Goal: Answer question/provide support: Share knowledge or assist other users

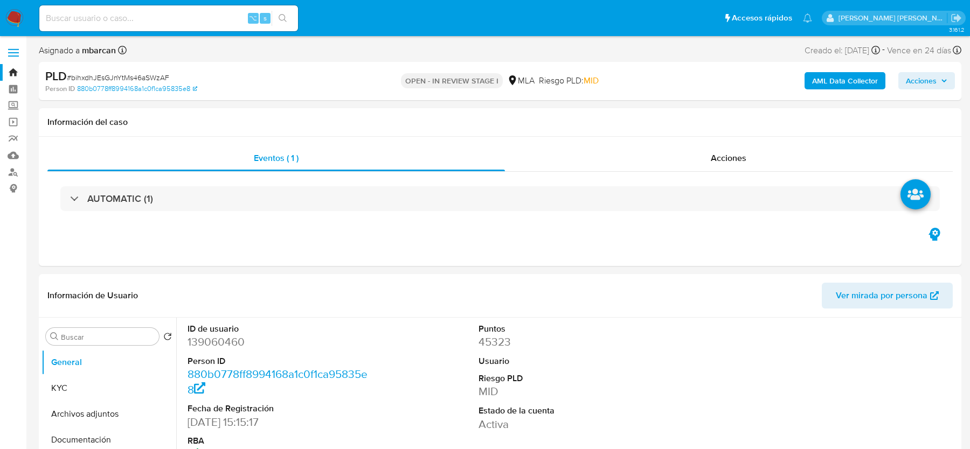
select select "10"
click at [130, 76] on span "# bihxdhJEsGJnYtMs46aSWzAF" at bounding box center [118, 77] width 102 height 11
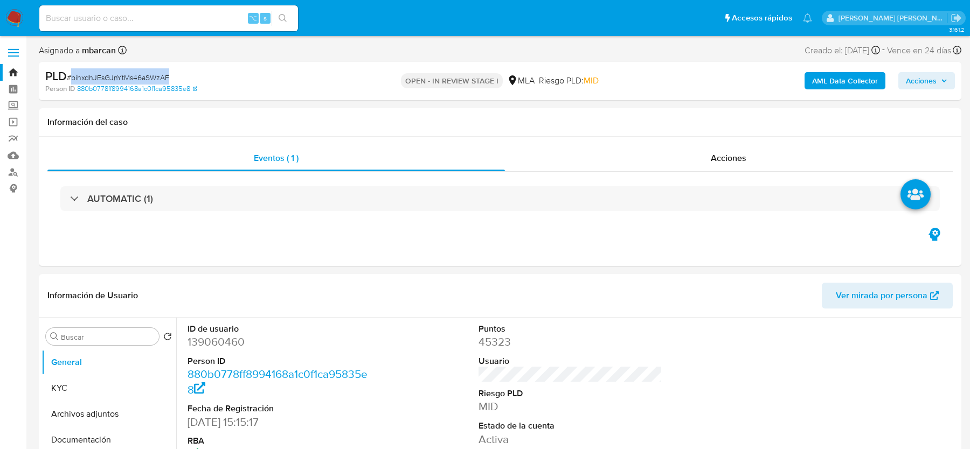
click at [130, 76] on span "# bihxdhJEsGJnYtMs46aSWzAF" at bounding box center [118, 77] width 102 height 11
copy span "bihxdhJEsGJnYtMs46aSWzAF"
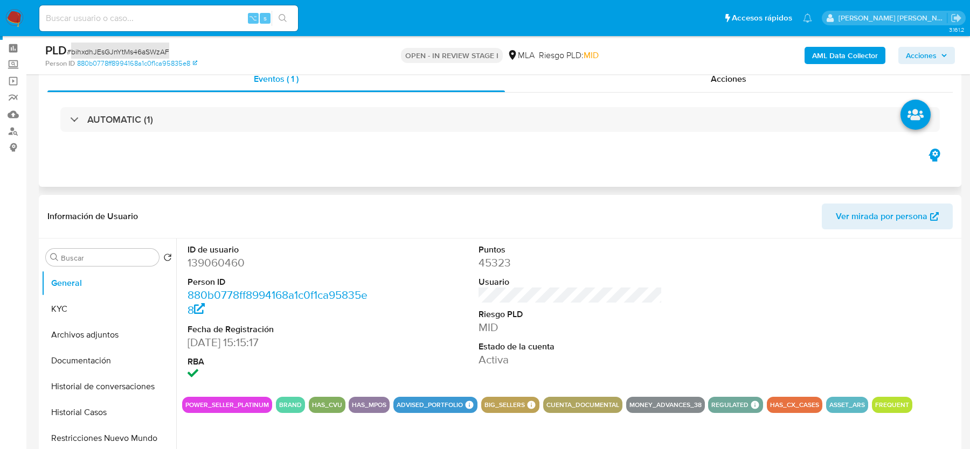
scroll to position [110, 0]
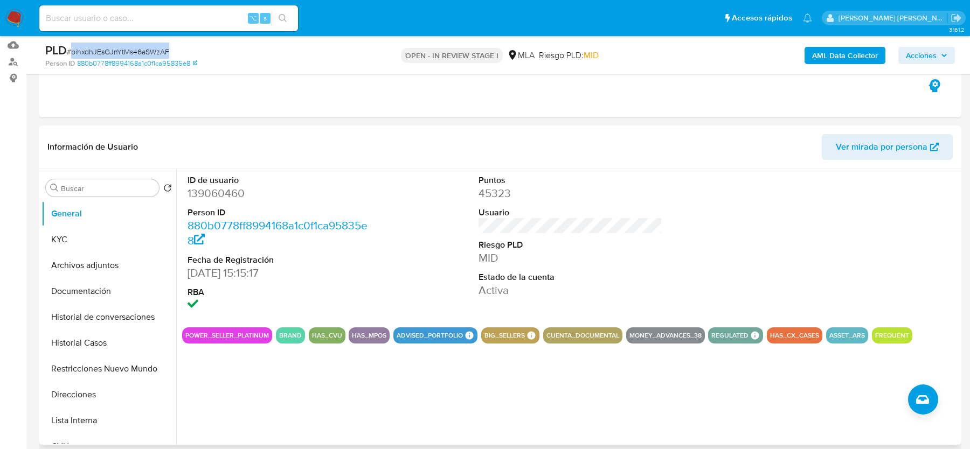
click at [204, 191] on dd "139060460" at bounding box center [279, 193] width 183 height 15
copy dd "139060460"
click at [128, 53] on span "# bihxdhJEsGJnYtMs46aSWzAF" at bounding box center [118, 51] width 102 height 11
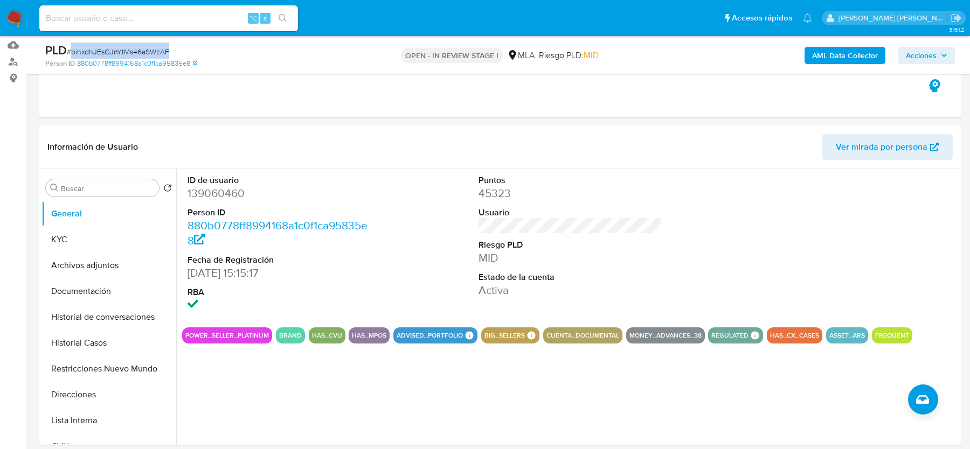
copy span "bihxdhJEsGJnYtMs46aSWzAF"
click at [71, 237] on button "KYC" at bounding box center [105, 240] width 126 height 26
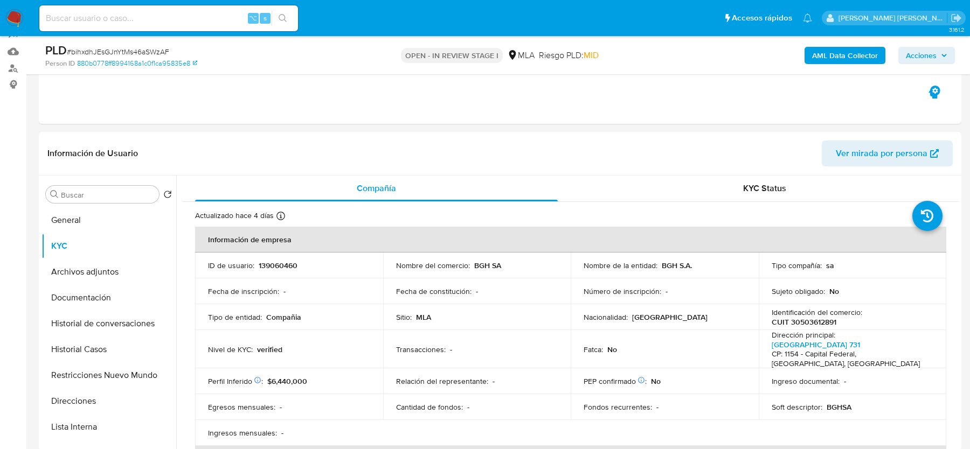
scroll to position [123, 0]
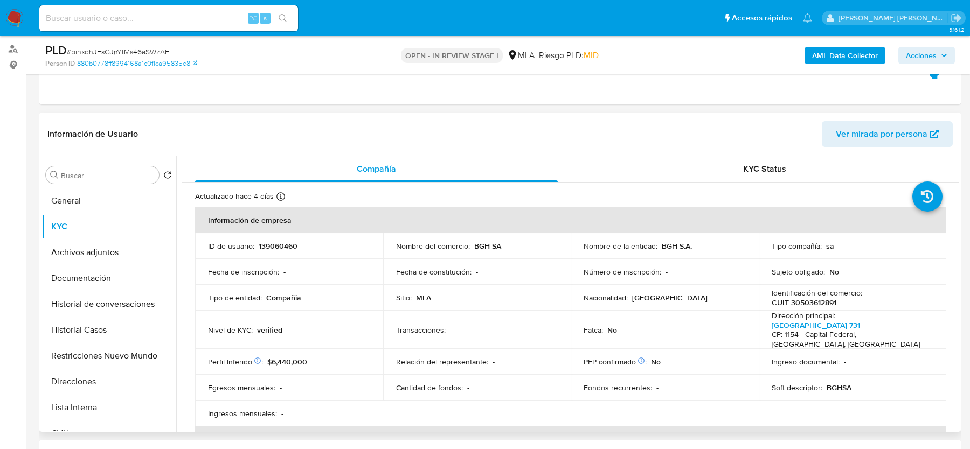
click at [388, 331] on td "Transacciones : -" at bounding box center [477, 330] width 188 height 38
click at [798, 305] on p "CUIT 30503612891" at bounding box center [804, 303] width 65 height 10
click at [103, 321] on button "Historial Casos" at bounding box center [105, 330] width 126 height 26
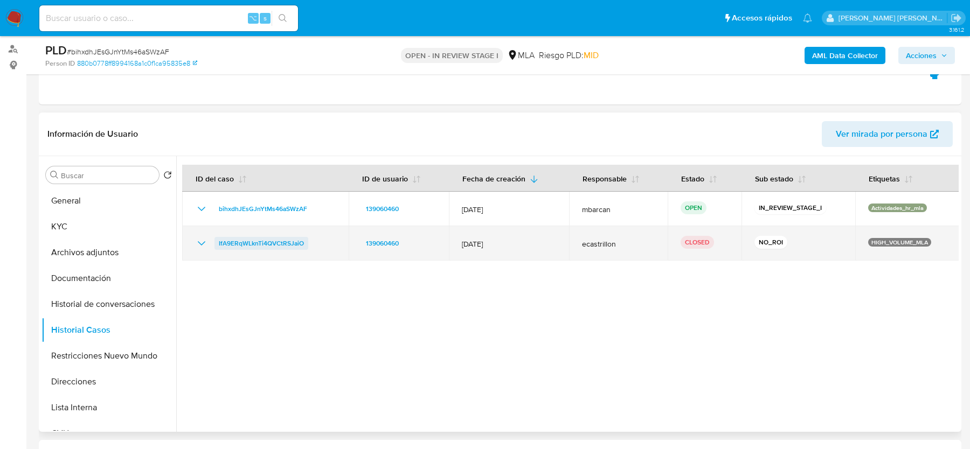
click at [250, 237] on span "IfA9ERqWLknTi4QVCtRSJaiO" at bounding box center [261, 243] width 85 height 13
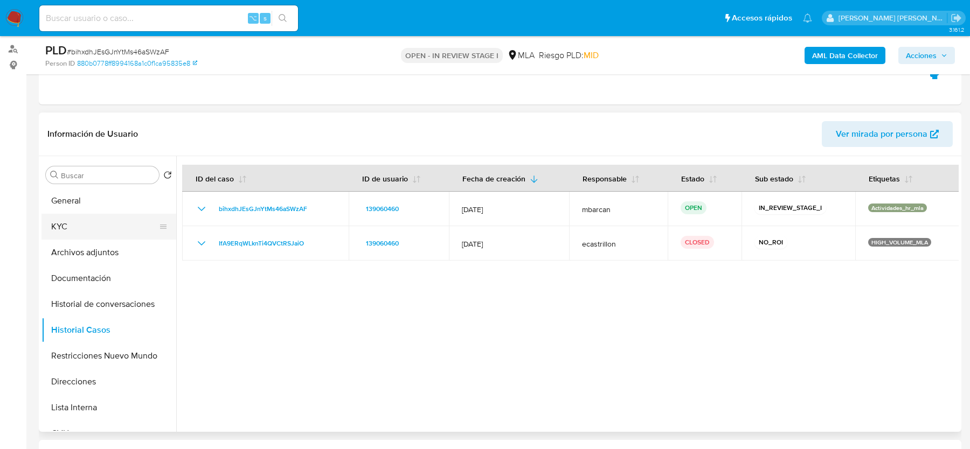
click at [71, 228] on button "KYC" at bounding box center [105, 227] width 126 height 26
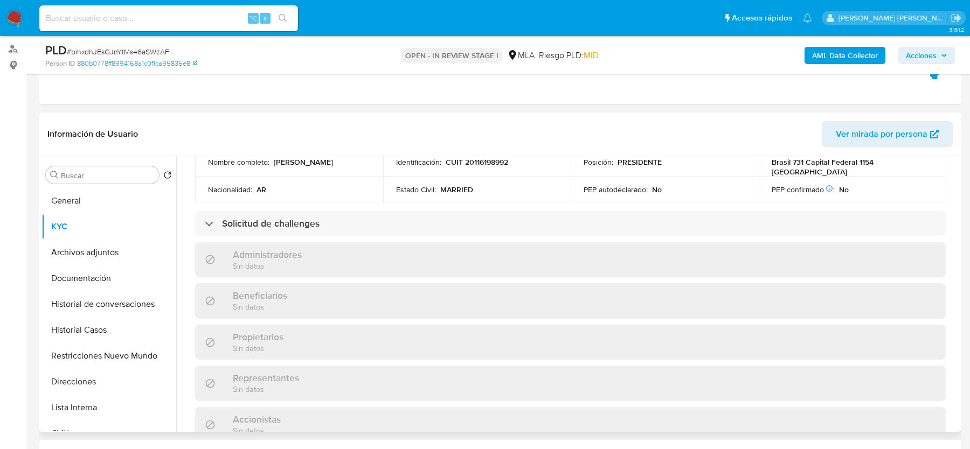
scroll to position [499, 0]
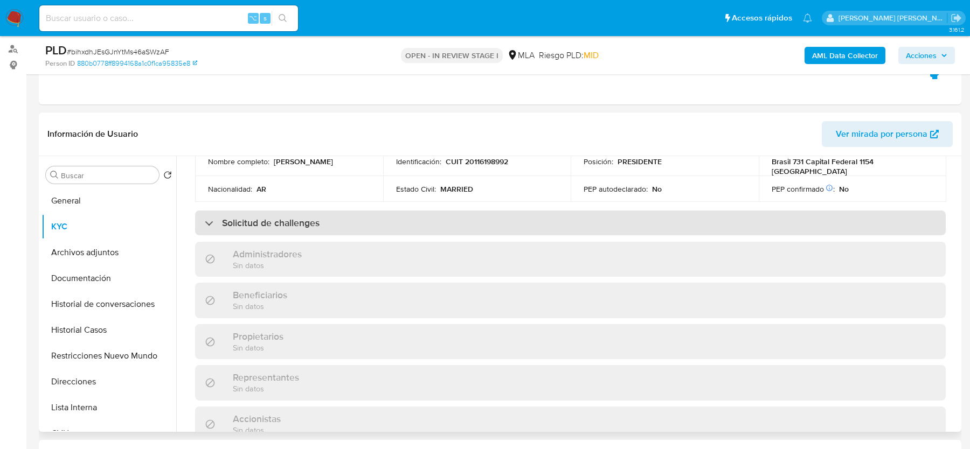
click at [325, 218] on div "Solicitud de challenges" at bounding box center [570, 223] width 751 height 25
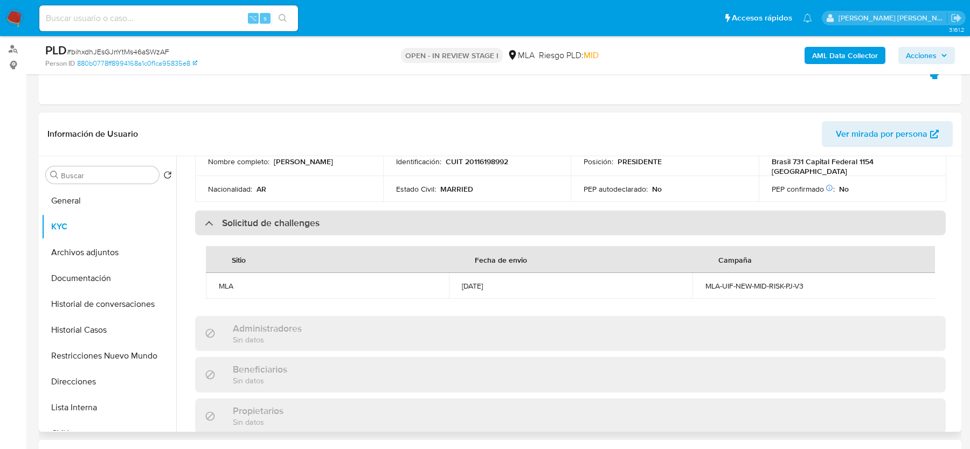
click at [325, 218] on div "Solicitud de challenges" at bounding box center [570, 223] width 751 height 25
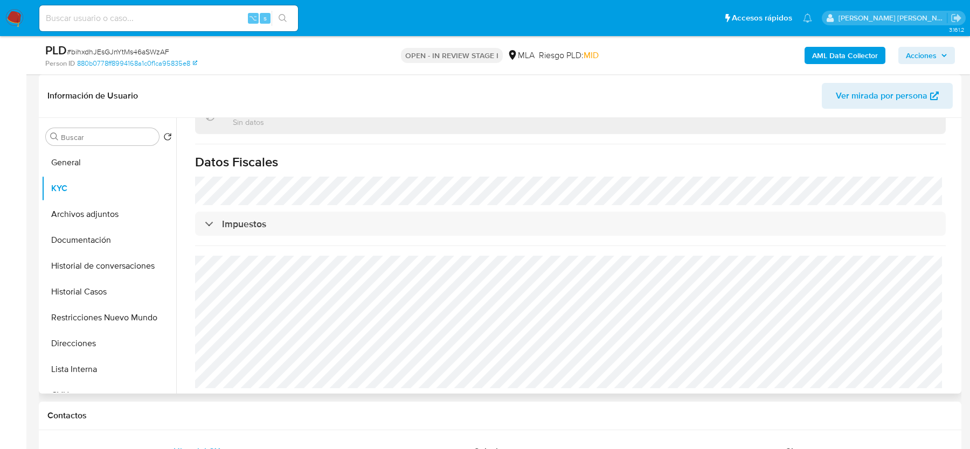
scroll to position [172, 0]
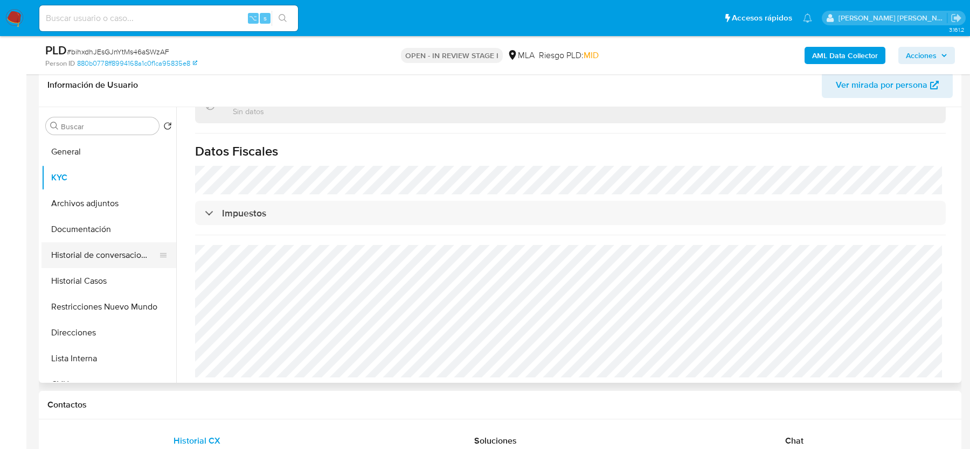
click at [84, 256] on button "Historial de conversaciones" at bounding box center [105, 256] width 126 height 26
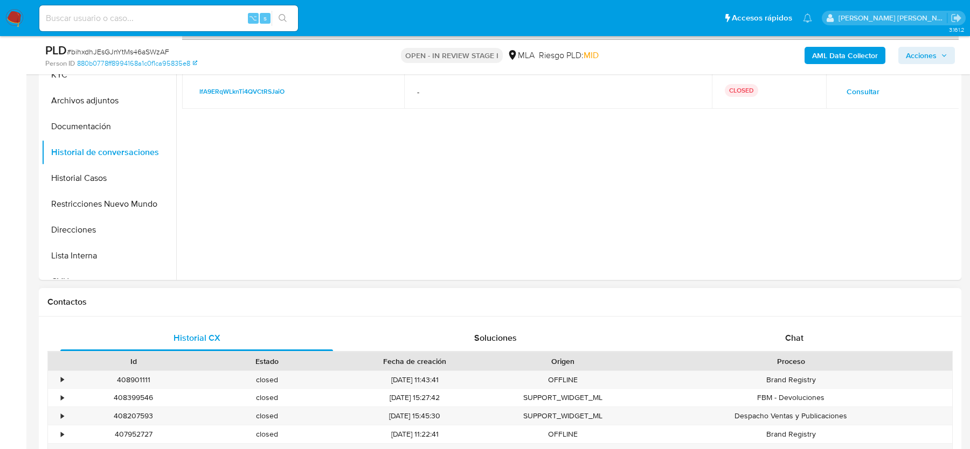
scroll to position [488, 0]
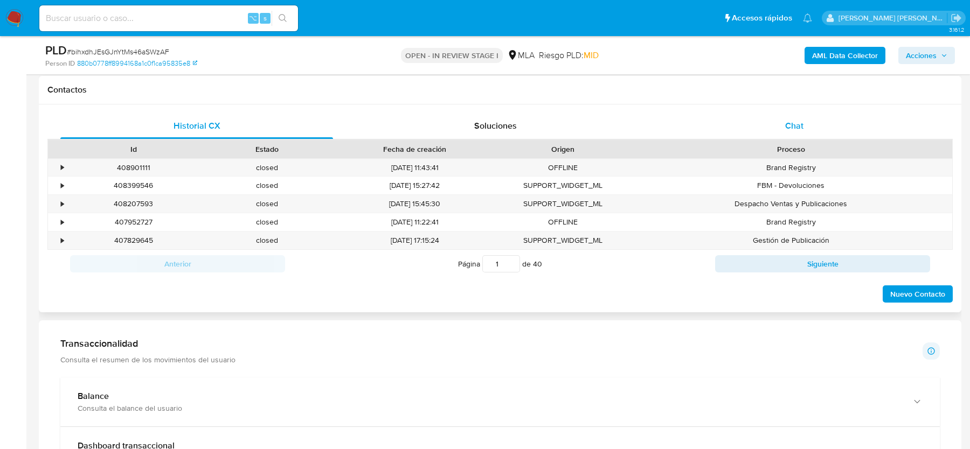
click at [770, 140] on div "Proceso" at bounding box center [791, 149] width 323 height 18
click at [770, 133] on div "Chat" at bounding box center [794, 126] width 273 height 26
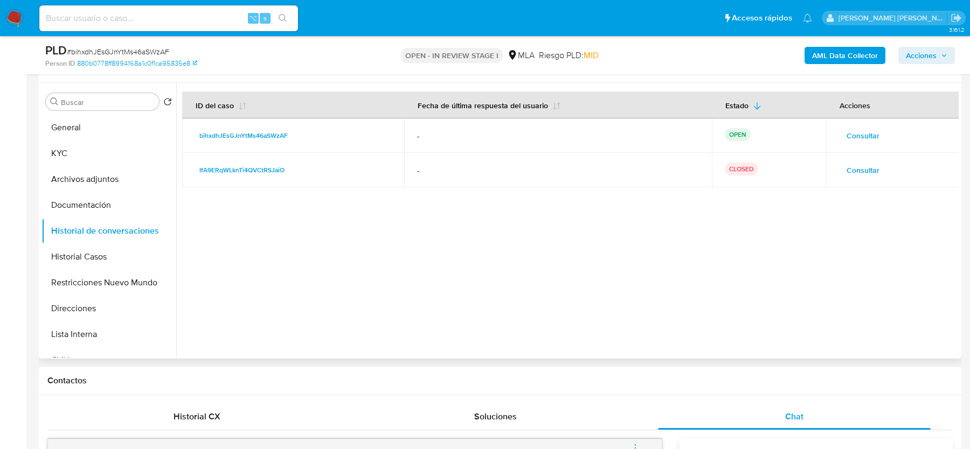
scroll to position [95, 0]
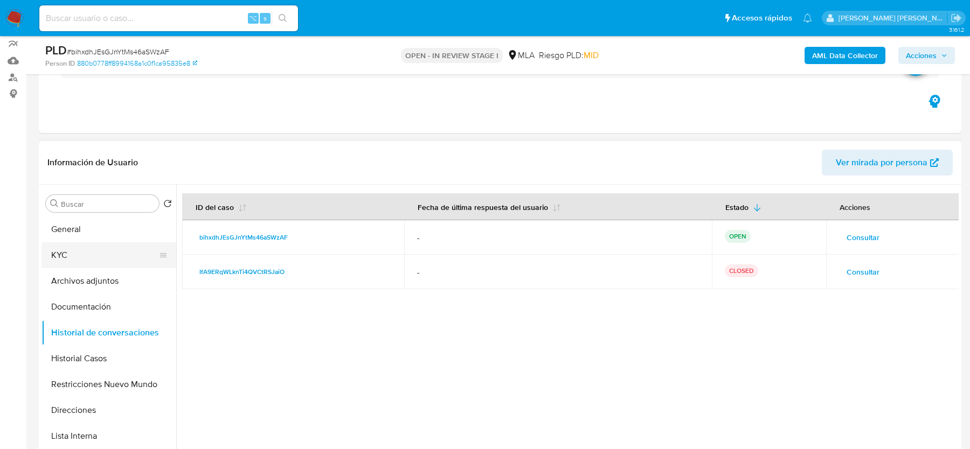
click at [84, 246] on button "KYC" at bounding box center [105, 256] width 126 height 26
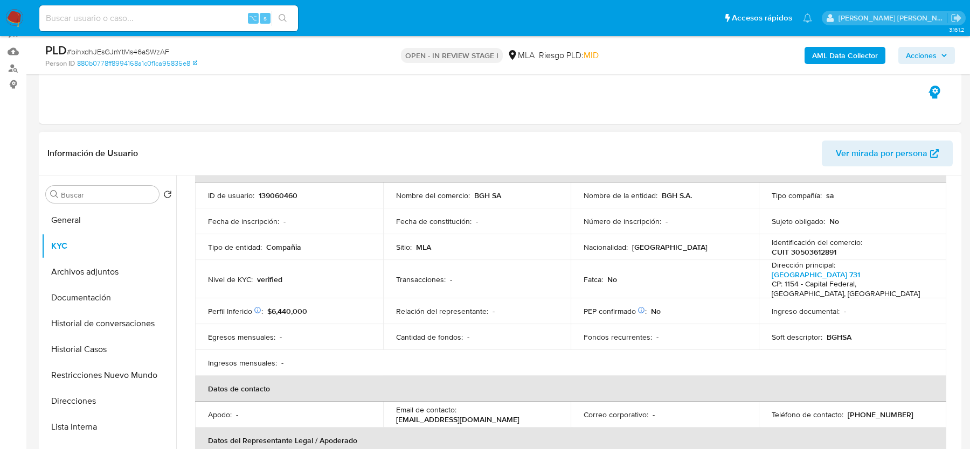
scroll to position [66, 0]
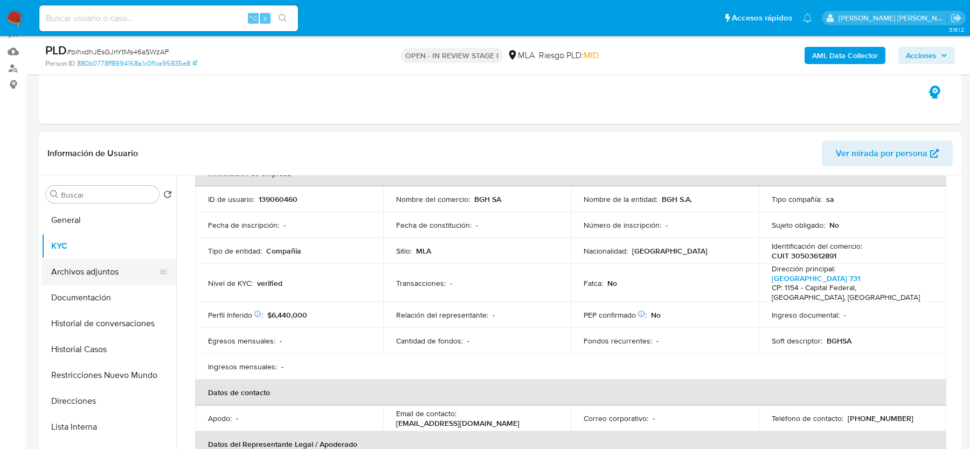
click at [113, 272] on button "Archivos adjuntos" at bounding box center [105, 272] width 126 height 26
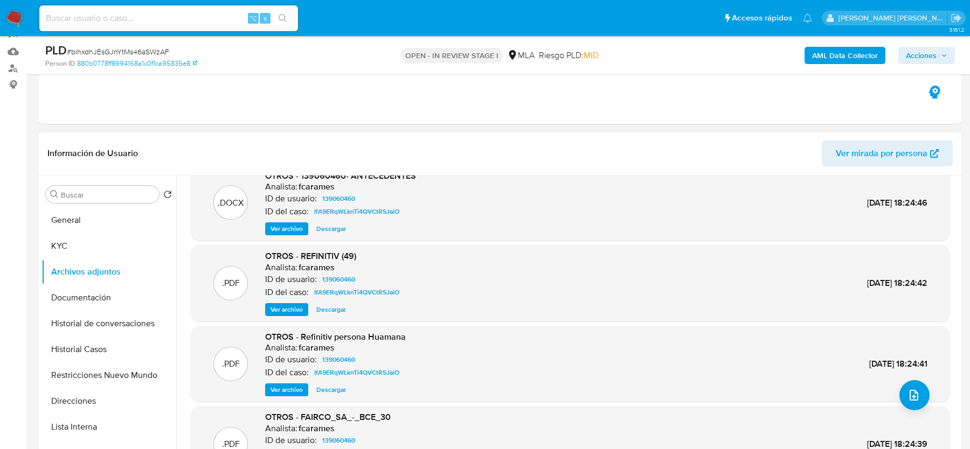
scroll to position [29, 0]
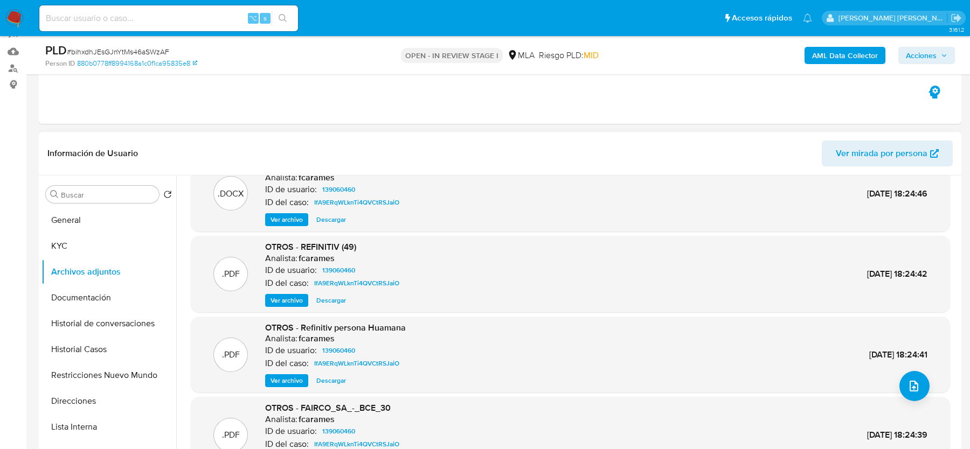
click at [287, 219] on span "Ver archivo" at bounding box center [287, 220] width 32 height 11
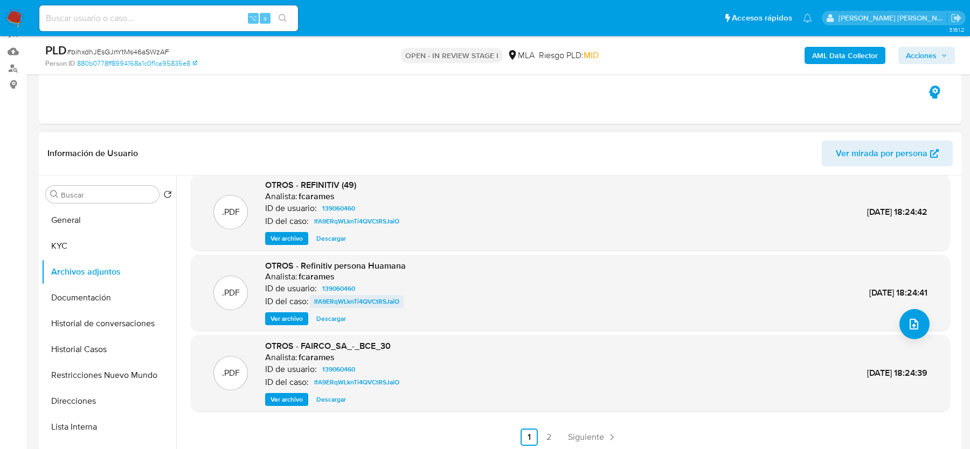
scroll to position [132, 0]
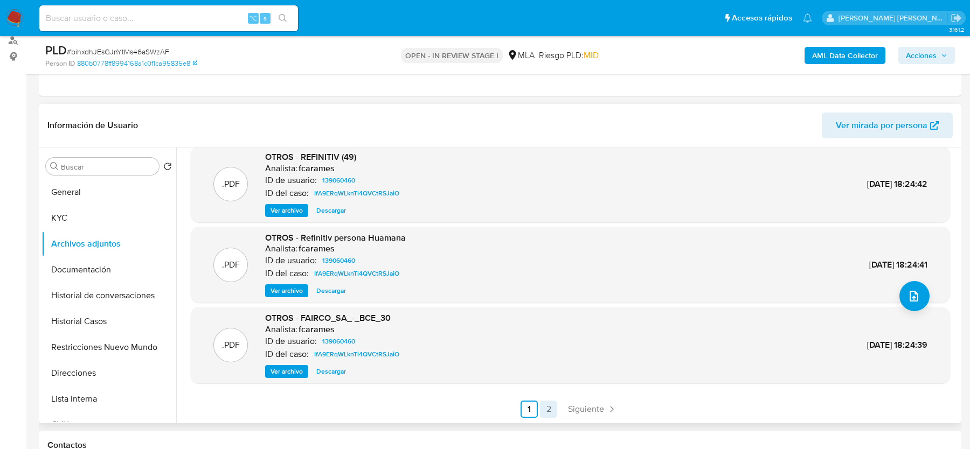
click at [542, 414] on link "2" at bounding box center [548, 409] width 17 height 17
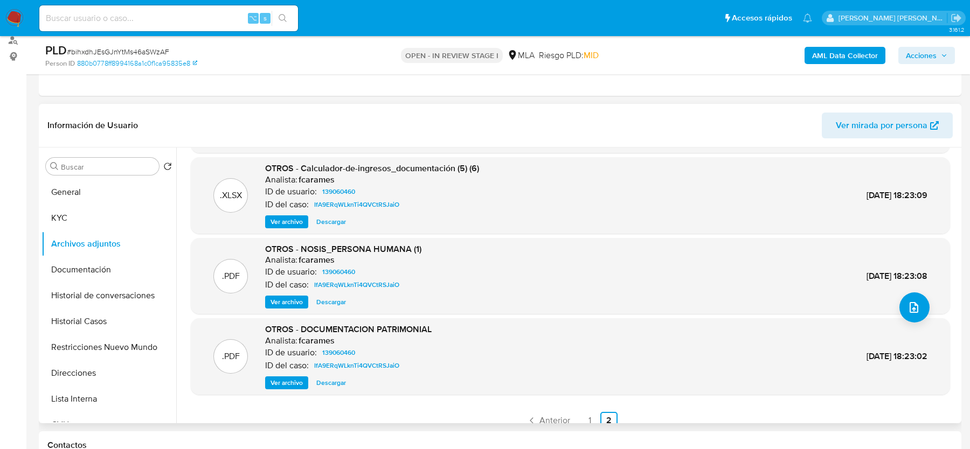
scroll to position [91, 0]
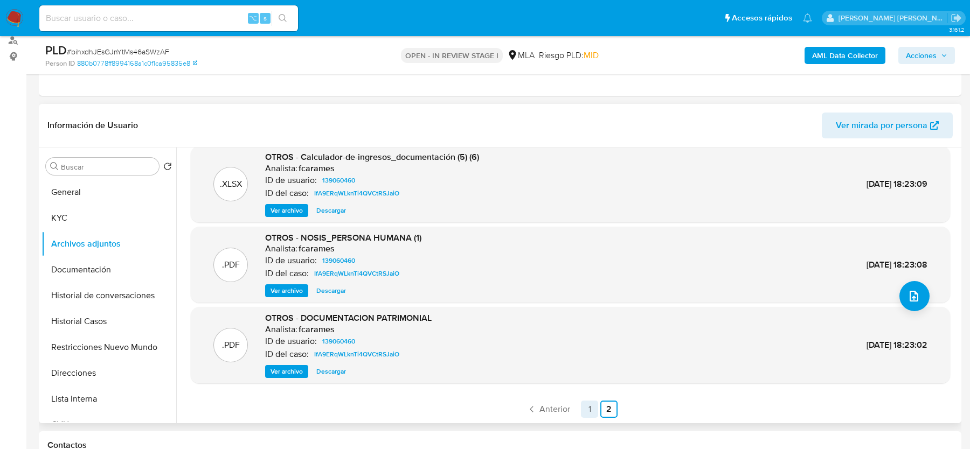
click at [586, 408] on link "1" at bounding box center [589, 409] width 17 height 17
click at [593, 413] on span "Siguiente" at bounding box center [586, 409] width 36 height 9
click at [281, 373] on span "Ver archivo" at bounding box center [287, 371] width 32 height 11
click at [102, 29] on div "⌥ s" at bounding box center [168, 18] width 259 height 26
click at [101, 25] on div "⌥ s" at bounding box center [168, 18] width 259 height 26
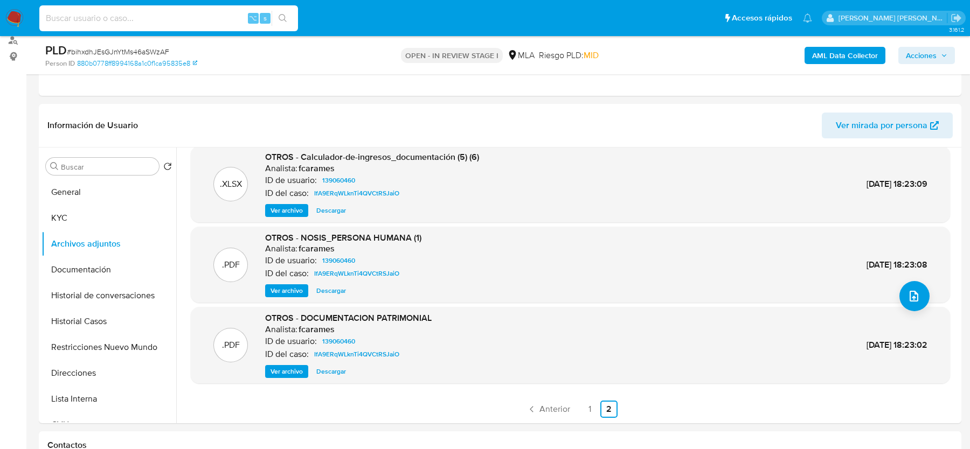
click at [101, 21] on input at bounding box center [168, 18] width 259 height 14
paste input "OwZePmQXLcE0aHQGDxlQVDqT"
type input "OwZePmQXLcE0aHQGDxlQVDqT"
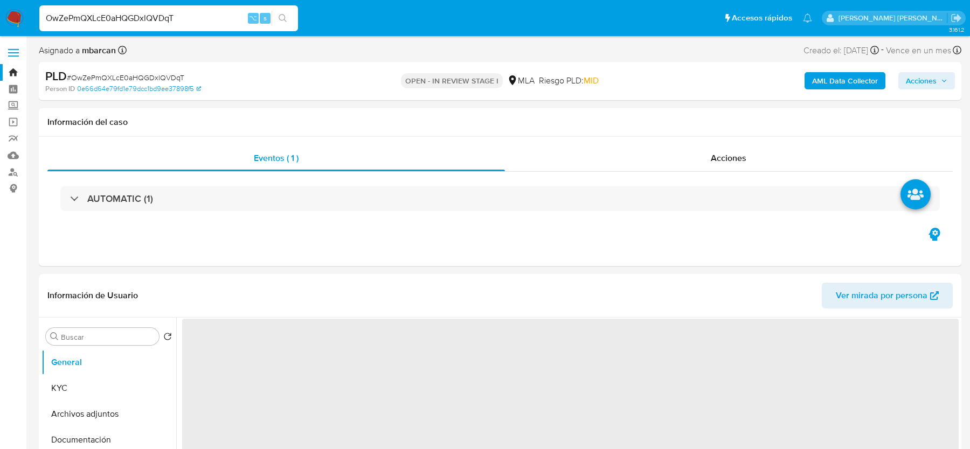
select select "10"
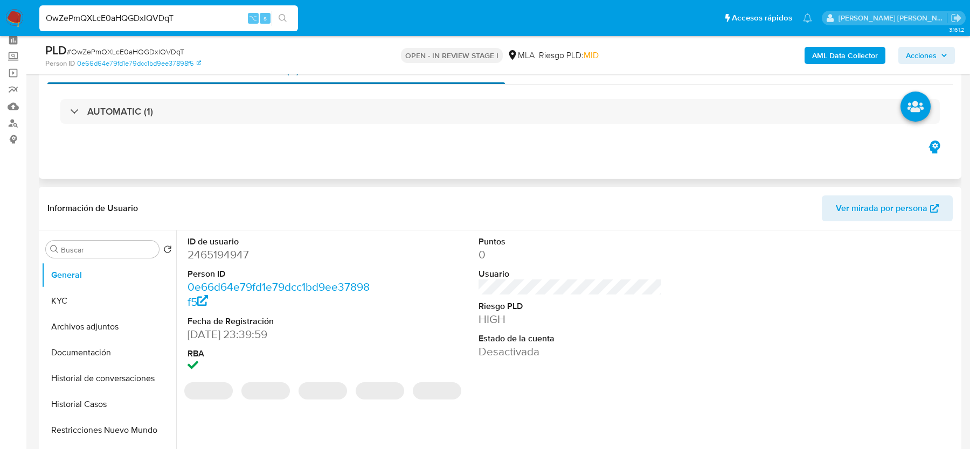
scroll to position [170, 0]
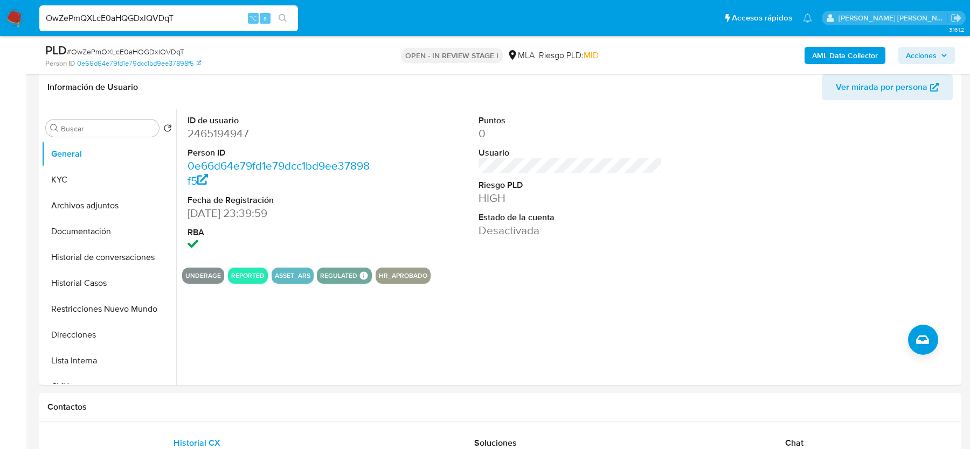
click at [99, 50] on span "# OwZePmQXLcE0aHQGDxlQVDqT" at bounding box center [125, 51] width 117 height 11
click at [203, 129] on dd "2465194947" at bounding box center [279, 133] width 183 height 15
copy dd "2465194947"
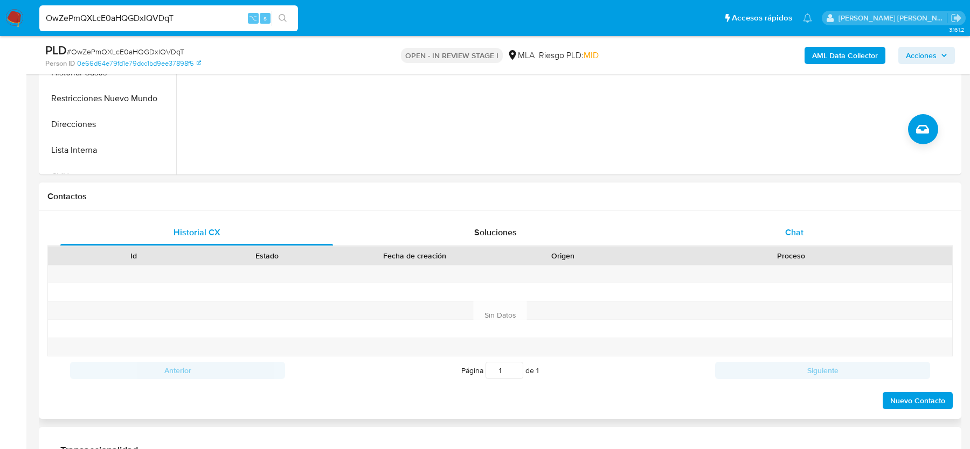
click at [795, 229] on span "Chat" at bounding box center [794, 232] width 18 height 12
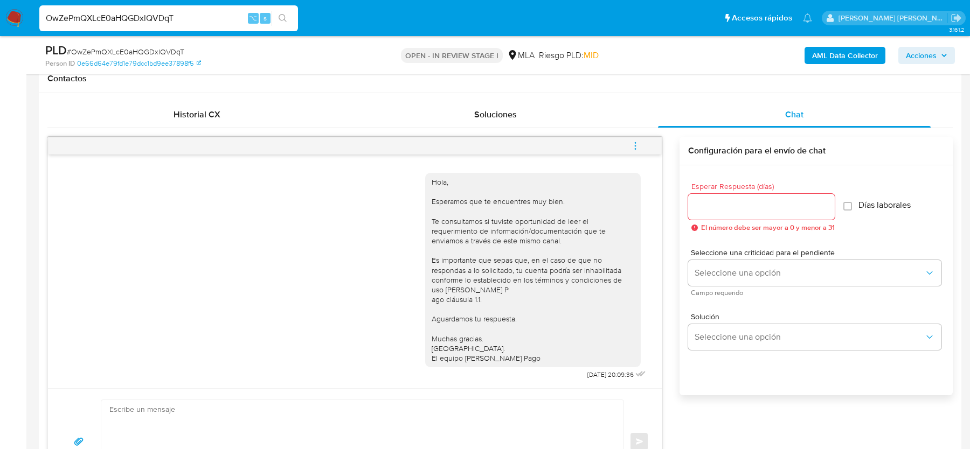
scroll to position [4, 0]
click at [638, 139] on span "menu-action" at bounding box center [636, 146] width 10 height 26
click at [473, 142] on li "Cerrar conversación" at bounding box center [485, 146] width 79 height 13
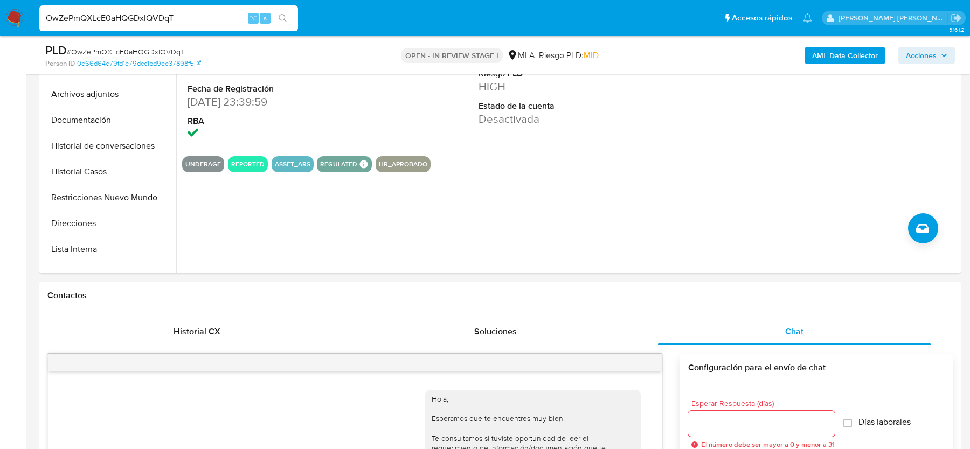
scroll to position [198, 0]
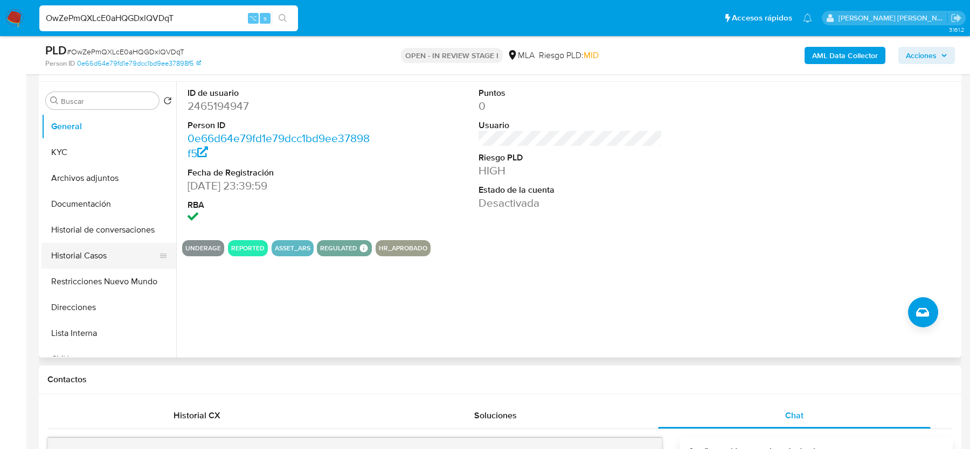
click at [78, 246] on button "Historial Casos" at bounding box center [105, 256] width 126 height 26
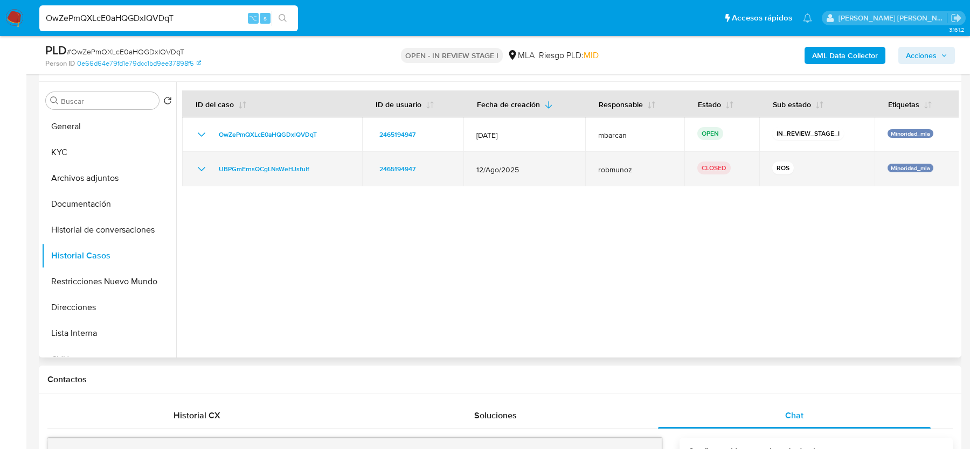
click at [206, 166] on icon "Mostrar/Ocultar" at bounding box center [201, 169] width 13 height 13
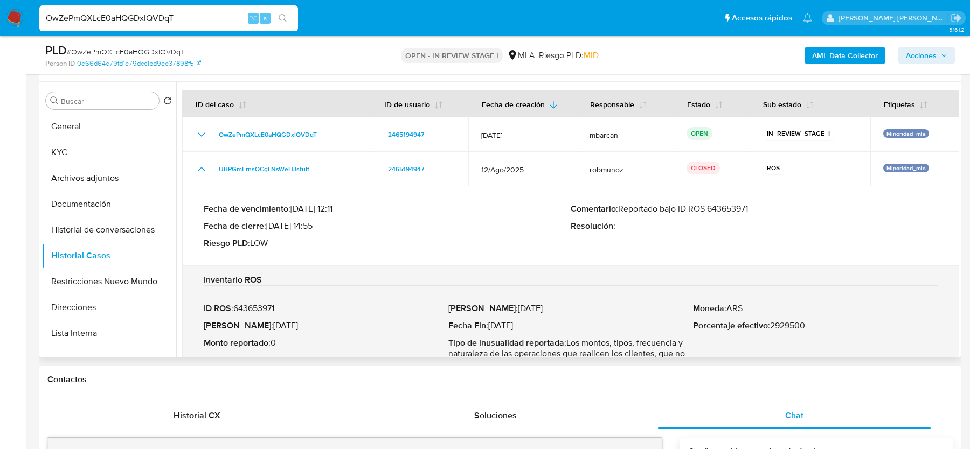
drag, startPoint x: 618, startPoint y: 209, endPoint x: 748, endPoint y: 209, distance: 129.4
click at [748, 209] on p "Comentario : Reportado bajo ID ROS 643653971" at bounding box center [754, 209] width 367 height 11
click at [779, 217] on div "Comentario : Reportado bajo ID ROS 643653971 Resolución :" at bounding box center [754, 226] width 367 height 45
drag, startPoint x: 756, startPoint y: 211, endPoint x: 620, endPoint y: 212, distance: 135.8
click at [620, 212] on p "Comentario : Reportado bajo ID ROS 643653971" at bounding box center [754, 209] width 367 height 11
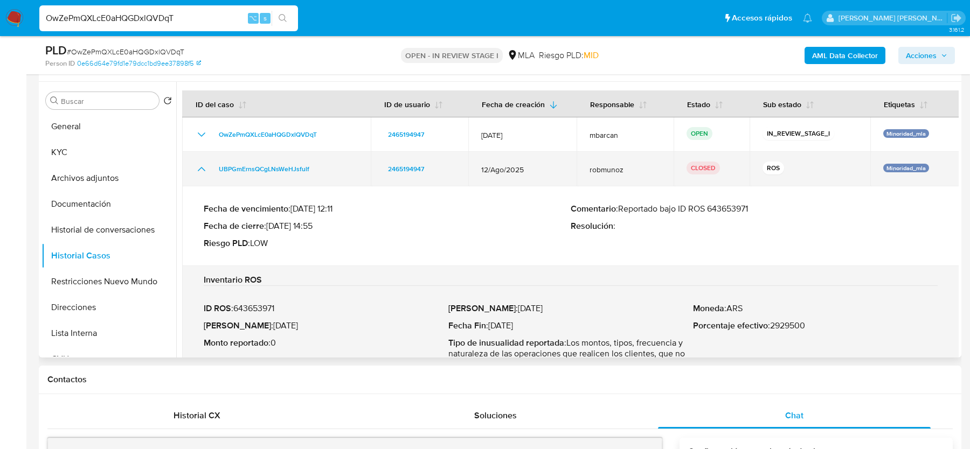
click at [205, 163] on icon "Mostrar/Ocultar" at bounding box center [201, 169] width 13 height 13
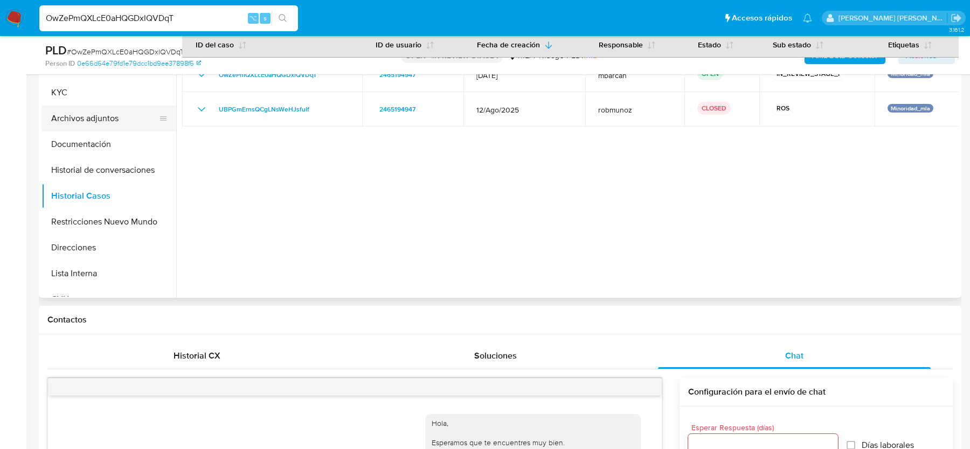
scroll to position [189, 0]
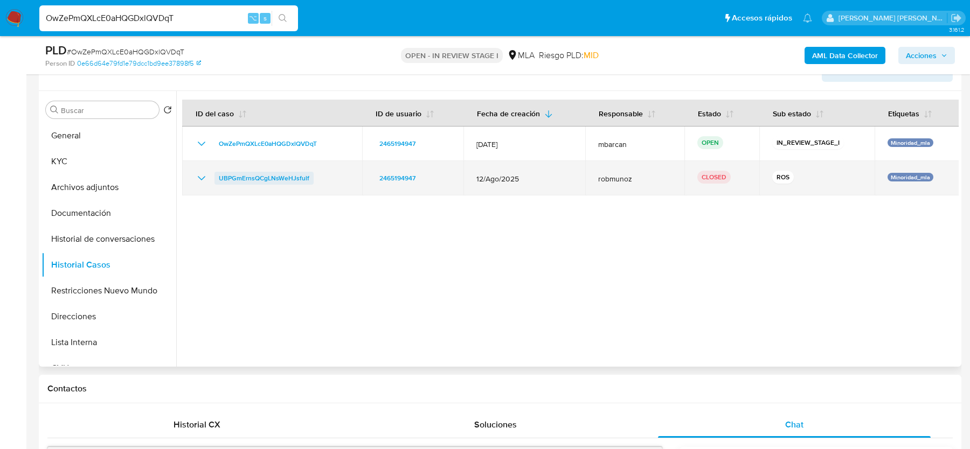
click at [264, 178] on span "UBPGmErnsQCgLNsWeHJsfulf" at bounding box center [264, 178] width 91 height 13
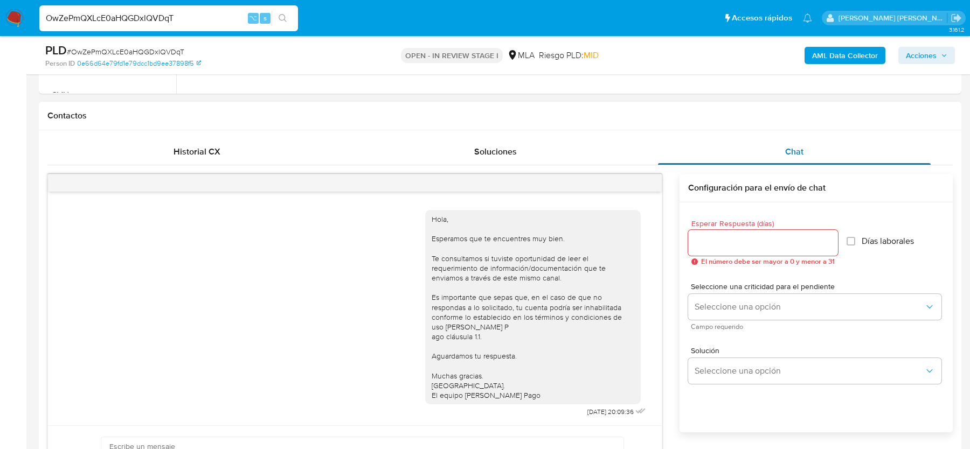
scroll to position [490, 0]
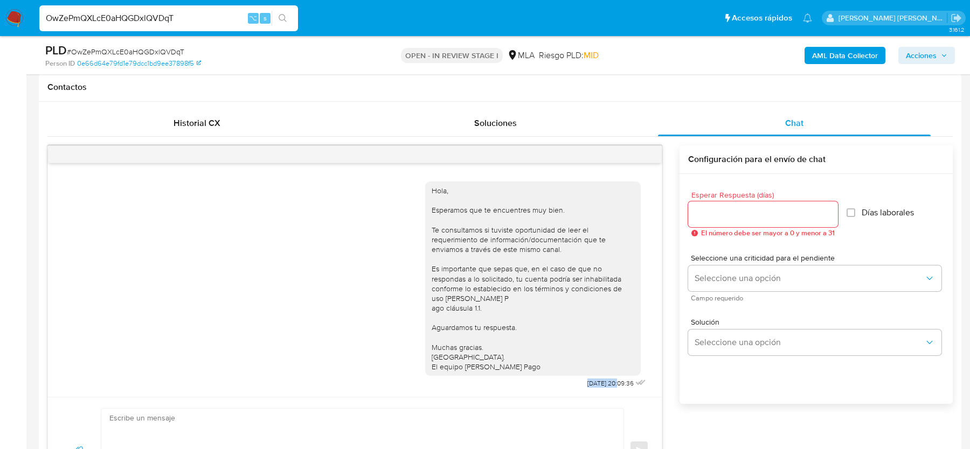
drag, startPoint x: 569, startPoint y: 379, endPoint x: 607, endPoint y: 379, distance: 38.3
click at [607, 379] on div "Hola, Esperamos que te encuentres muy bien. Te consultamos si tuviste oportunid…" at bounding box center [536, 283] width 223 height 218
copy span "22/09/2025"
click at [95, 46] on span "# OwZePmQXLcE0aHQGDxlQVDqT" at bounding box center [125, 51] width 117 height 11
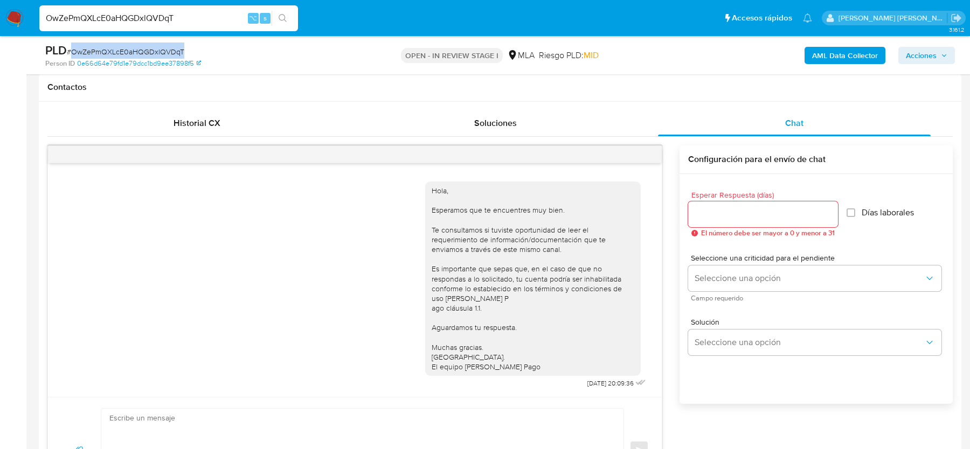
click at [95, 46] on span "# OwZePmQXLcE0aHQGDxlQVDqT" at bounding box center [125, 51] width 117 height 11
copy span "OwZePmQXLcE0aHQGDxlQVDqT"
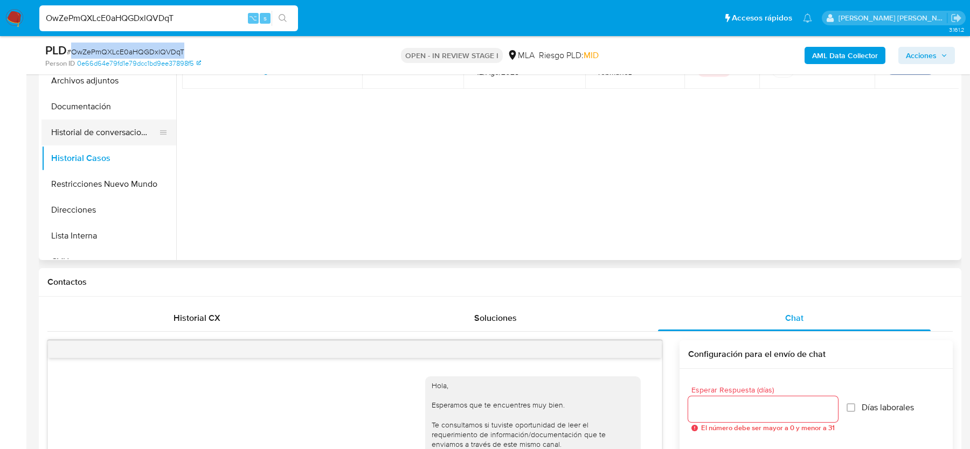
scroll to position [265, 0]
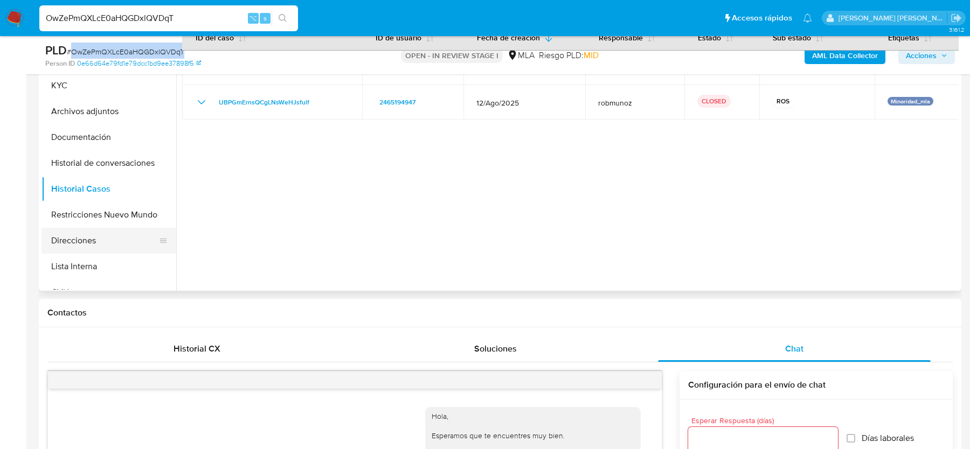
click at [86, 237] on button "Direcciones" at bounding box center [105, 241] width 126 height 26
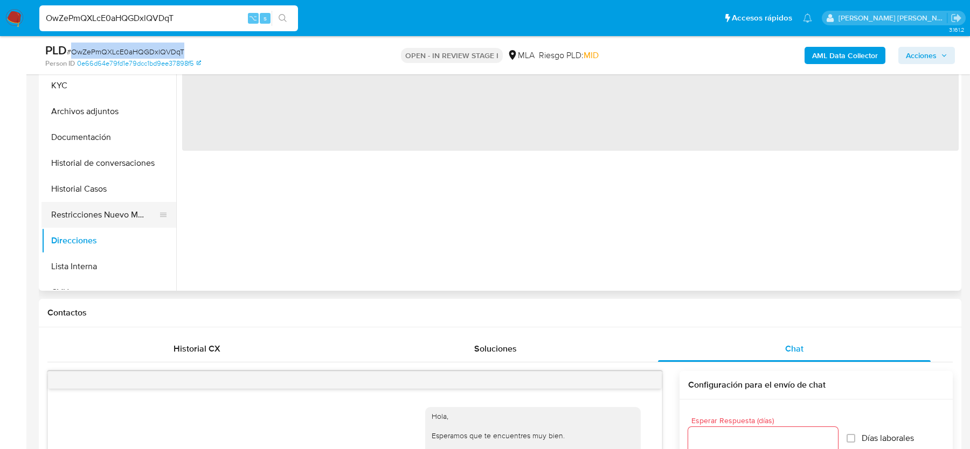
click at [82, 213] on button "Restricciones Nuevo Mundo" at bounding box center [105, 215] width 126 height 26
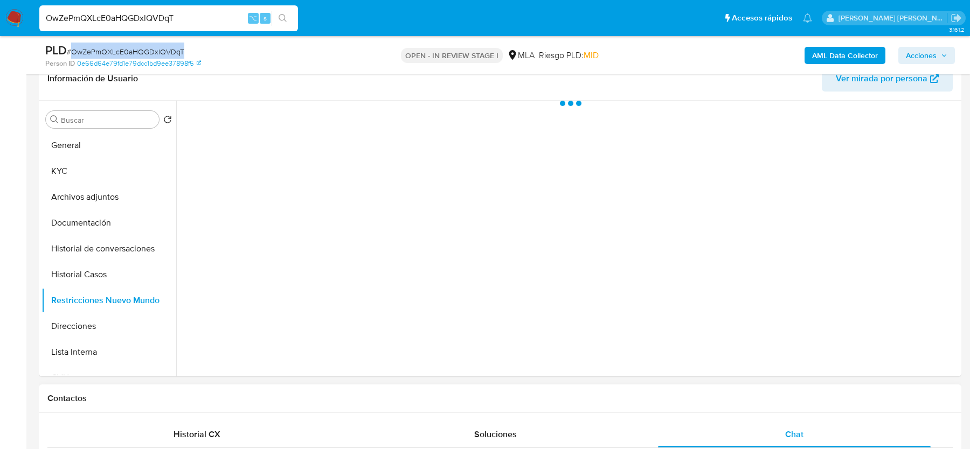
scroll to position [171, 0]
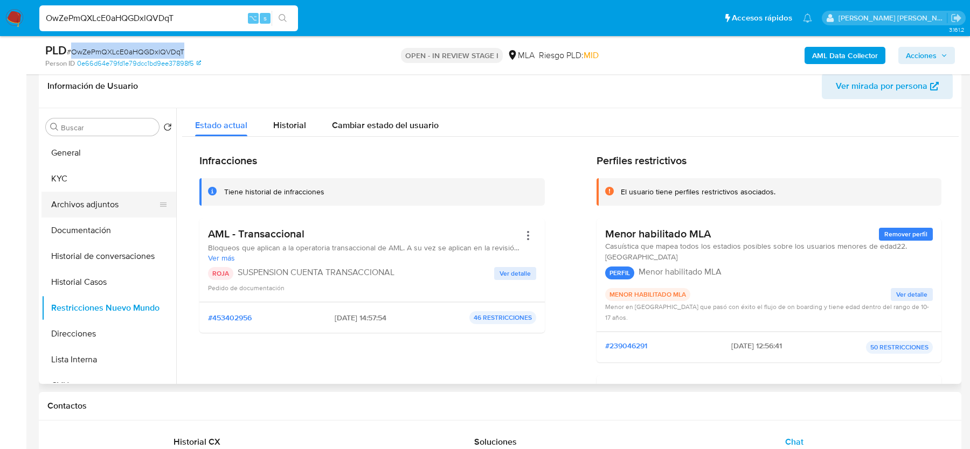
click at [81, 197] on button "Archivos adjuntos" at bounding box center [105, 205] width 126 height 26
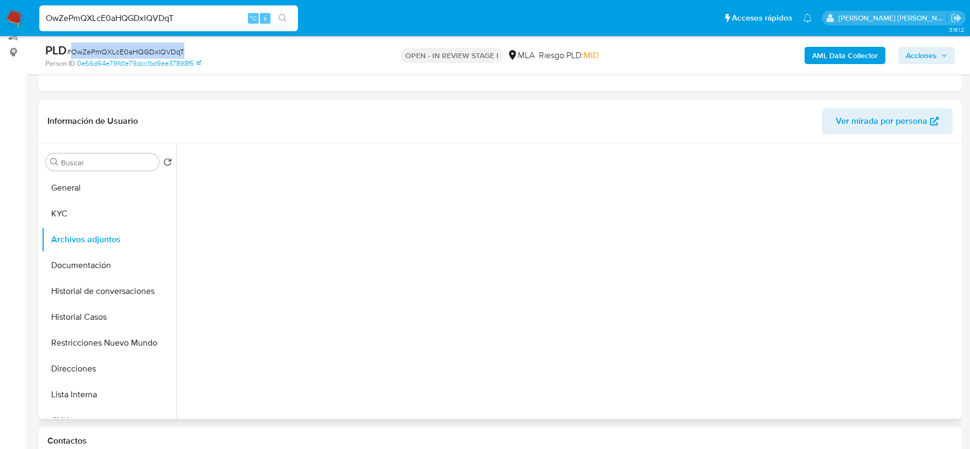
scroll to position [136, 0]
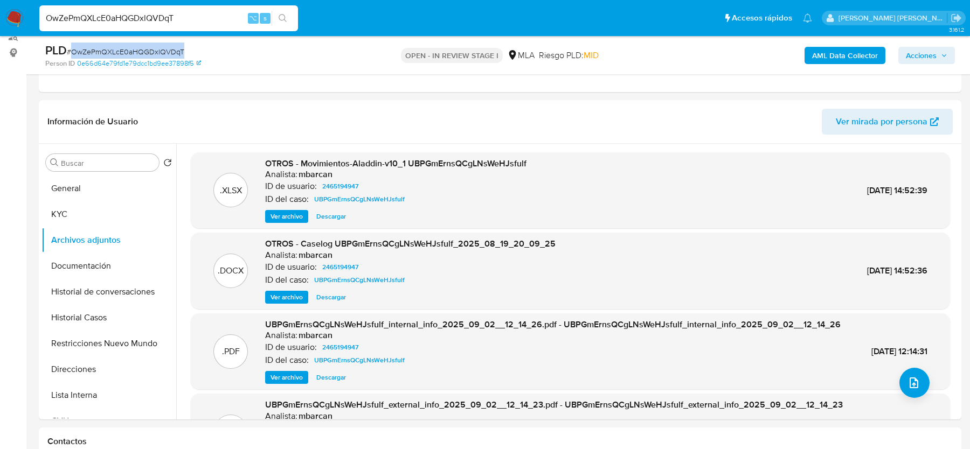
click at [840, 58] on b "AML Data Collector" at bounding box center [845, 55] width 66 height 17
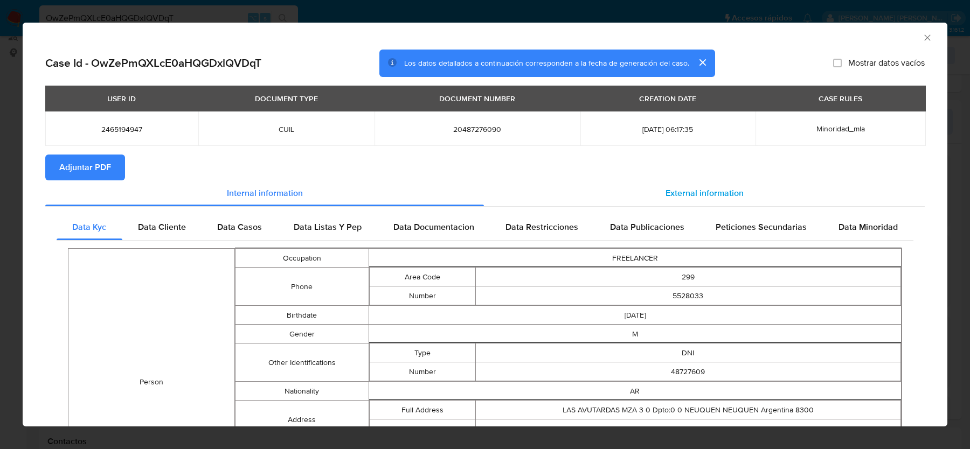
click at [704, 195] on span "External information" at bounding box center [705, 193] width 78 height 12
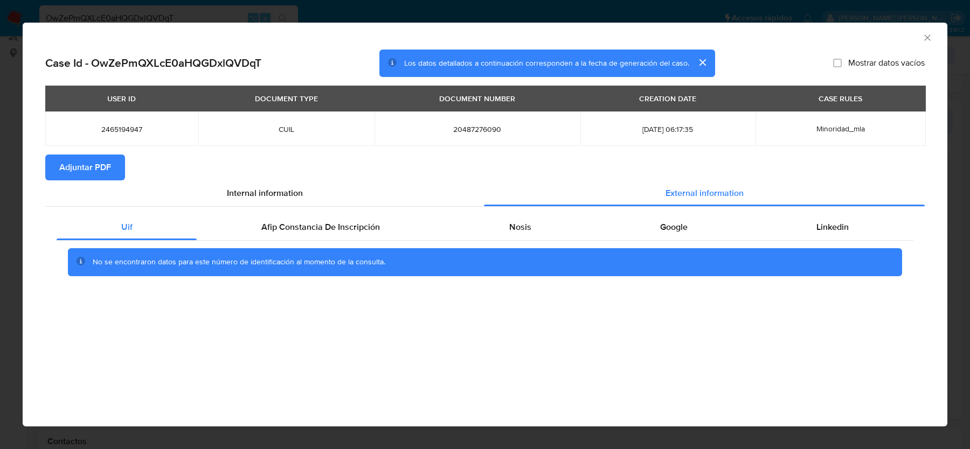
click at [696, 242] on div "No se encontraron datos para este número de identificación al momento de la con…" at bounding box center [485, 262] width 857 height 43
click at [653, 229] on div "Google" at bounding box center [674, 228] width 156 height 26
click at [532, 227] on div "Nosis" at bounding box center [520, 228] width 151 height 26
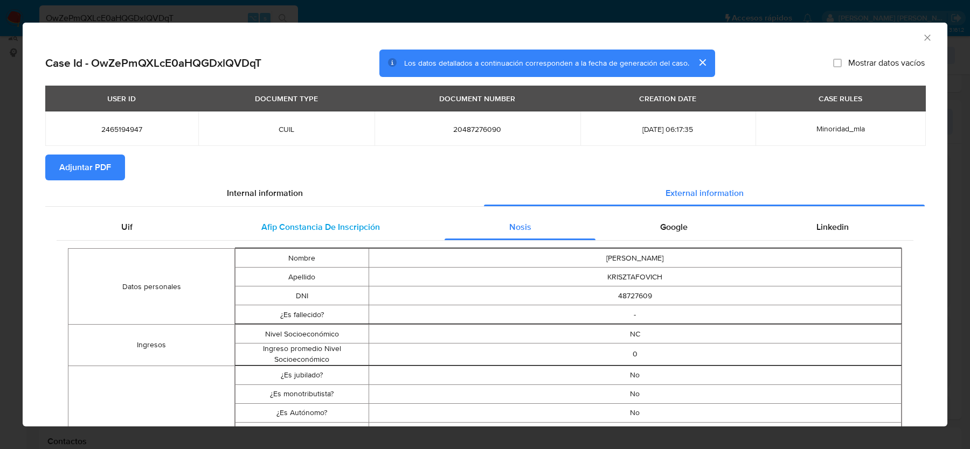
click at [375, 226] on span "Afip Constancia De Inscripción" at bounding box center [320, 227] width 119 height 12
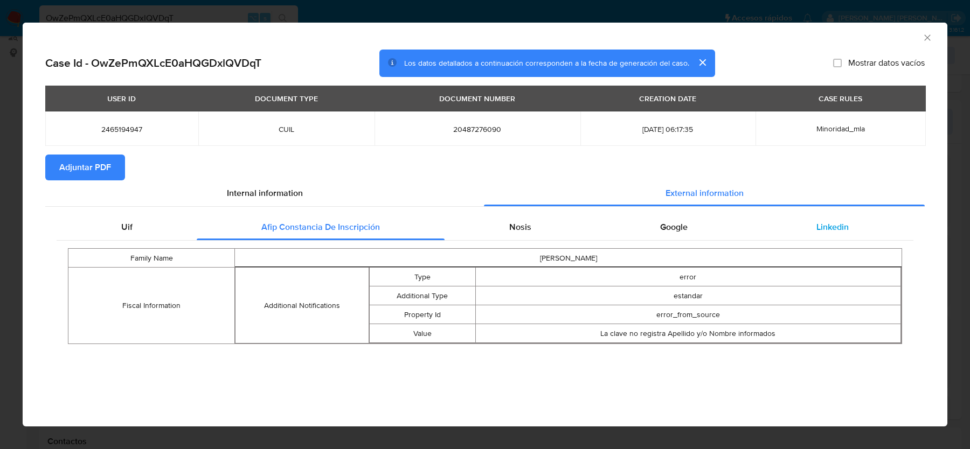
click at [856, 226] on div "Linkedin" at bounding box center [832, 228] width 161 height 26
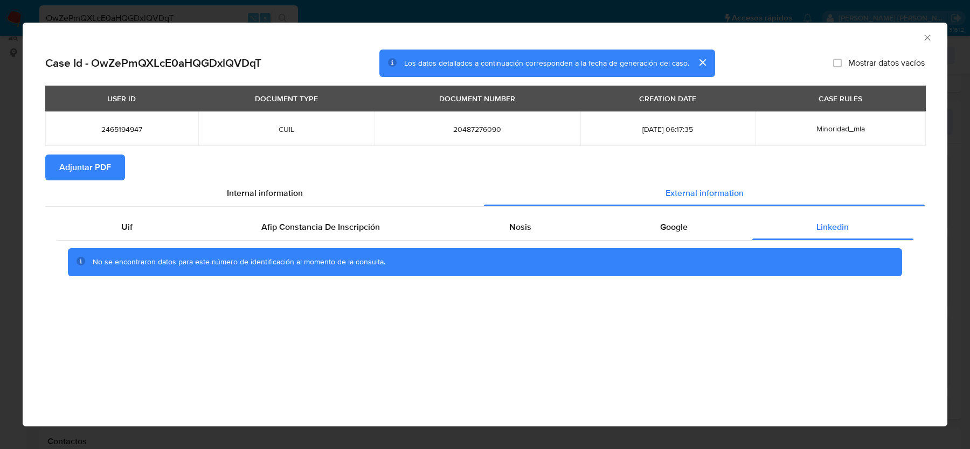
click at [61, 168] on span "Adjuntar PDF" at bounding box center [85, 168] width 52 height 24
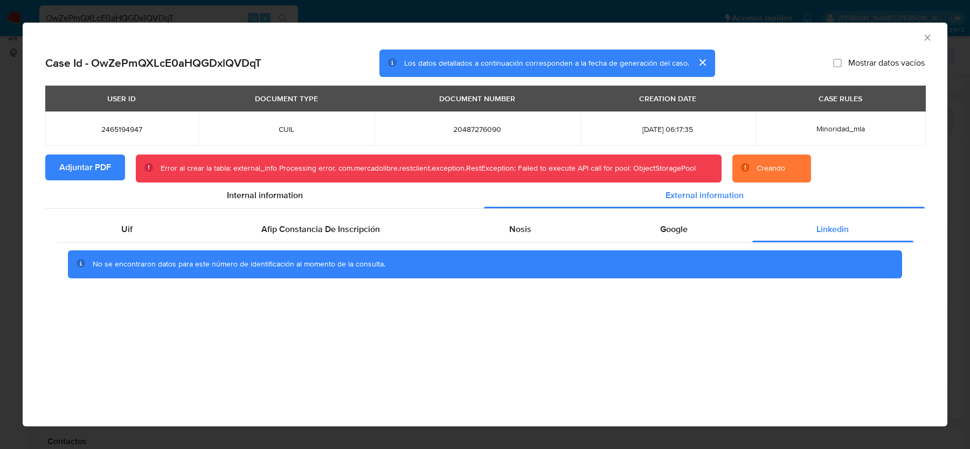
click at [925, 39] on icon "Cerrar ventana" at bounding box center [927, 37] width 6 height 6
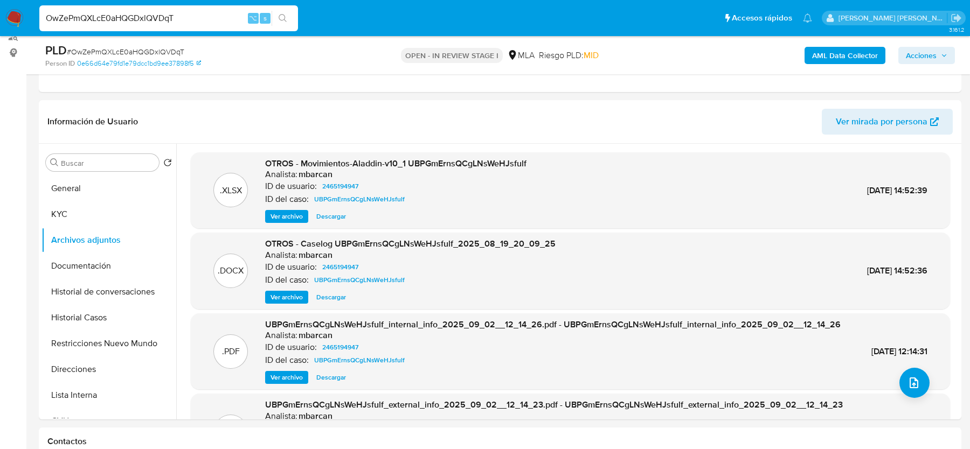
click at [96, 20] on input "OwZePmQXLcE0aHQGDxlQVDqT" at bounding box center [168, 18] width 259 height 14
paste input "ebe8kALzIhWYTkS0pRJ0q7pM"
type input "ebe8kALzIhWYTkS0pRJ0q7pM"
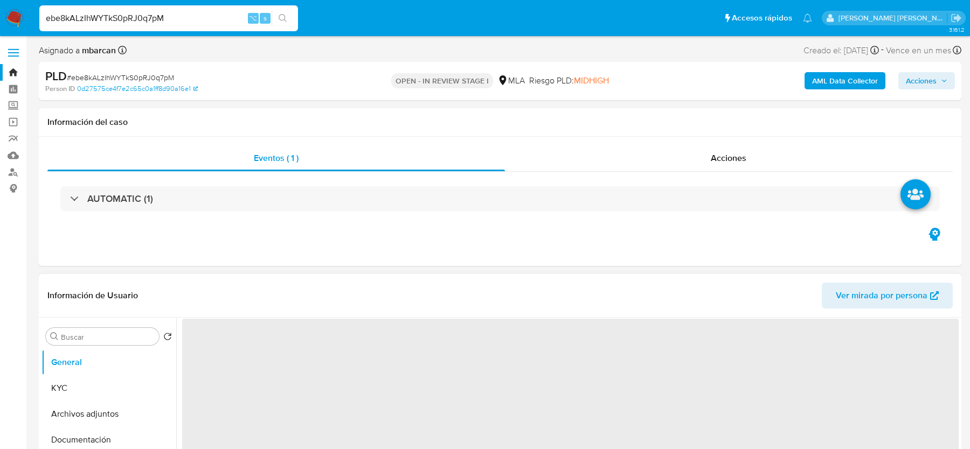
select select "10"
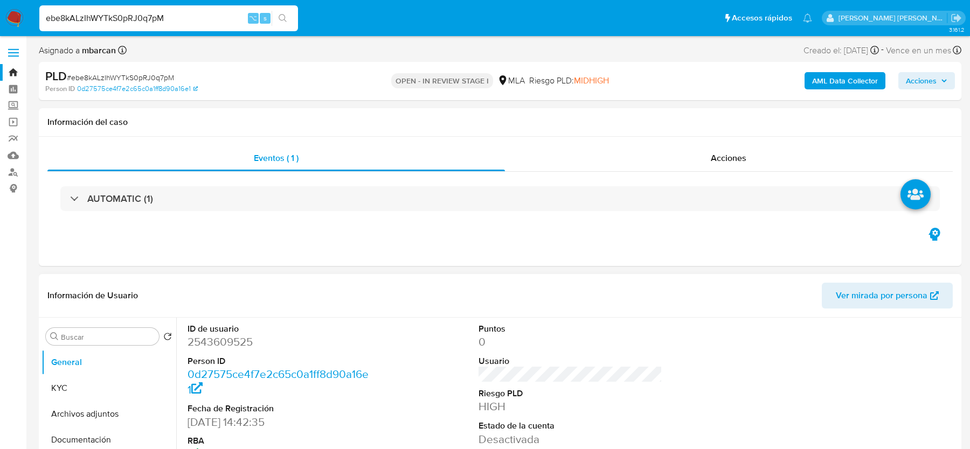
click at [78, 76] on span "# ebe8kALzIhWYTkS0pRJ0q7pM" at bounding box center [120, 77] width 107 height 11
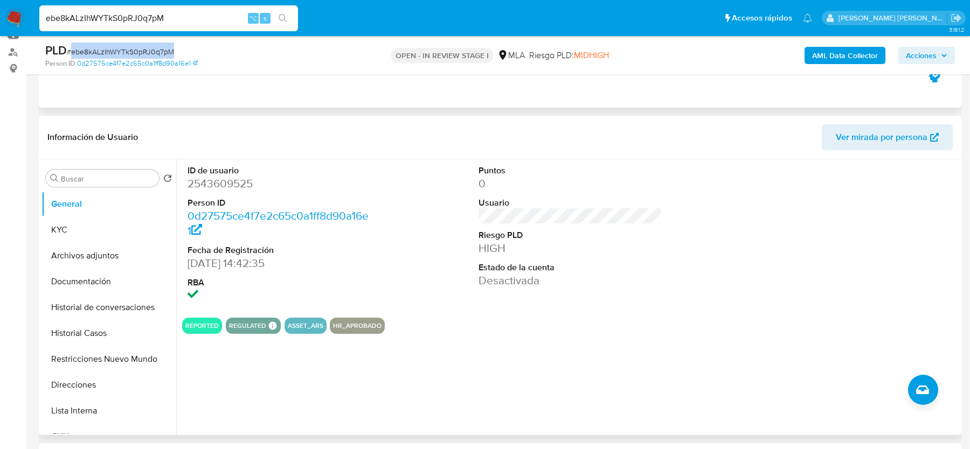
scroll to position [378, 0]
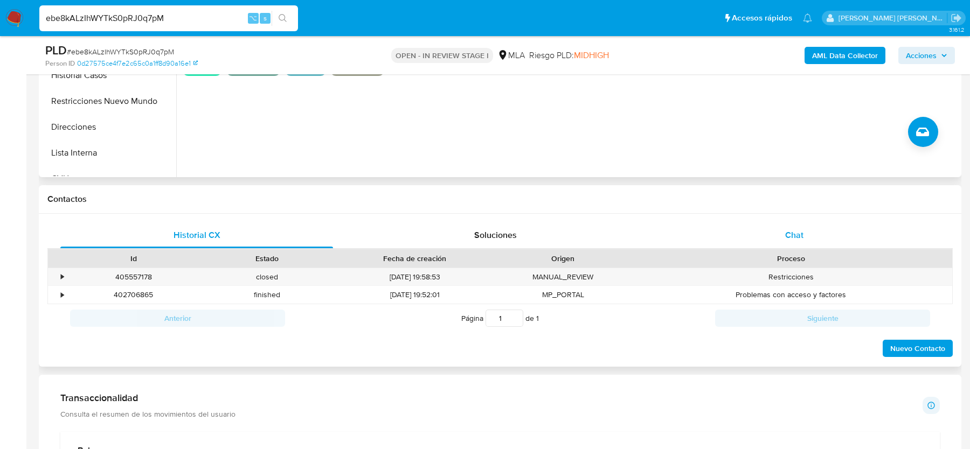
drag, startPoint x: 751, startPoint y: 216, endPoint x: 752, endPoint y: 229, distance: 13.5
click at [752, 217] on div "Historial CX Soluciones Chat Id Estado Fecha de creación Origen Proceso • 40555…" at bounding box center [500, 291] width 923 height 154
click at [752, 229] on div "Chat" at bounding box center [794, 236] width 273 height 26
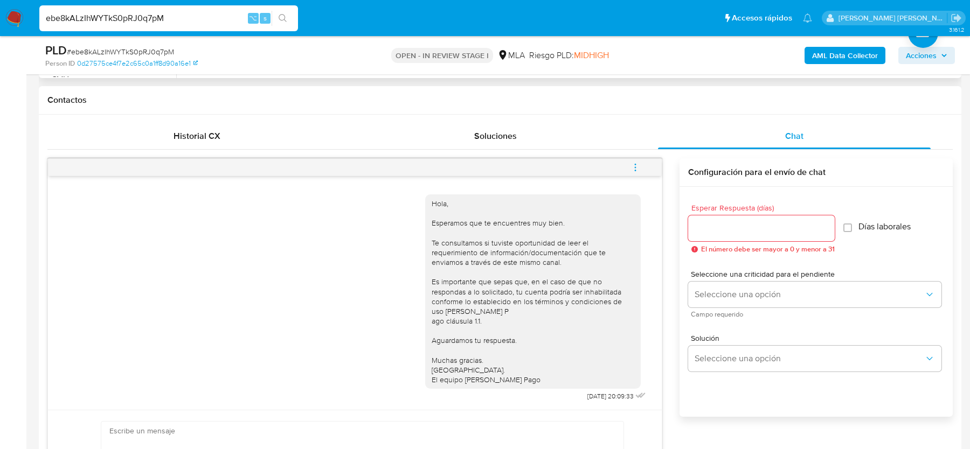
scroll to position [4, 0]
click at [638, 164] on icon "menu-action" at bounding box center [636, 168] width 10 height 10
click at [472, 167] on li "Cerrar conversación" at bounding box center [485, 168] width 79 height 13
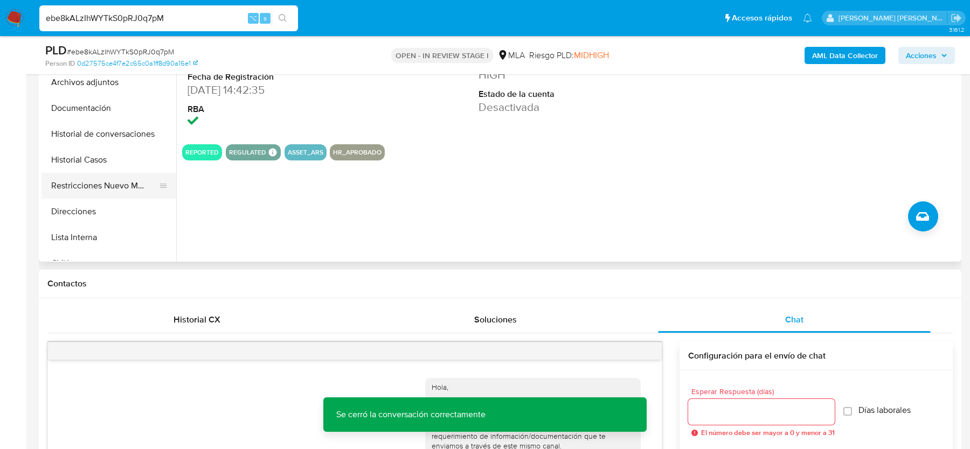
click at [122, 184] on button "Restricciones Nuevo Mundo" at bounding box center [105, 186] width 126 height 26
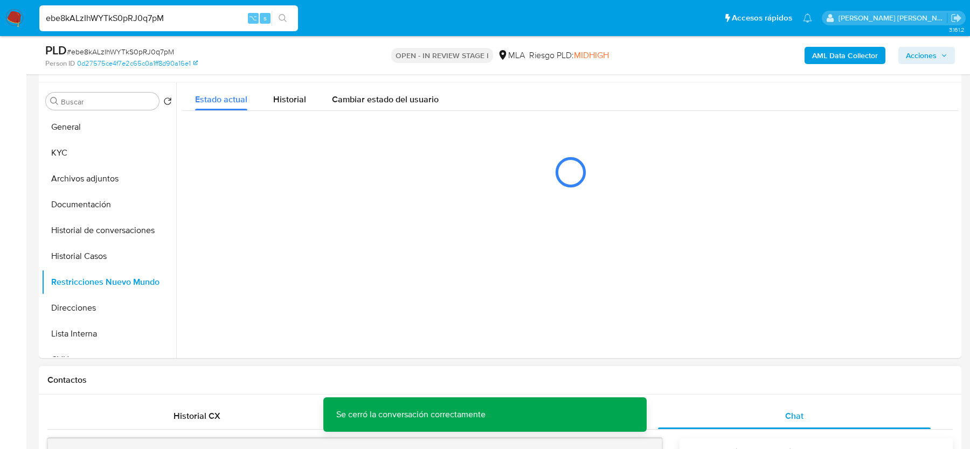
scroll to position [195, 0]
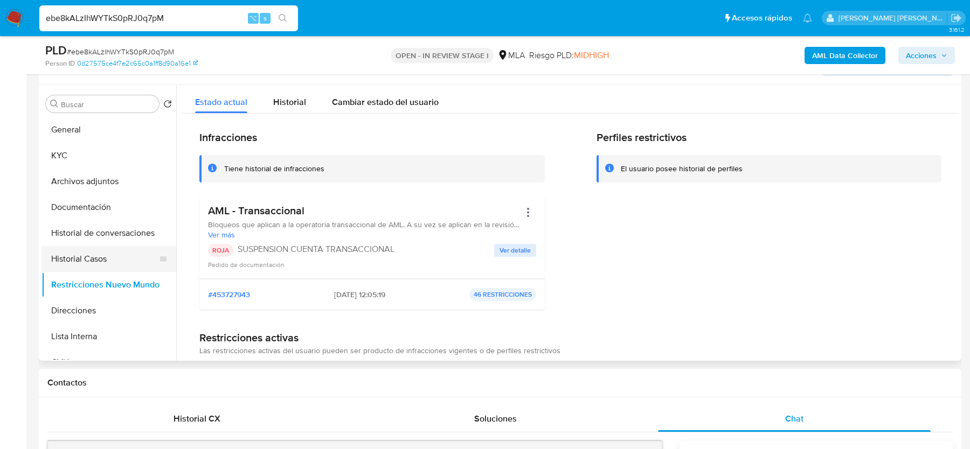
click at [106, 261] on button "Historial Casos" at bounding box center [105, 259] width 126 height 26
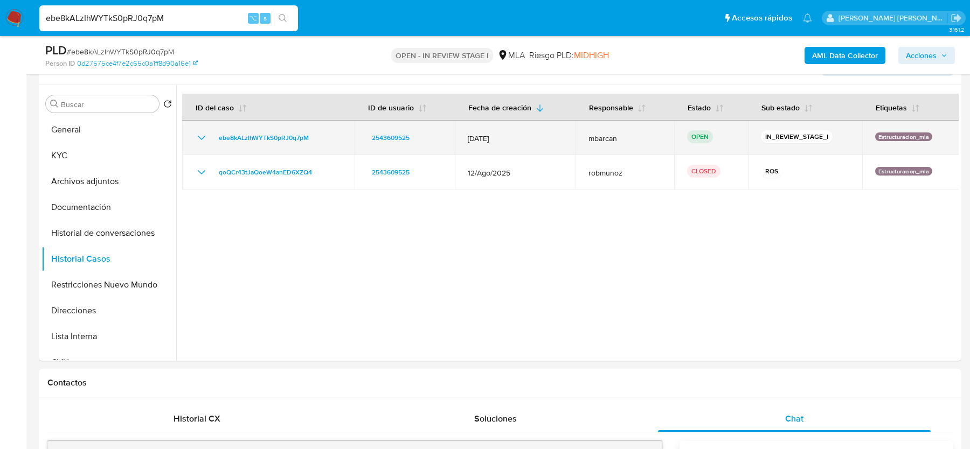
click at [322, 135] on div "ebe8kALzIhWYTkS0pRJ0q7pM" at bounding box center [268, 138] width 147 height 13
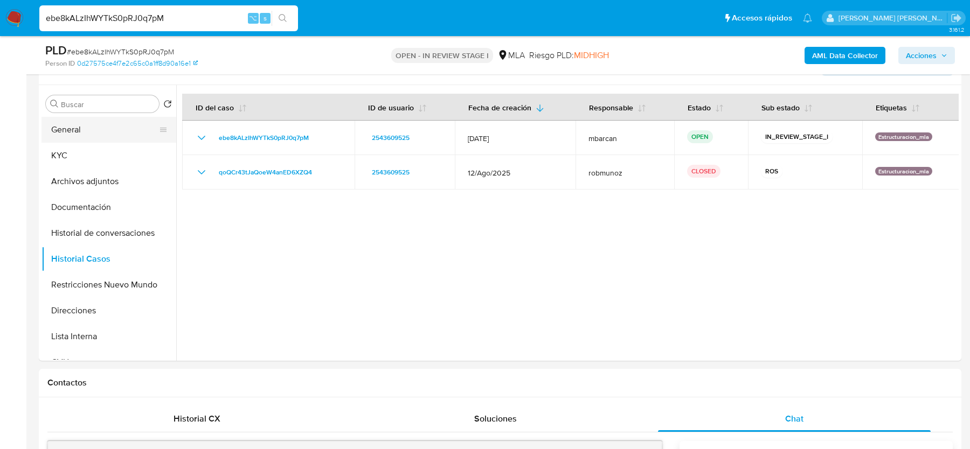
click at [101, 119] on button "General" at bounding box center [105, 130] width 126 height 26
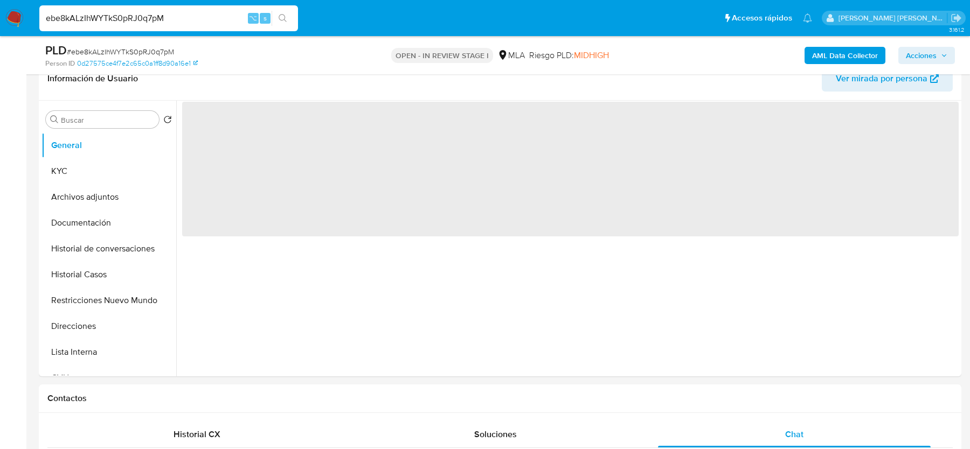
scroll to position [172, 0]
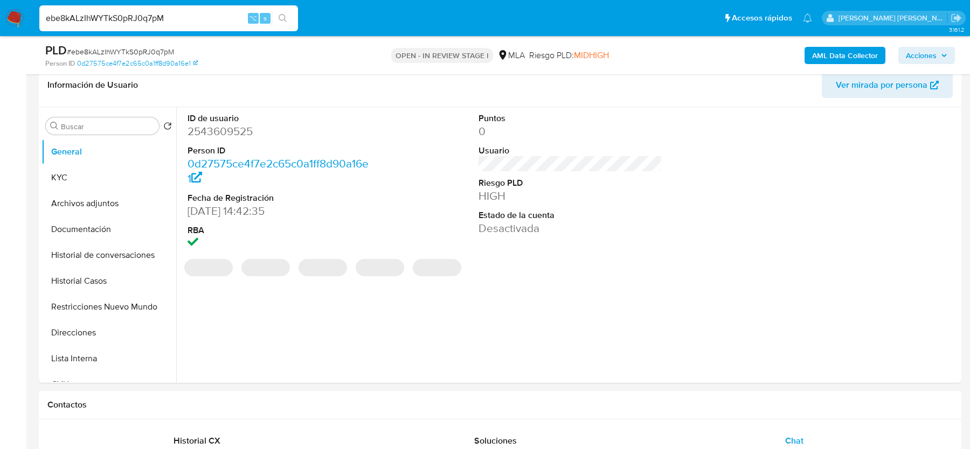
click at [219, 137] on dd "2543609525" at bounding box center [279, 131] width 183 height 15
copy dd "2543609525"
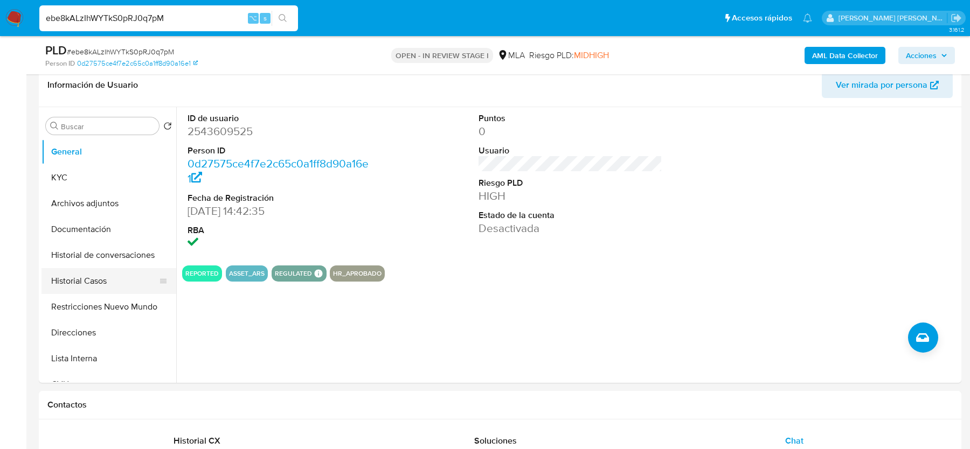
click at [75, 288] on button "Historial Casos" at bounding box center [105, 281] width 126 height 26
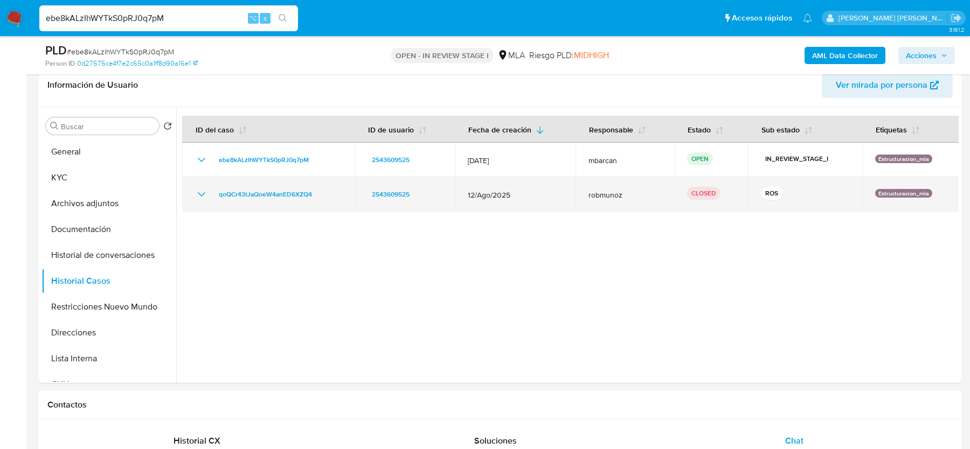
click at [200, 196] on icon "Mostrar/Ocultar" at bounding box center [201, 194] width 13 height 13
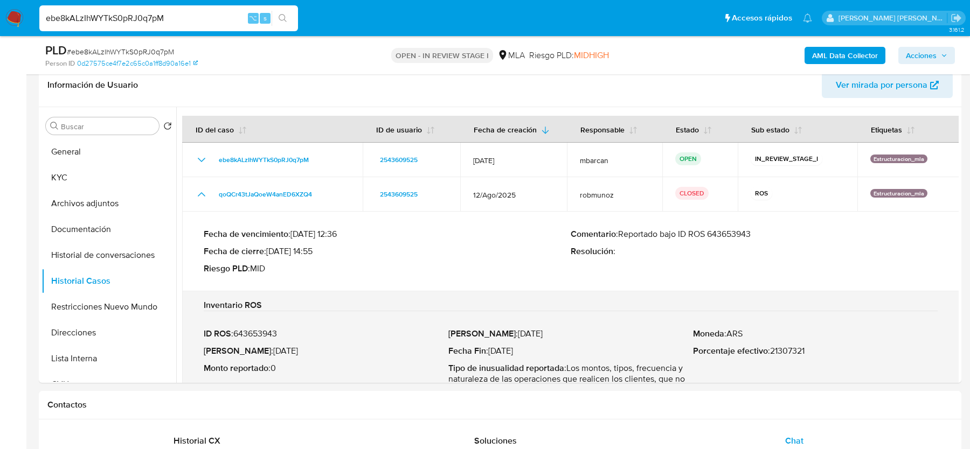
drag, startPoint x: 620, startPoint y: 236, endPoint x: 804, endPoint y: 236, distance: 183.8
click at [804, 236] on p "Comentario : Reportado bajo ID ROS 643653943" at bounding box center [754, 234] width 367 height 11
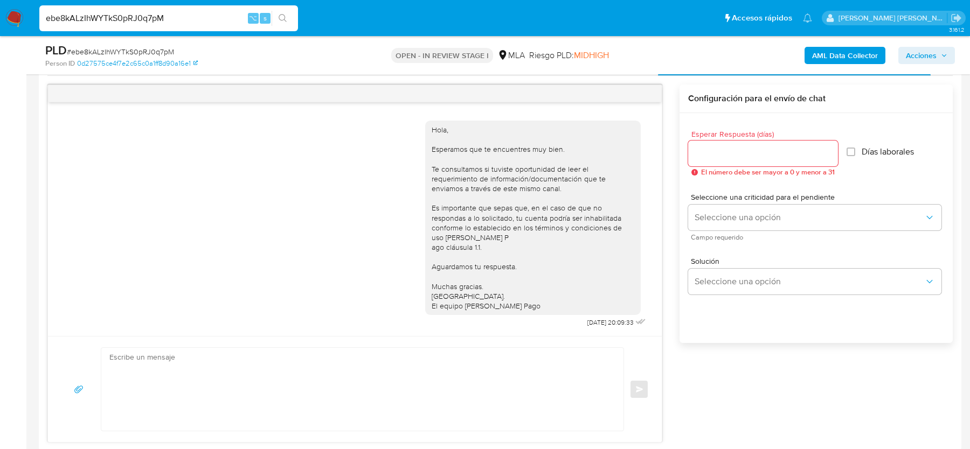
scroll to position [574, 0]
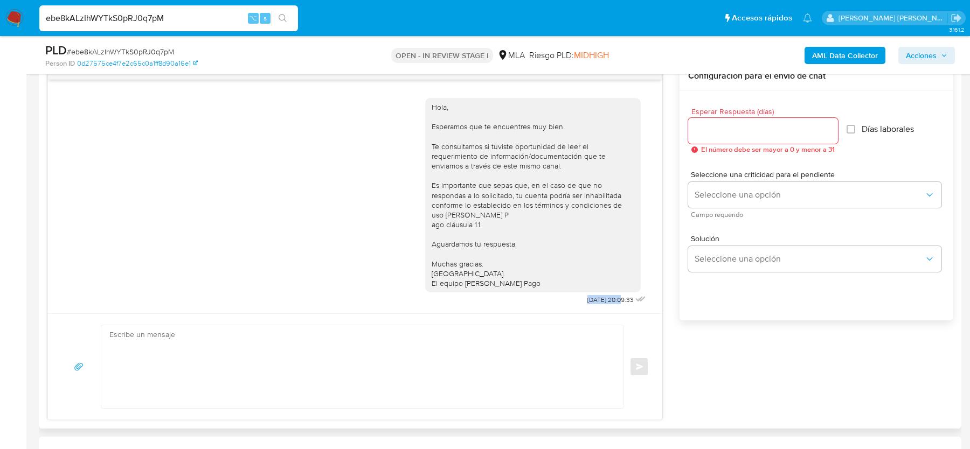
drag, startPoint x: 569, startPoint y: 299, endPoint x: 608, endPoint y: 299, distance: 39.9
click at [609, 299] on div "Hola, Esperamos que te encuentres muy bien. Te consultamos si tuviste oportunid…" at bounding box center [536, 200] width 223 height 218
copy span "22/09/2025"
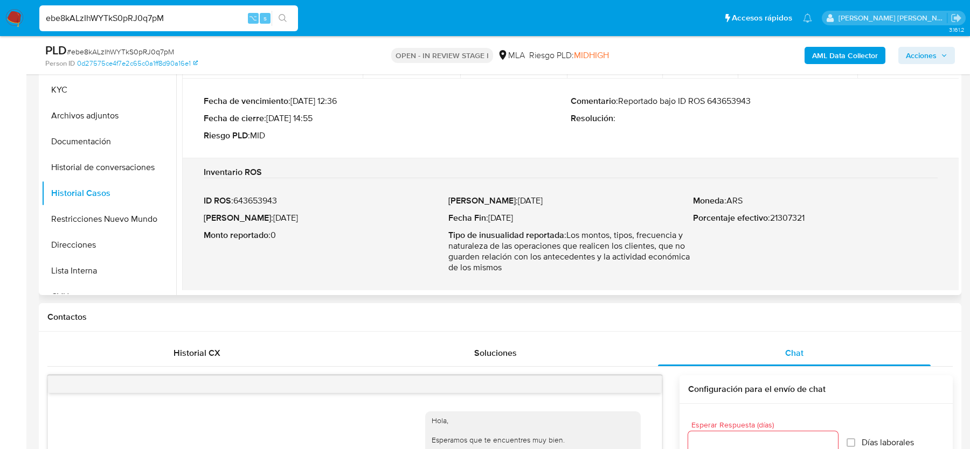
scroll to position [154, 0]
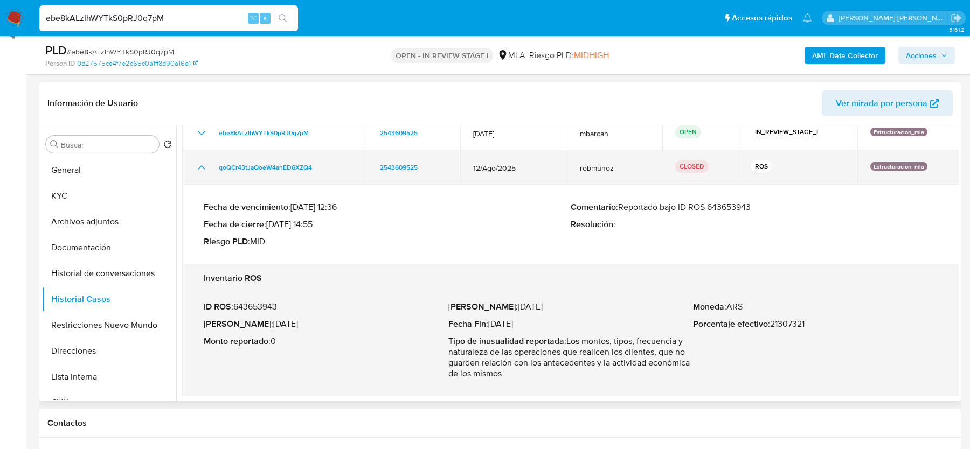
click at [326, 162] on div "qoQCr43tJaQoeW4anED6XZQ4" at bounding box center [272, 167] width 155 height 13
click at [326, 157] on td "qoQCr43tJaQoeW4anED6XZQ4" at bounding box center [272, 167] width 181 height 34
click at [326, 160] on td "qoQCr43tJaQoeW4anED6XZQ4" at bounding box center [272, 167] width 181 height 34
click at [326, 161] on div "qoQCr43tJaQoeW4anED6XZQ4" at bounding box center [272, 167] width 155 height 13
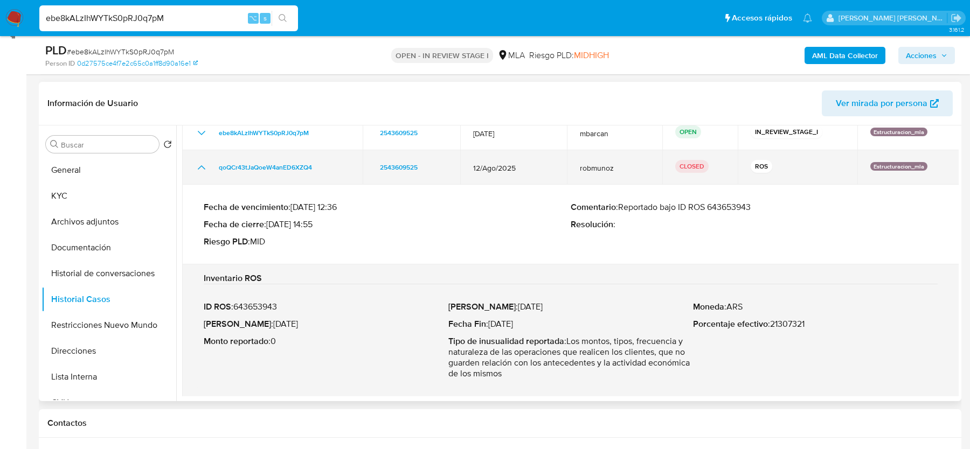
click at [326, 161] on div "qoQCr43tJaQoeW4anED6XZQ4" at bounding box center [272, 167] width 155 height 13
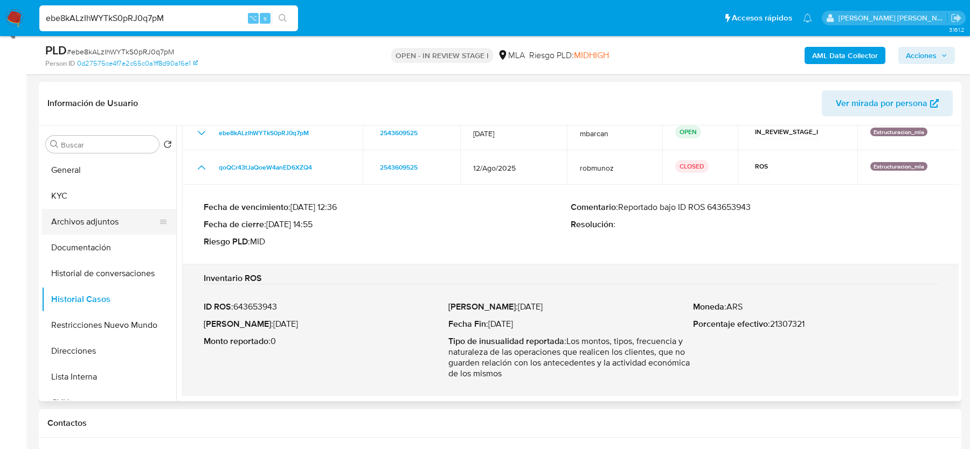
click at [75, 209] on button "Archivos adjuntos" at bounding box center [105, 222] width 126 height 26
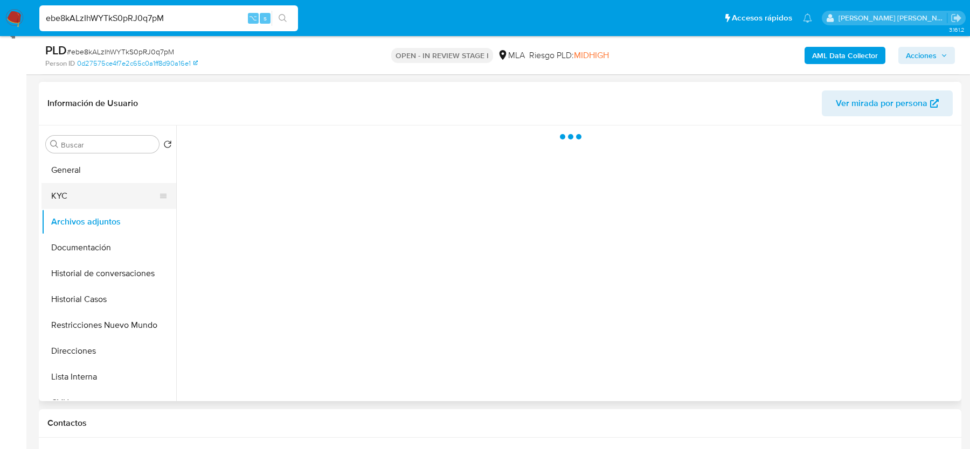
click at [77, 202] on button "KYC" at bounding box center [105, 196] width 126 height 26
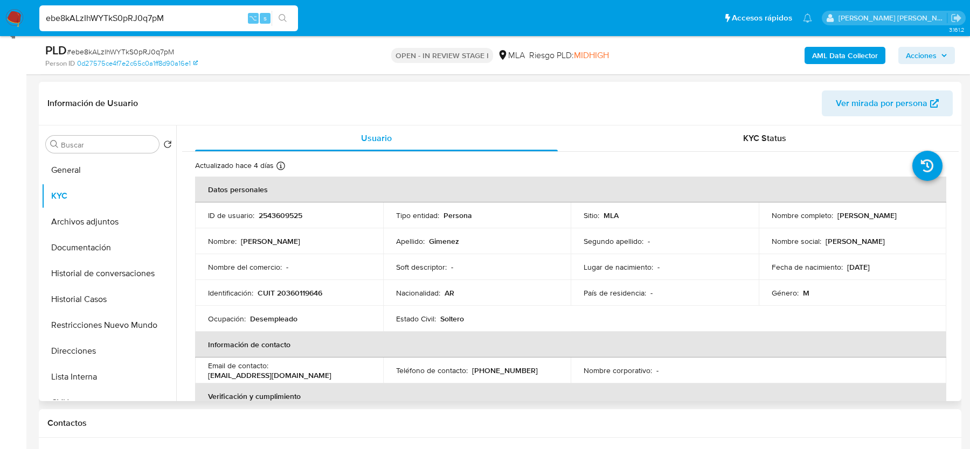
click at [296, 294] on p "CUIT 20360119646" at bounding box center [290, 293] width 65 height 10
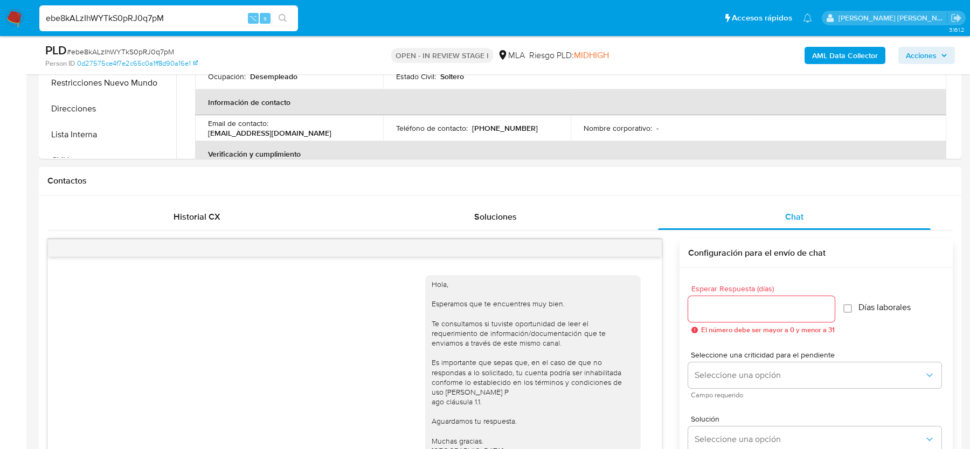
scroll to position [507, 0]
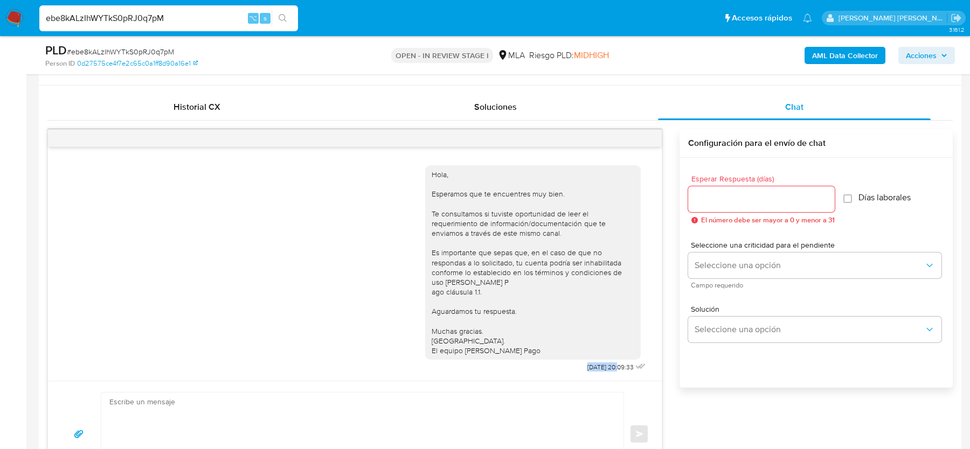
drag, startPoint x: 568, startPoint y: 367, endPoint x: 607, endPoint y: 367, distance: 39.3
click at [607, 367] on div "Hola, Esperamos que te encuentres muy bien. Te consultamos si tuviste oportunid…" at bounding box center [536, 267] width 223 height 218
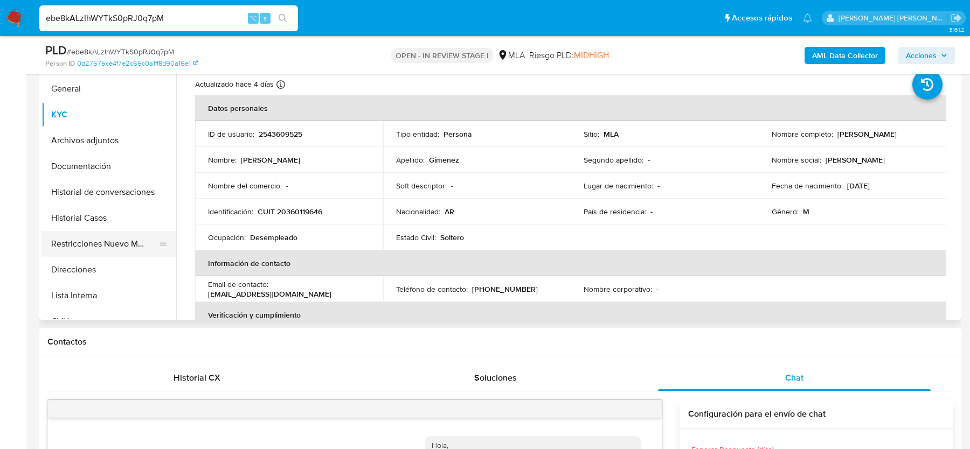
click at [100, 237] on button "Restricciones Nuevo Mundo" at bounding box center [105, 244] width 126 height 26
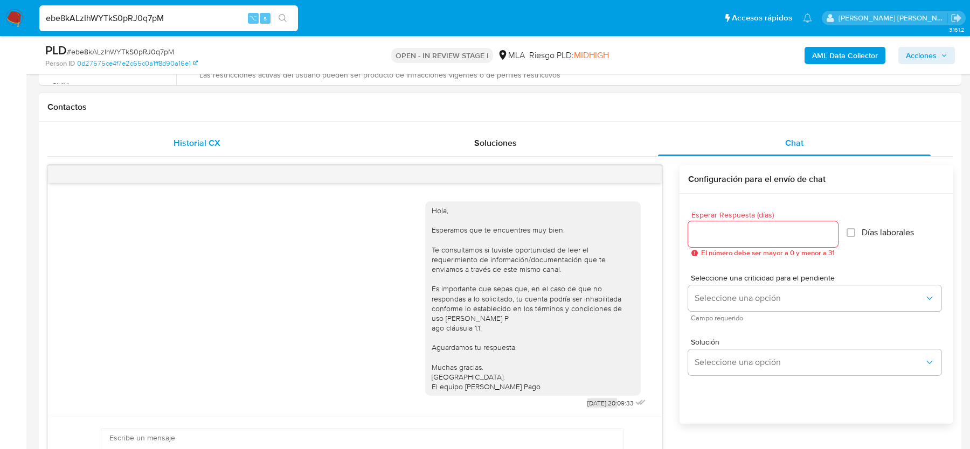
scroll to position [502, 0]
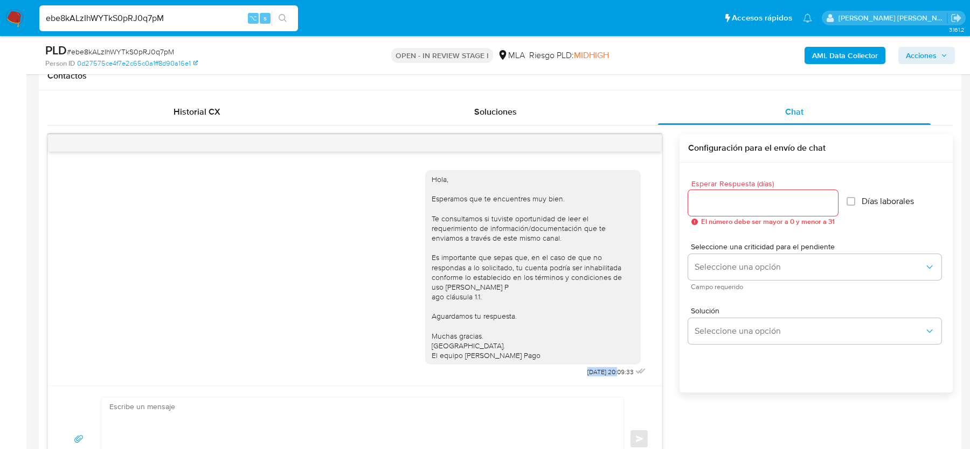
click at [120, 23] on input "ebe8kALzIhWYTkS0pRJ0q7pM" at bounding box center [168, 18] width 259 height 14
paste input "BG5n10HhWMXNjEkRQOXNfsTO"
type input "BG5n10HhWMXNjEkRQOXNfsTO"
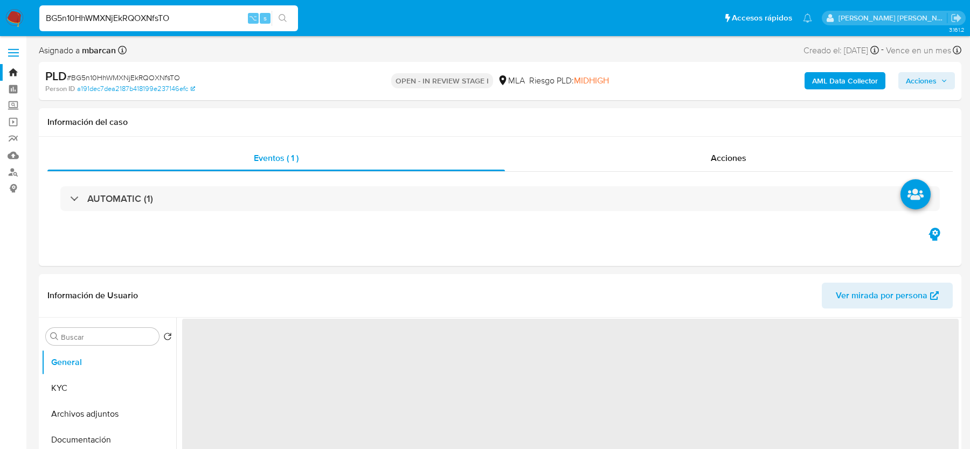
select select "10"
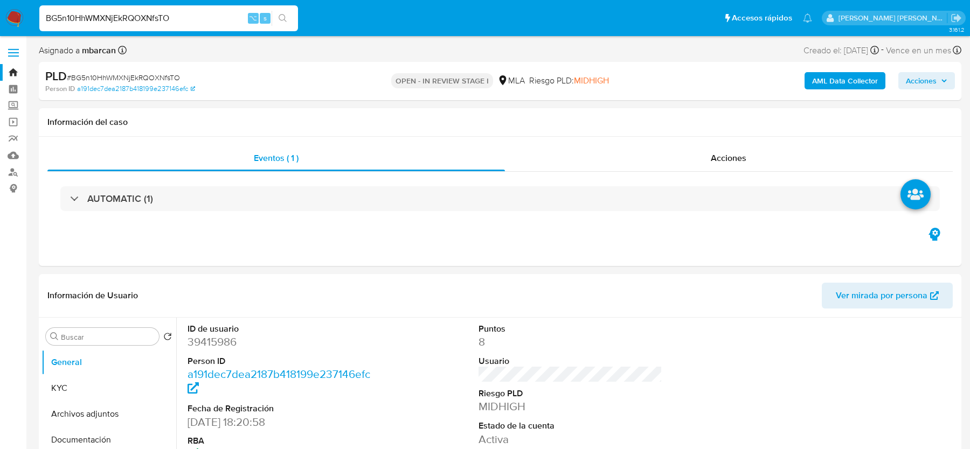
click at [119, 17] on input "BG5n10HhWMXNjEkRQOXNfsTO" at bounding box center [168, 18] width 259 height 14
paste input "}"
type input "BG5n10HhWMXNjEkRQOXNfsTO"
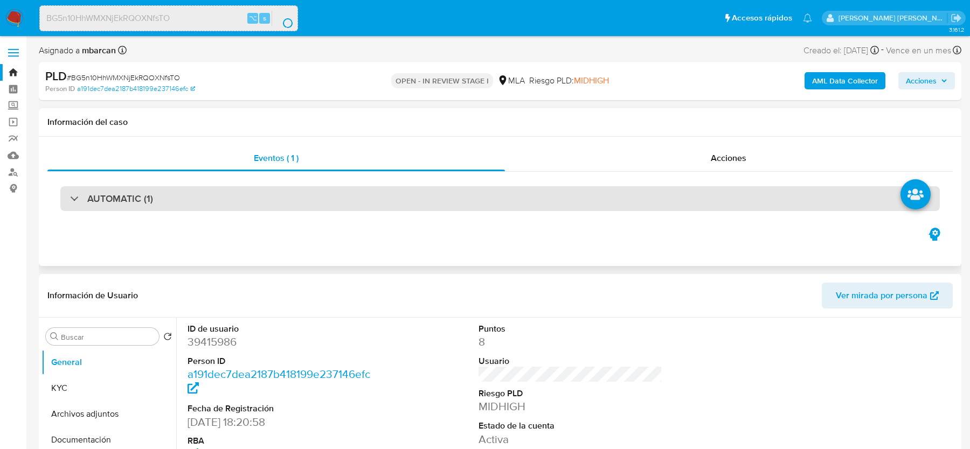
click at [361, 195] on div "AUTOMATIC (1)" at bounding box center [500, 198] width 880 height 25
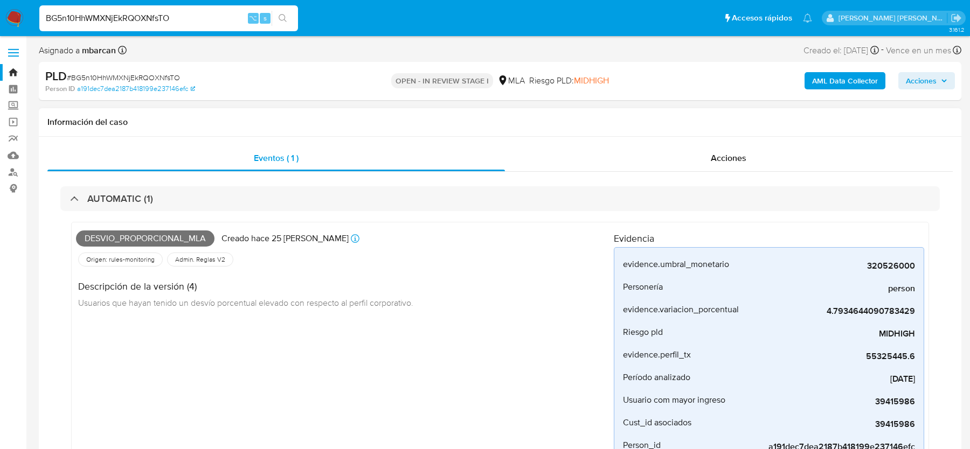
click at [290, 182] on div "AUTOMATIC (1) Desvio_proporcional_mla Creado hace 25 días Creado: 12/09/2025 03…" at bounding box center [499, 335] width 905 height 327
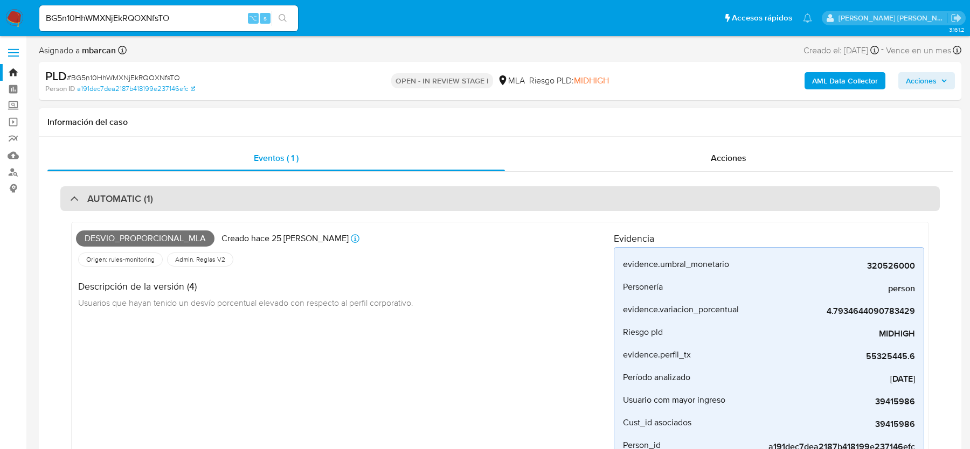
click at [274, 197] on div "AUTOMATIC (1)" at bounding box center [500, 198] width 880 height 25
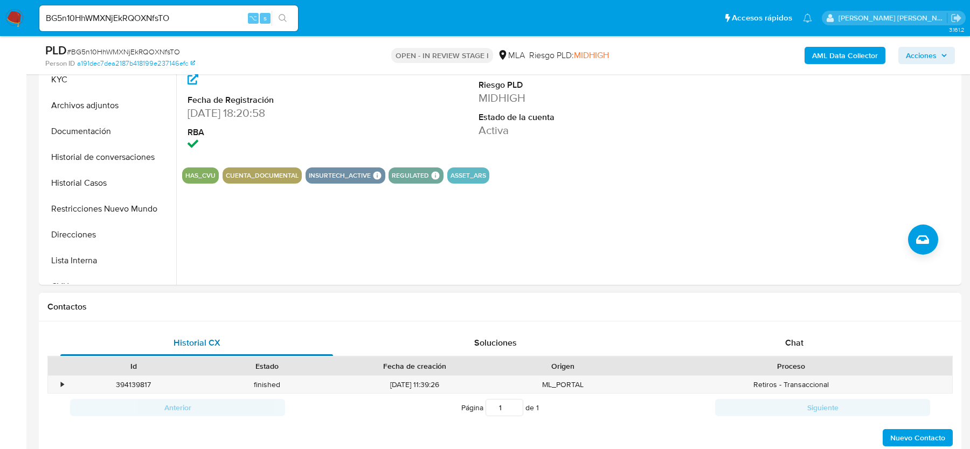
scroll to position [337, 0]
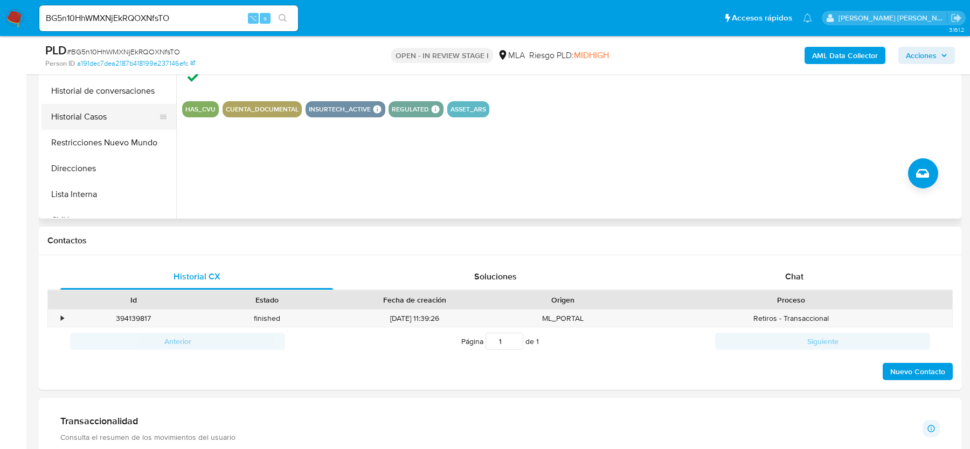
click at [94, 114] on button "Historial Casos" at bounding box center [105, 117] width 126 height 26
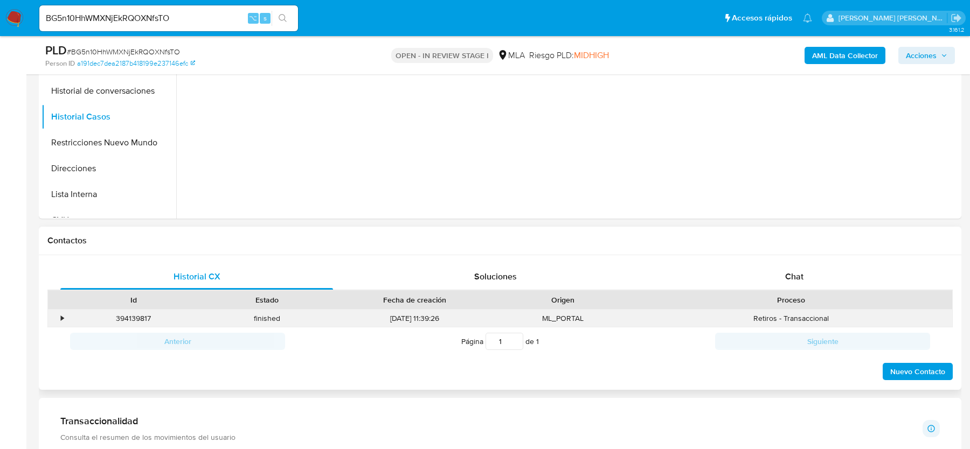
scroll to position [192, 0]
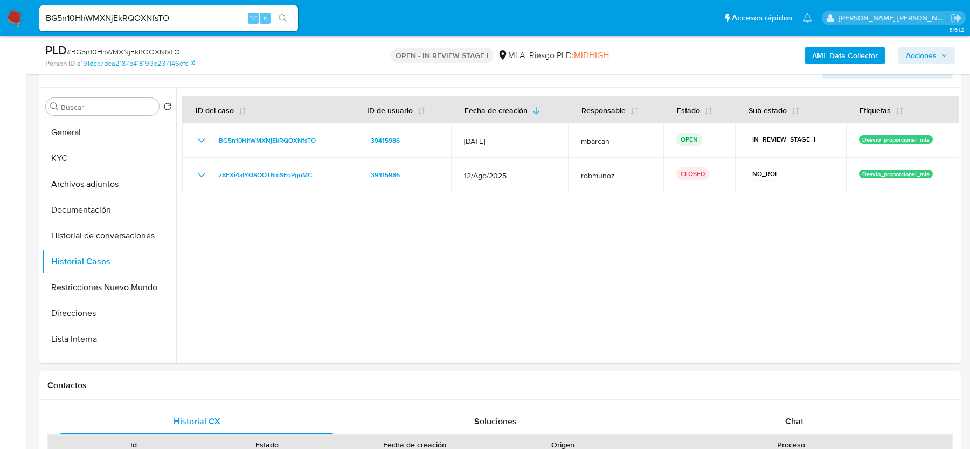
click at [126, 51] on span "# BG5n10HhWMXNjEkRQOXNfsTO" at bounding box center [123, 51] width 113 height 11
click at [125, 149] on button "KYC" at bounding box center [105, 159] width 126 height 26
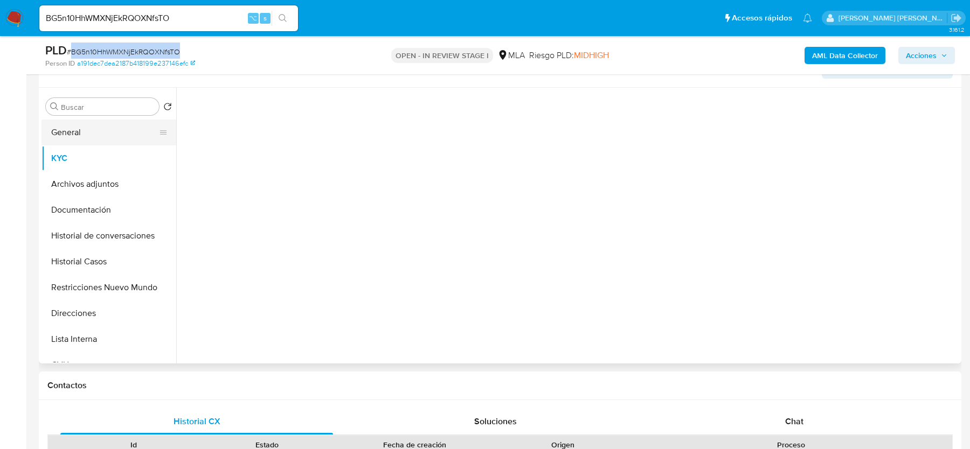
click at [124, 131] on button "General" at bounding box center [105, 133] width 126 height 26
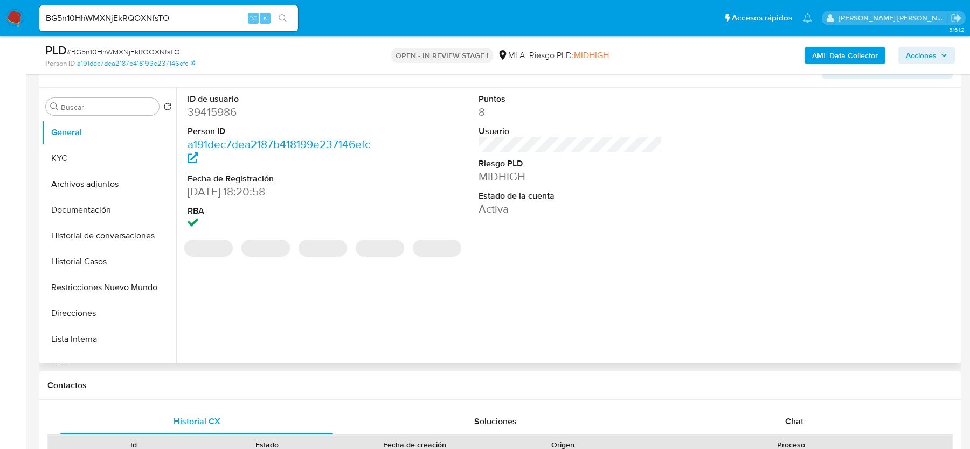
click at [215, 110] on dd "39415986" at bounding box center [279, 112] width 183 height 15
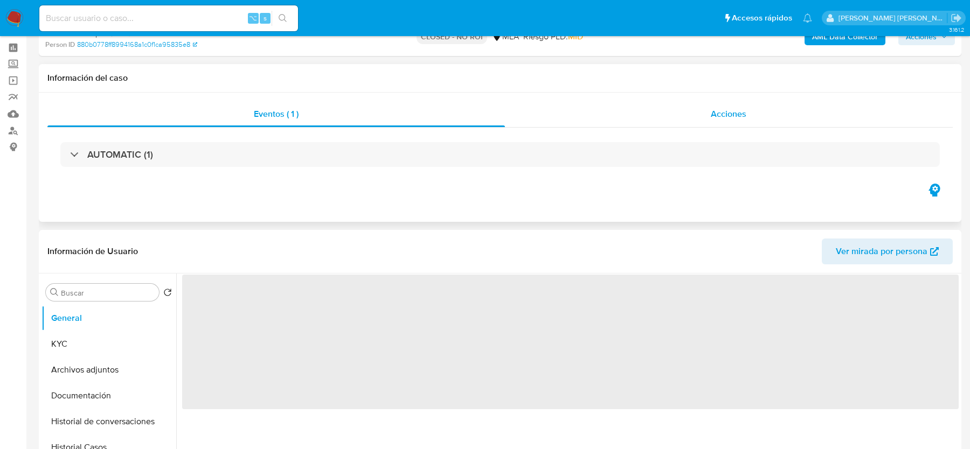
select select "10"
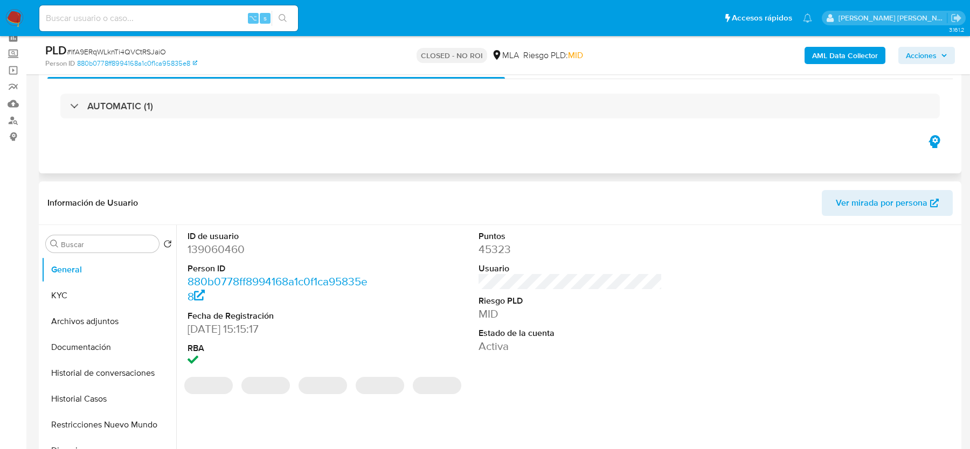
scroll to position [1, 0]
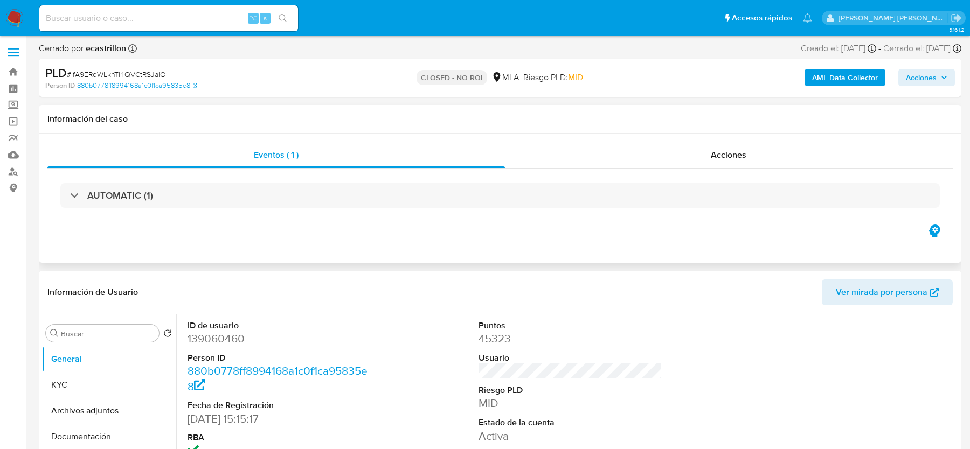
click at [757, 127] on div "Información del caso" at bounding box center [500, 119] width 923 height 29
click at [755, 155] on div "Acciones" at bounding box center [729, 155] width 448 height 26
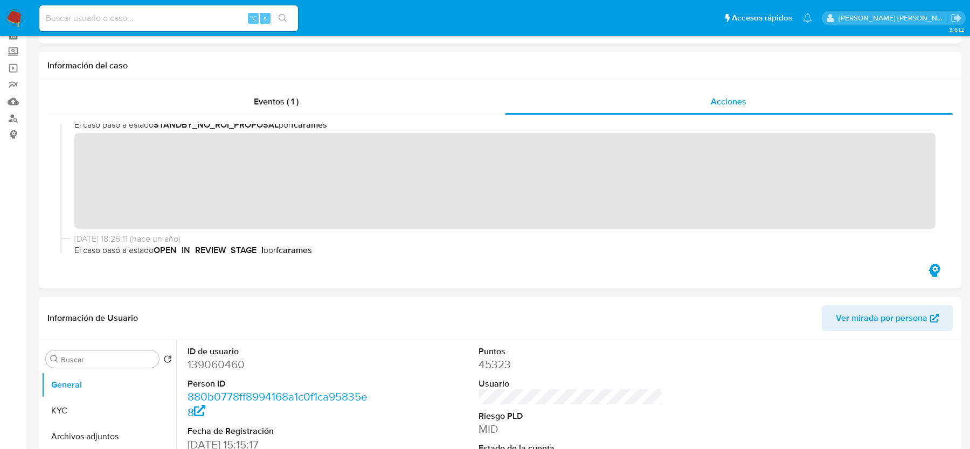
scroll to position [117, 0]
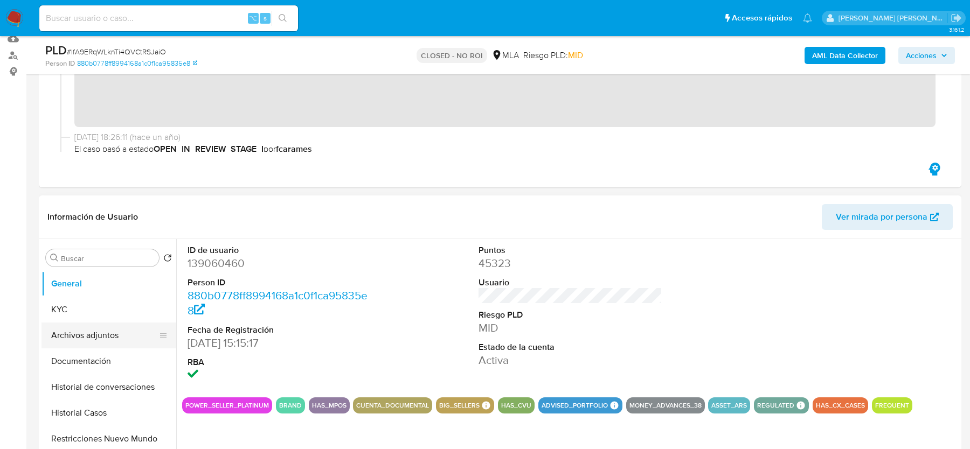
click at [80, 323] on button "Archivos adjuntos" at bounding box center [105, 336] width 126 height 26
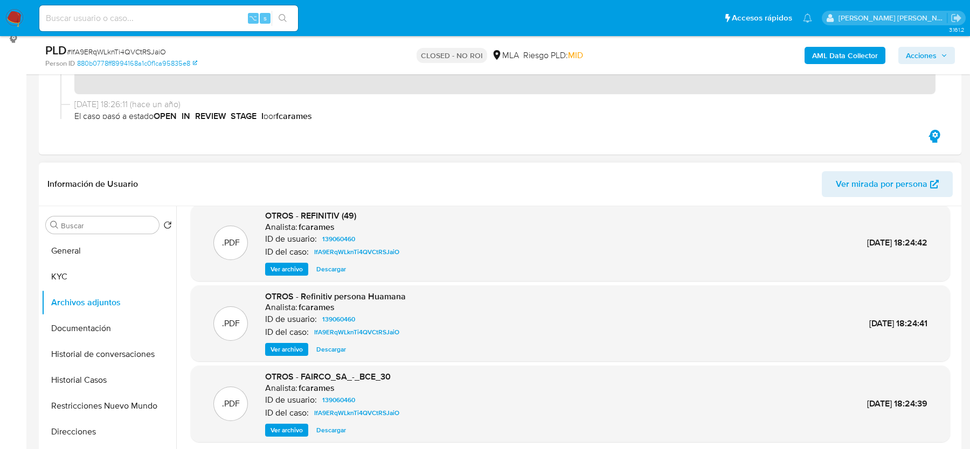
scroll to position [164, 0]
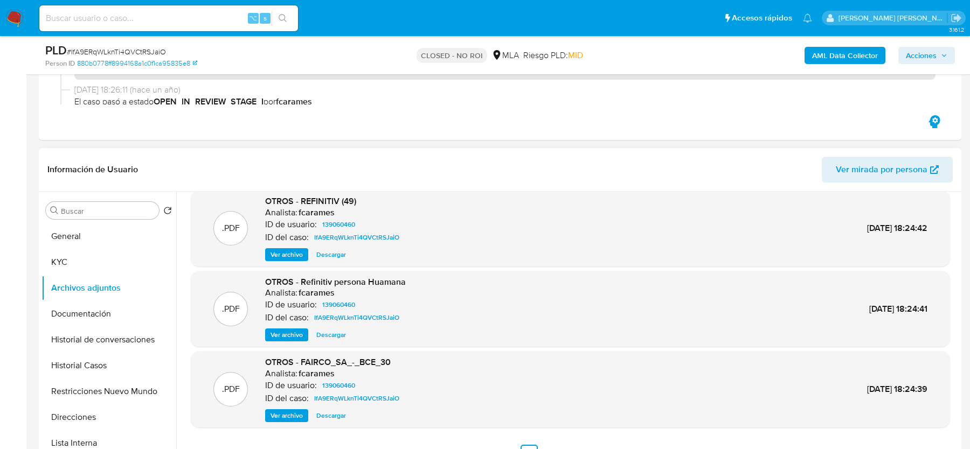
click at [288, 411] on span "Ver archivo" at bounding box center [287, 416] width 32 height 11
click at [282, 416] on span "Ver archivo" at bounding box center [287, 416] width 32 height 11
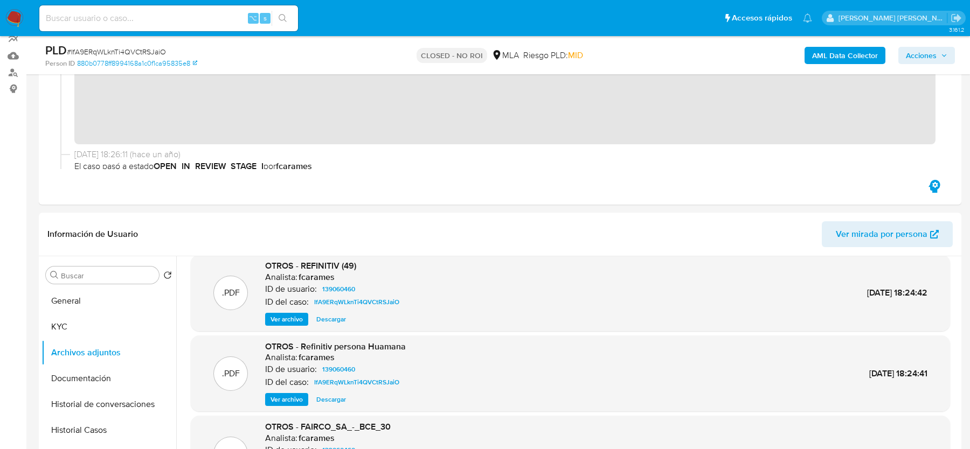
scroll to position [54, 0]
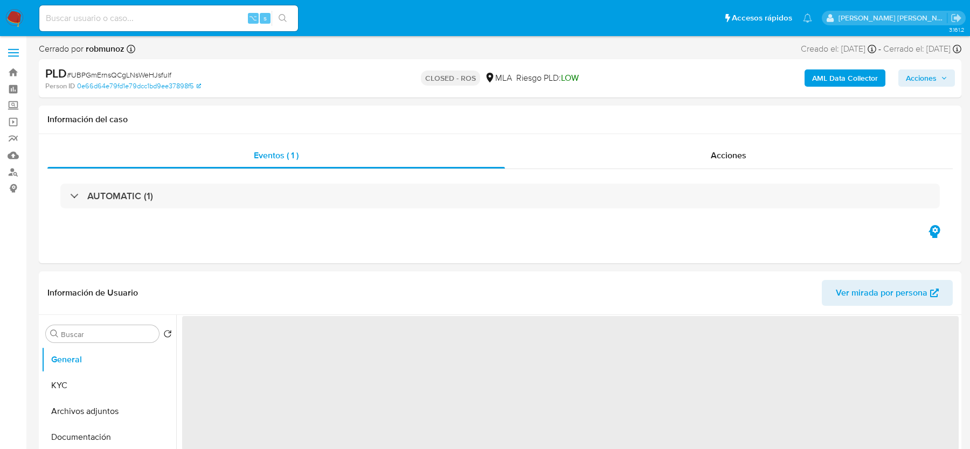
select select "10"
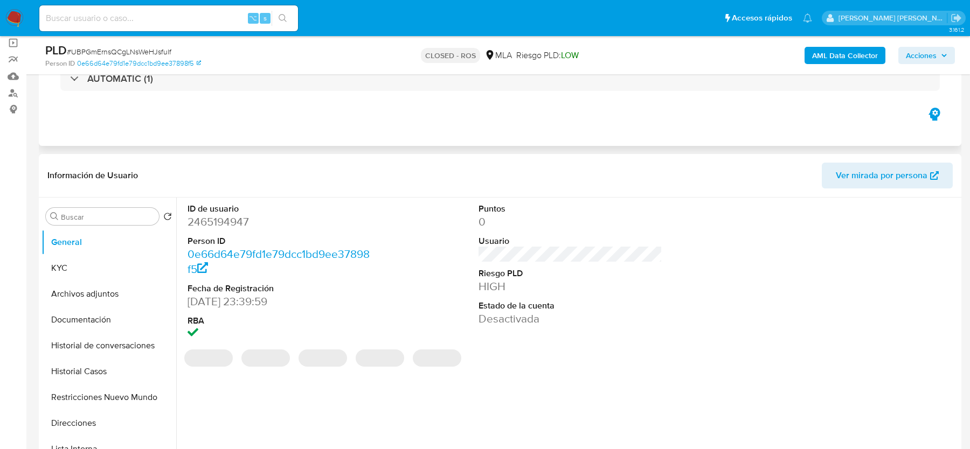
scroll to position [209, 0]
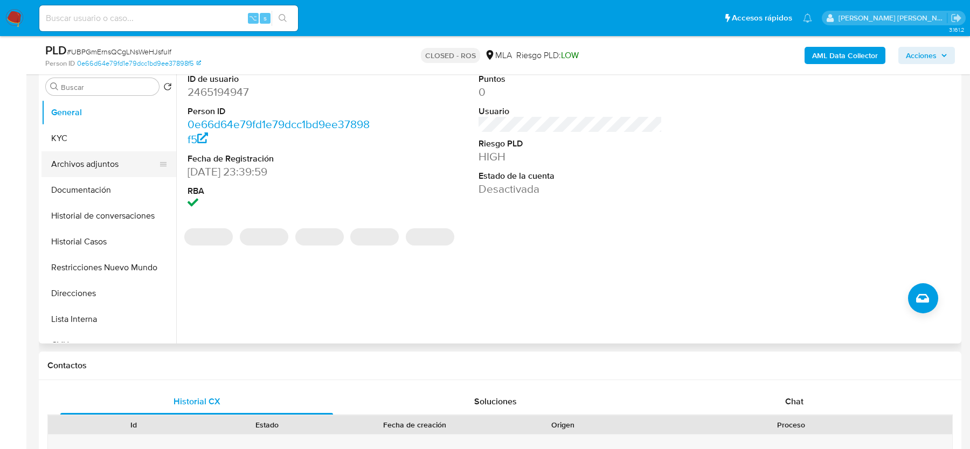
click at [114, 165] on button "Archivos adjuntos" at bounding box center [105, 164] width 126 height 26
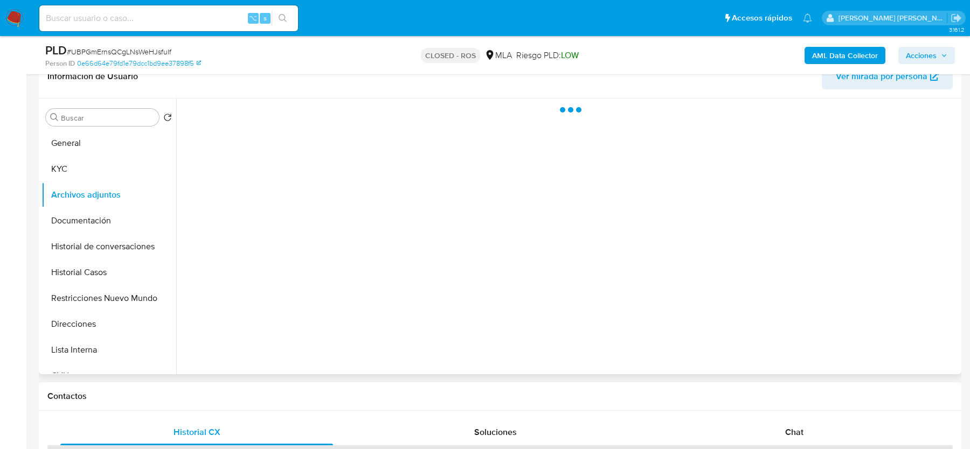
scroll to position [151, 0]
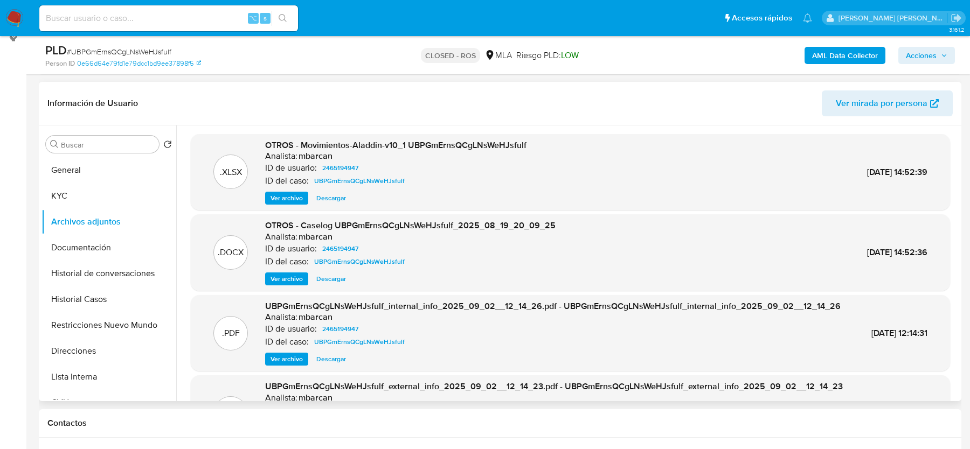
click at [279, 275] on span "Ver archivo" at bounding box center [287, 279] width 32 height 11
drag, startPoint x: 336, startPoint y: 225, endPoint x: 591, endPoint y: 224, distance: 254.9
click at [591, 224] on div ".DOCX OTROS - Caselog UBPGmErnsQCgLNsWeHJsfulf_2025_08_19_20_09_25 Analista: mb…" at bounding box center [570, 253] width 749 height 66
copy span "UBPGmErnsQCgLNsWeHJsfulf_2025_08_19_20_09_25"
click at [422, 224] on span "OTROS - Caselog UBPGmErnsQCgLNsWeHJsfulf_2025_08_19_20_09_25" at bounding box center [410, 225] width 291 height 12
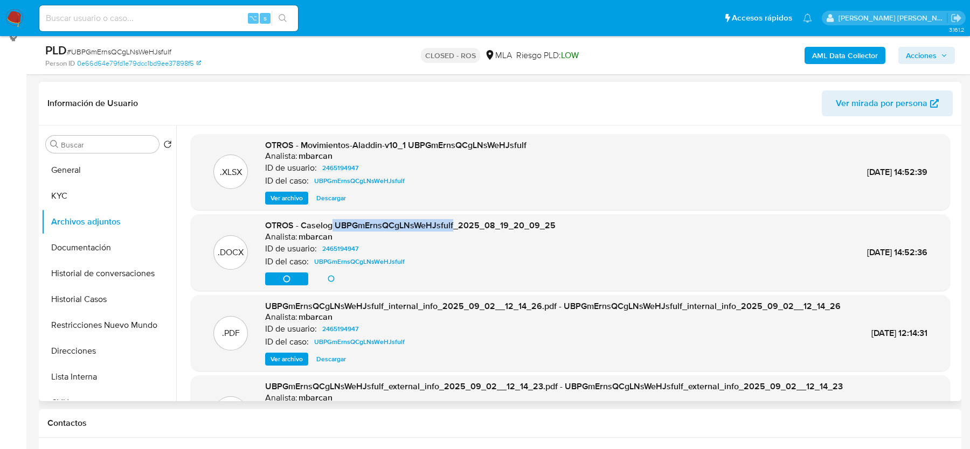
drag, startPoint x: 453, startPoint y: 225, endPoint x: 331, endPoint y: 225, distance: 121.3
click at [331, 225] on span "OTROS - Caselog UBPGmErnsQCgLNsWeHJsfulf_2025_08_19_20_09_25" at bounding box center [410, 225] width 291 height 12
copy span "UBPGmErnsQCgLNsWeHJsfulf"
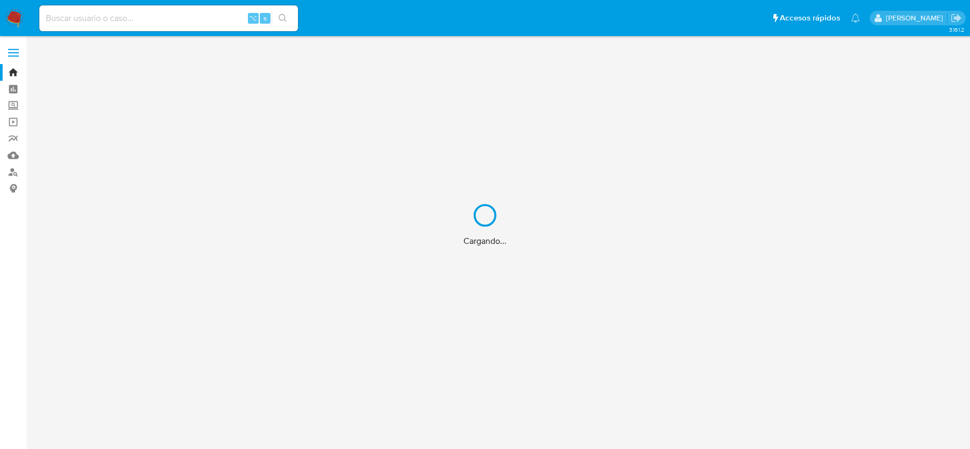
click at [127, 15] on div "Cargando..." at bounding box center [485, 224] width 970 height 449
click at [86, 20] on div "Cargando..." at bounding box center [485, 224] width 970 height 449
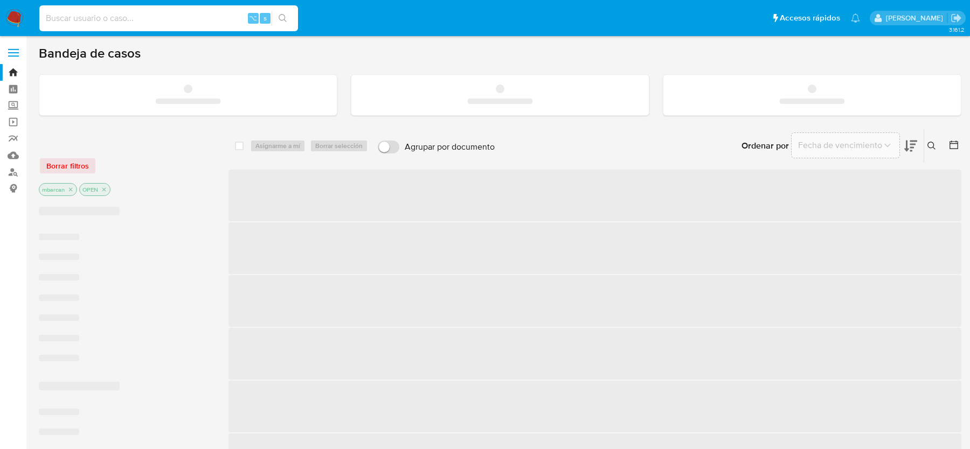
click at [59, 17] on input at bounding box center [168, 18] width 259 height 14
paste input "bXBXY9e5N8K9eENqBrx2Xi0I"
type input "bXBXY9e5N8K9eENqBrx2Xi0I"
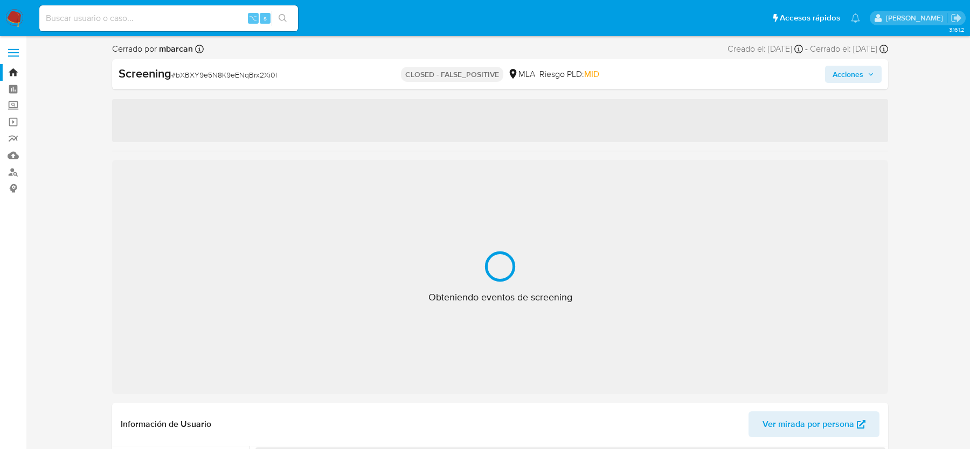
select select "10"
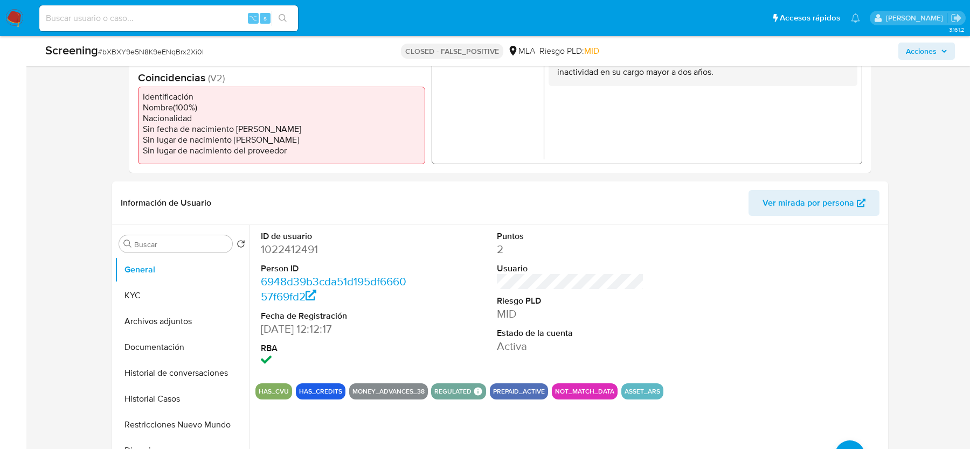
scroll to position [337, 0]
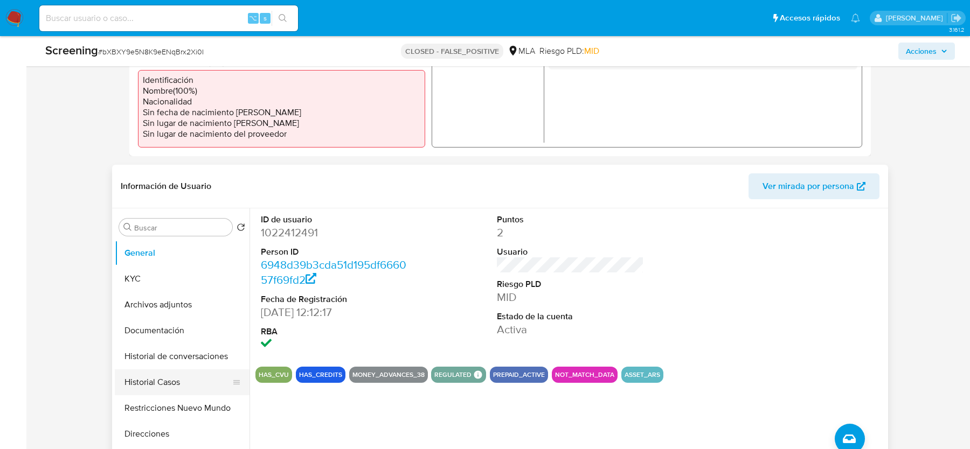
click at [143, 384] on button "Historial Casos" at bounding box center [178, 383] width 126 height 26
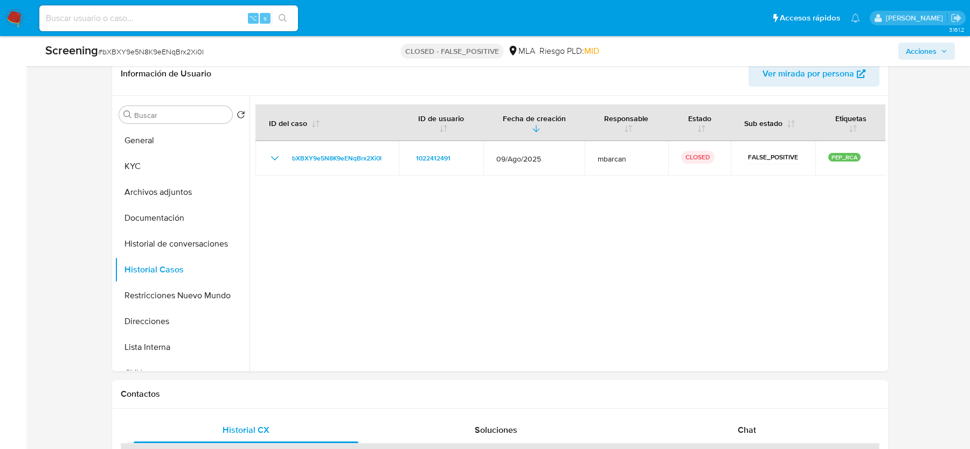
scroll to position [453, 0]
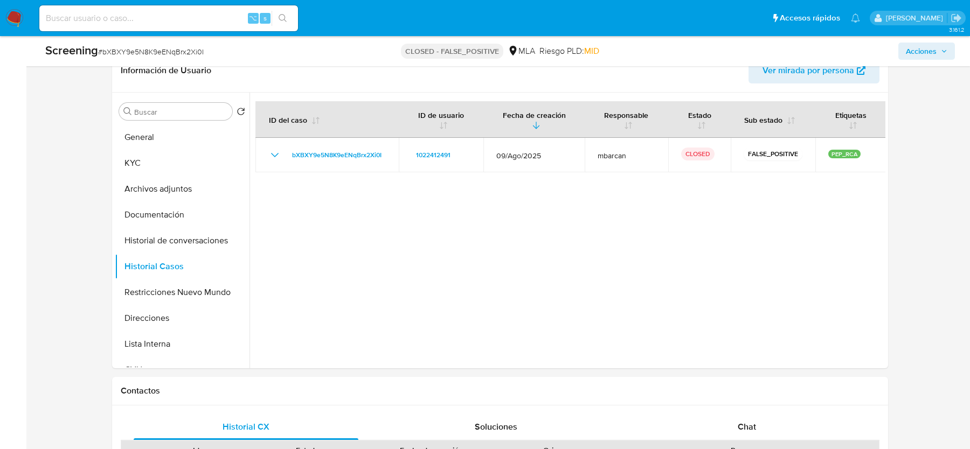
click at [174, 49] on span "# bXBXY9e5N8K9eENqBrx2Xi0I" at bounding box center [151, 51] width 106 height 11
copy span "bXBXY9e5N8K9eENqBrx2Xi0I"
click at [143, 158] on button "KYC" at bounding box center [178, 163] width 126 height 26
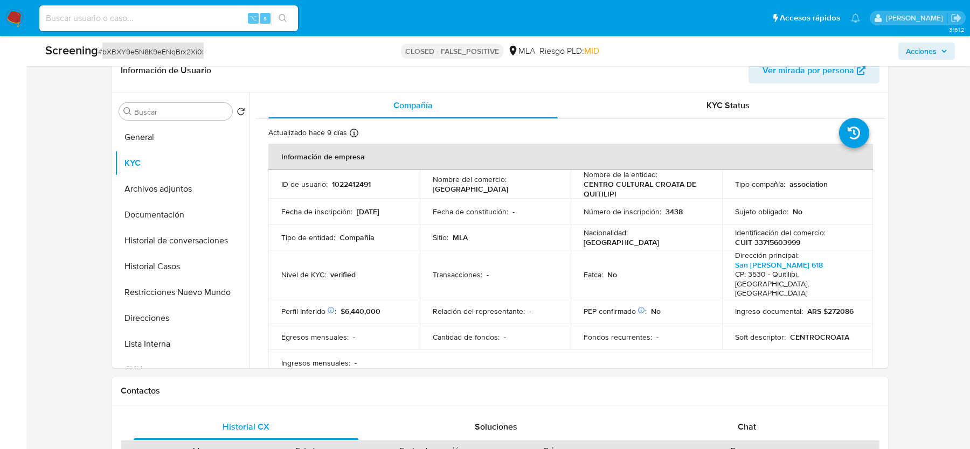
scroll to position [233, 0]
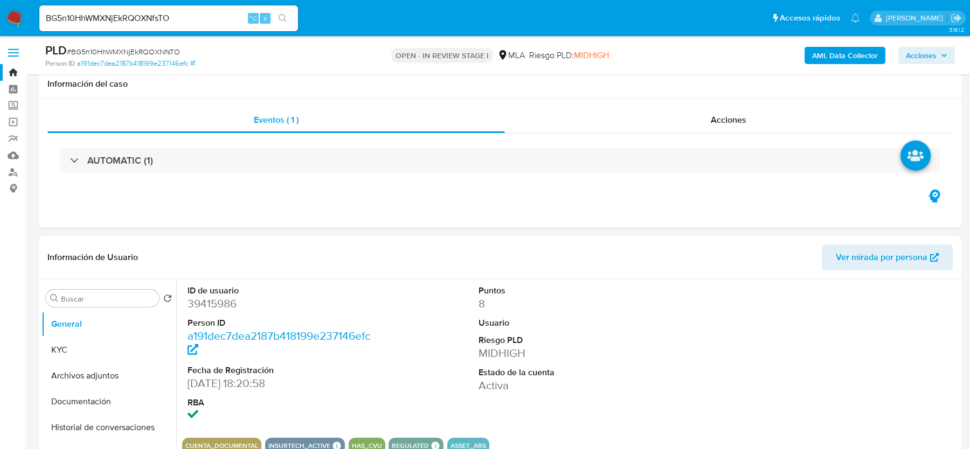
select select "10"
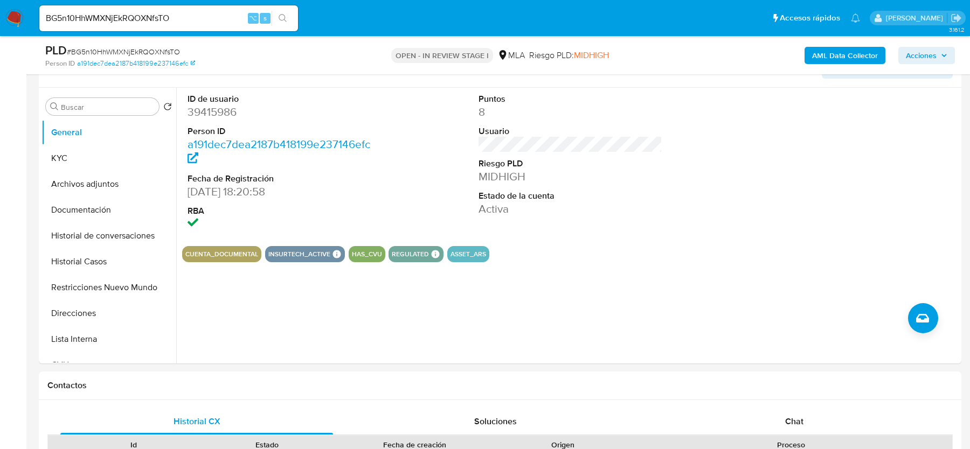
scroll to position [192, 0]
click at [117, 289] on button "Restricciones Nuevo Mundo" at bounding box center [105, 288] width 126 height 26
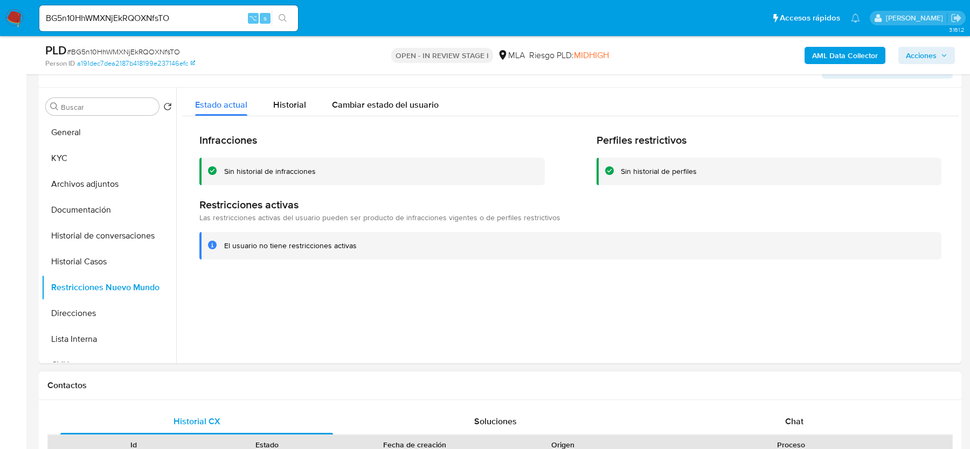
scroll to position [430, 0]
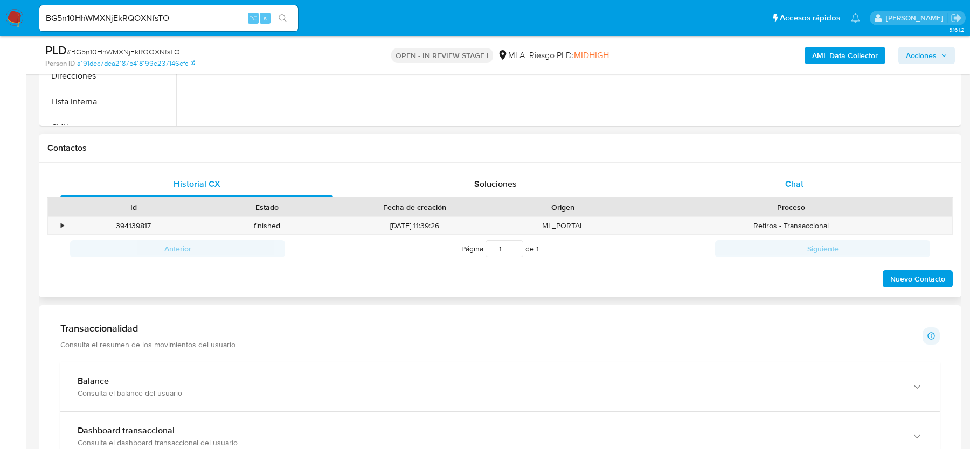
click at [796, 185] on span "Chat" at bounding box center [794, 184] width 18 height 12
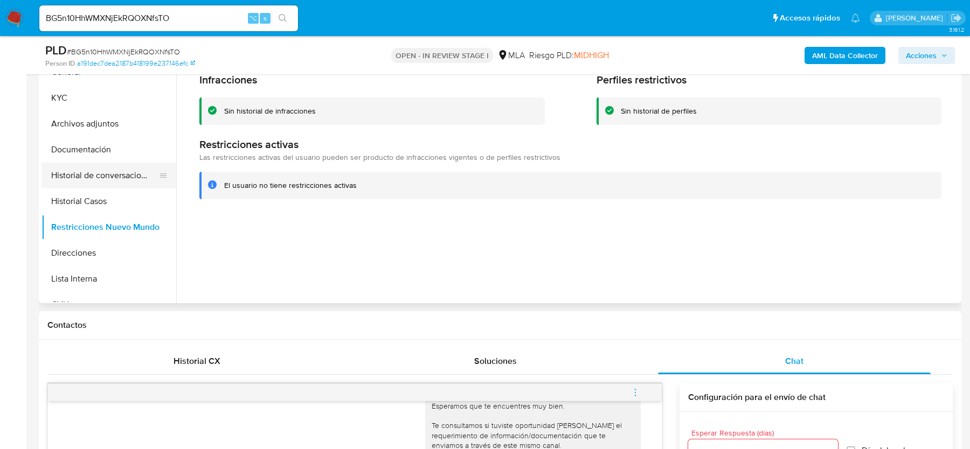
scroll to position [234, 0]
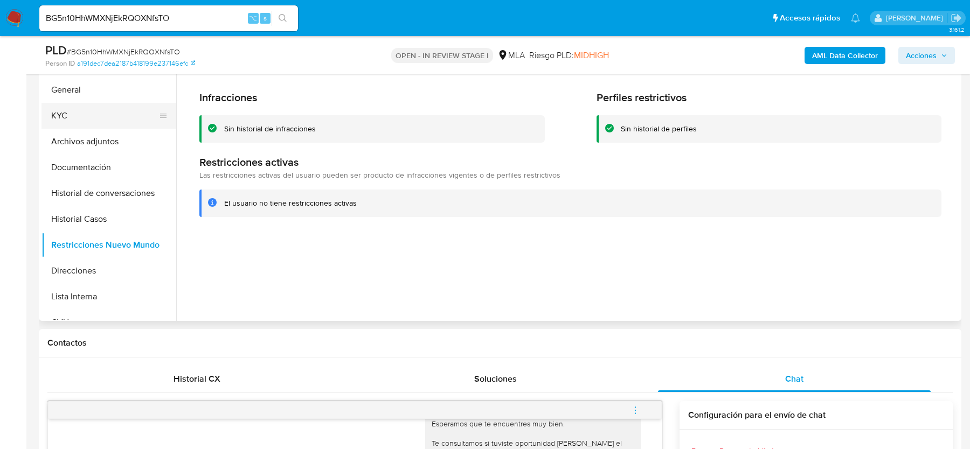
click at [86, 123] on button "KYC" at bounding box center [105, 116] width 126 height 26
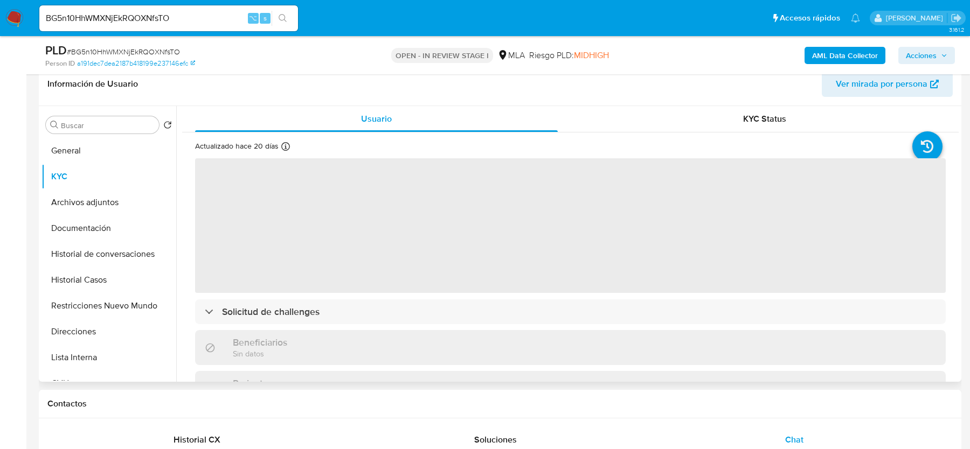
scroll to position [163, 0]
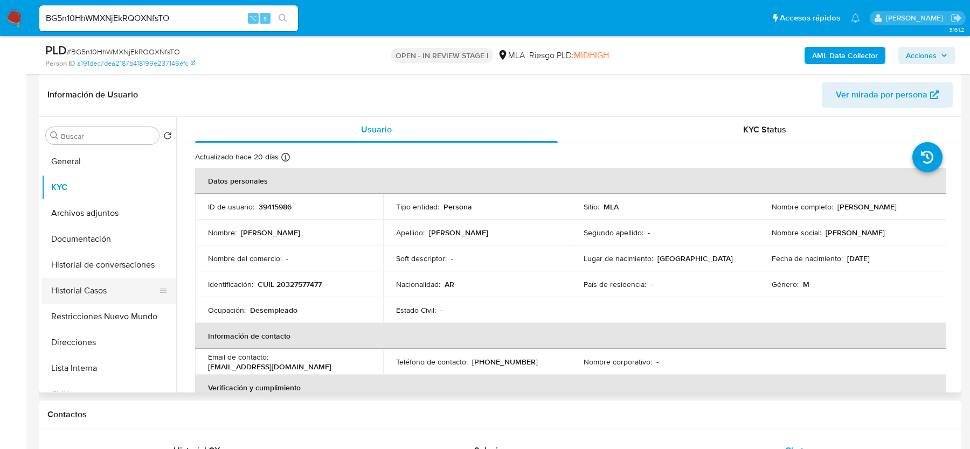
click at [65, 292] on button "Historial Casos" at bounding box center [105, 291] width 126 height 26
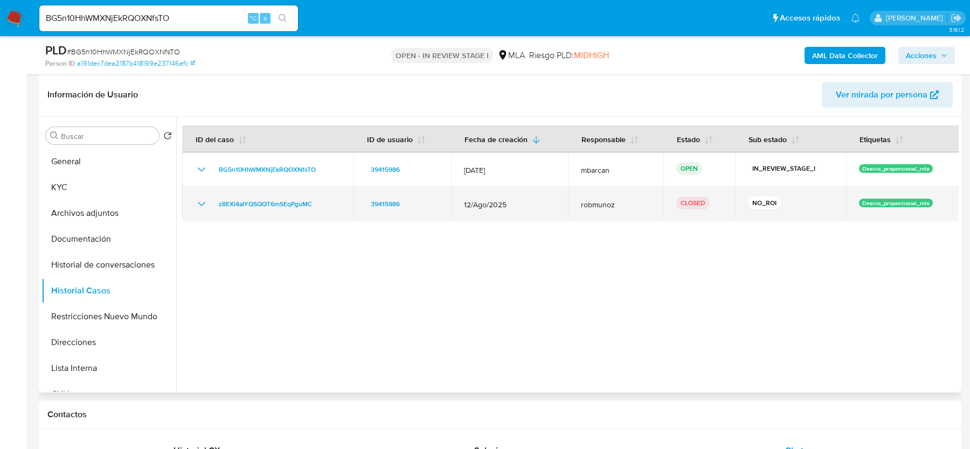
click at [321, 201] on div "z8EXi4aIYQSQQT6mSEqPguMC" at bounding box center [268, 204] width 146 height 13
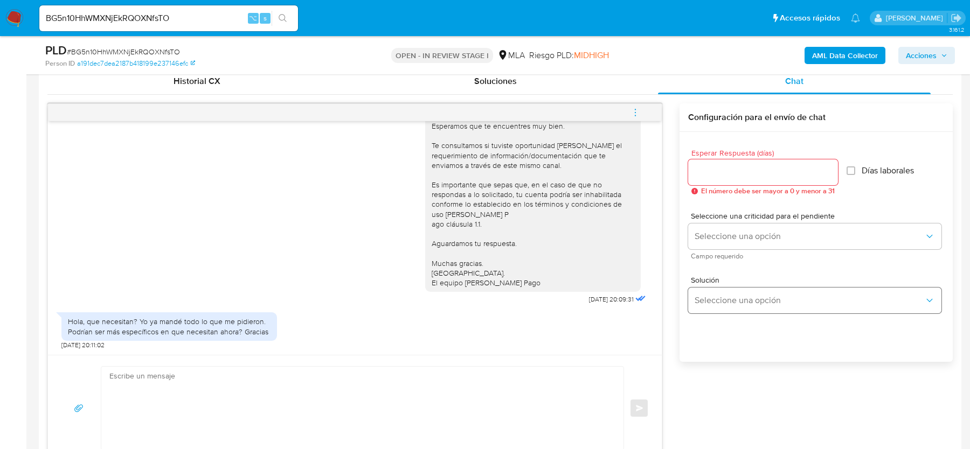
scroll to position [607, 0]
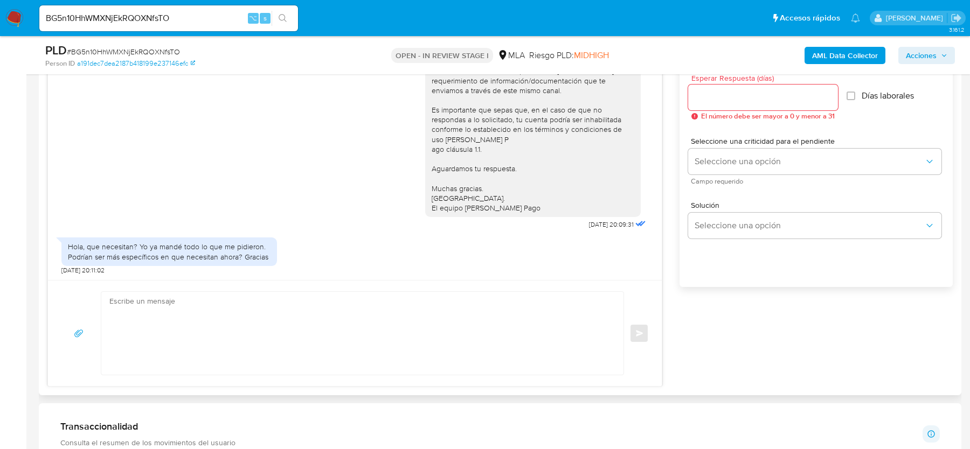
click at [287, 303] on textarea at bounding box center [359, 333] width 501 height 83
paste textarea "Hola, Esperamos que te encuentres muy bien. Te confirmamos la recepción de la d…"
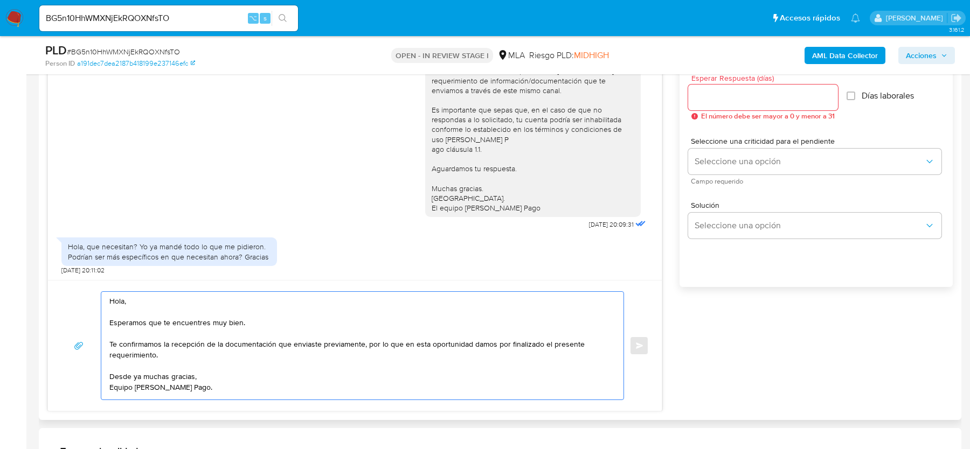
scroll to position [0, 0]
type textarea "Hola, Esperamos que te encuentres muy bien. Te confirmamos la recepción de la d…"
click at [752, 102] on input "Esperar Respuesta (días)" at bounding box center [763, 98] width 150 height 14
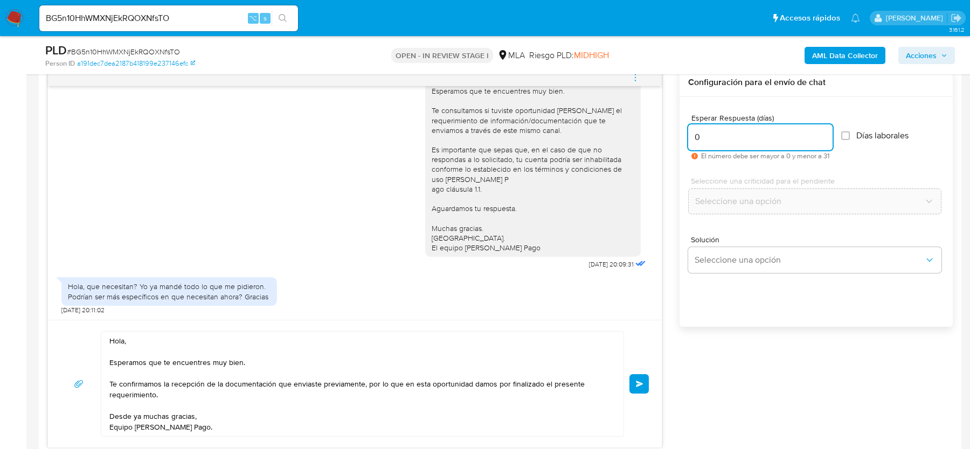
scroll to position [565, 0]
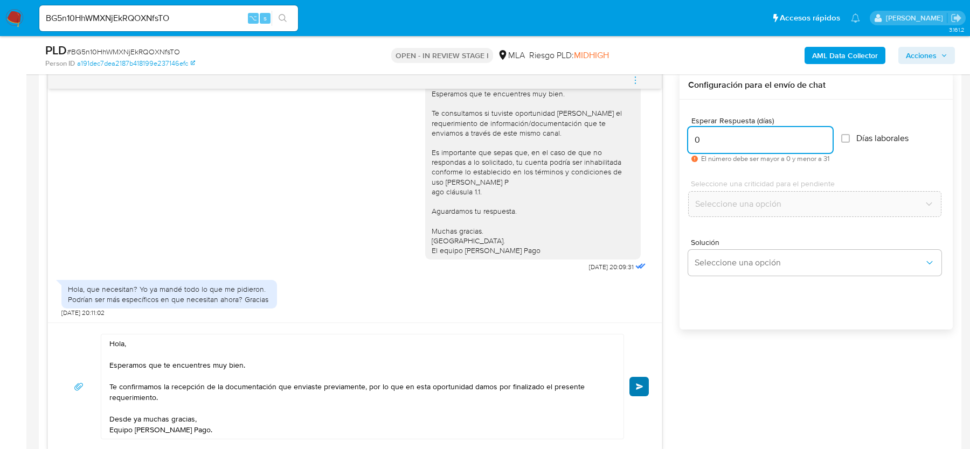
type input "0"
click at [641, 384] on span "Enviar" at bounding box center [640, 387] width 8 height 6
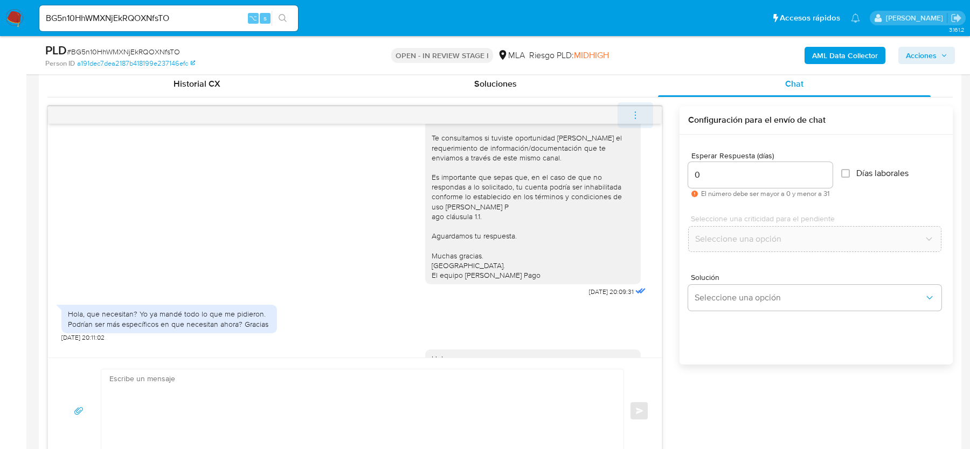
scroll to position [176, 0]
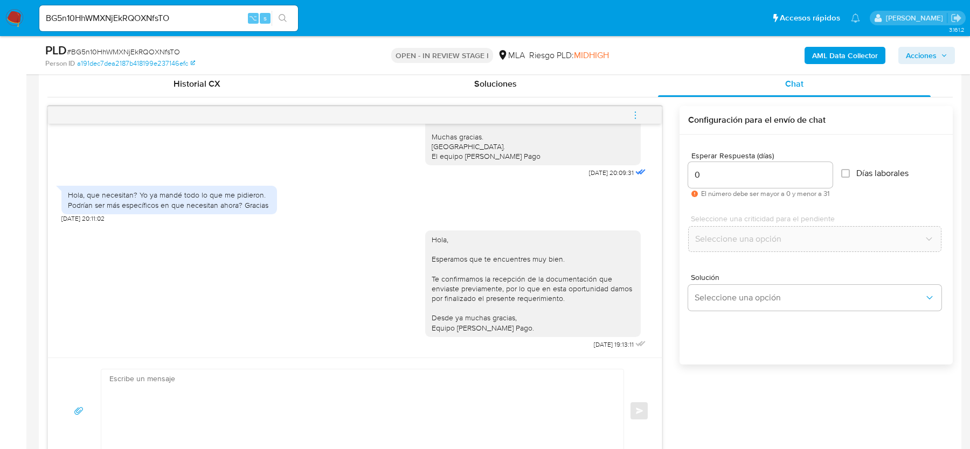
click at [633, 117] on icon "menu-action" at bounding box center [636, 115] width 10 height 10
click at [471, 116] on li "Cerrar conversación" at bounding box center [485, 115] width 79 height 13
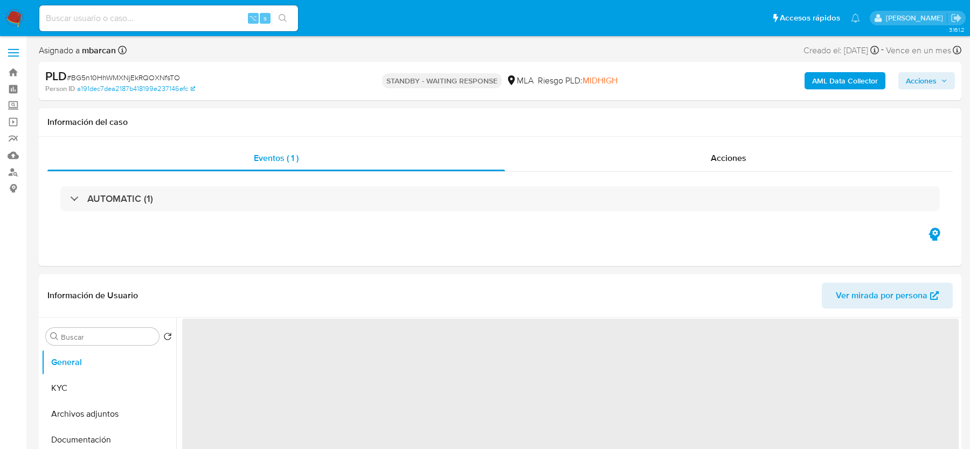
select select "10"
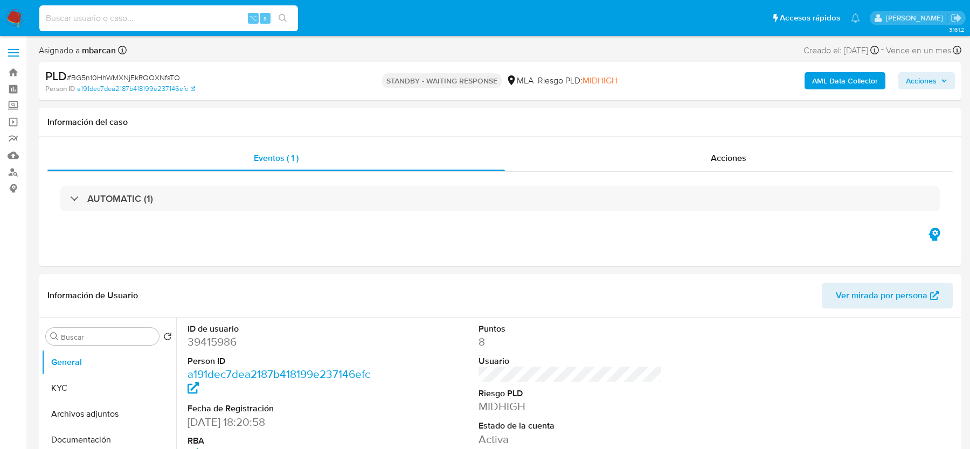
click at [123, 11] on input at bounding box center [168, 18] width 259 height 14
paste input "4cOuw0JnEGd45LtEBh8N9r33"
type input "4cOuw0JnEGd45LtEBh8N9r33"
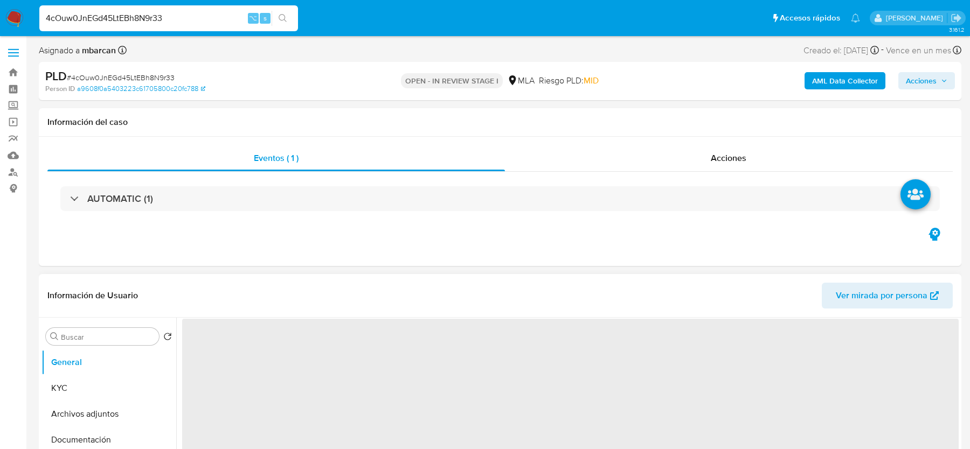
select select "10"
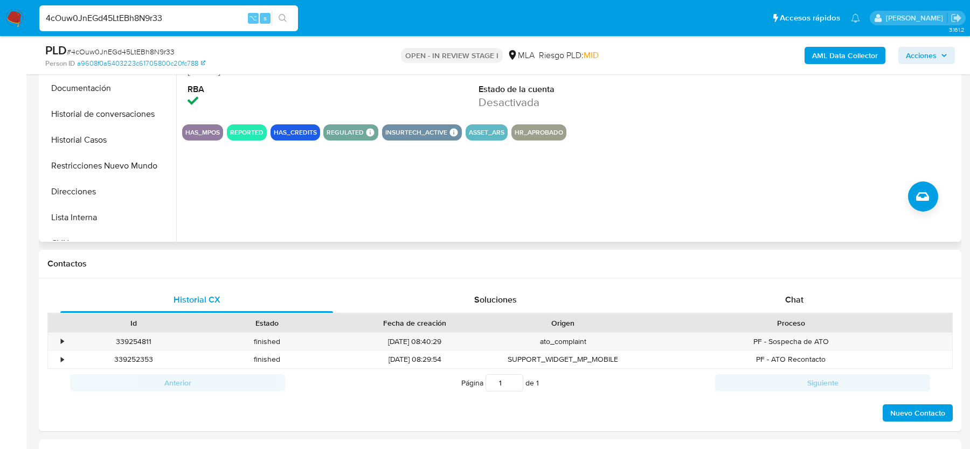
scroll to position [421, 0]
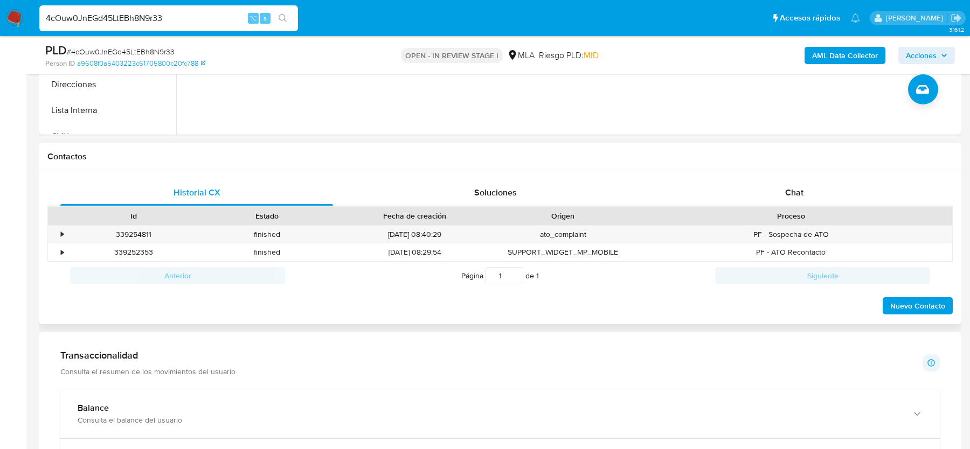
click at [778, 211] on div "Proceso" at bounding box center [791, 216] width 308 height 11
drag, startPoint x: 776, startPoint y: 211, endPoint x: 782, endPoint y: 206, distance: 7.7
click at [776, 211] on div "Proceso" at bounding box center [791, 216] width 308 height 11
click at [797, 191] on span "Chat" at bounding box center [794, 192] width 18 height 12
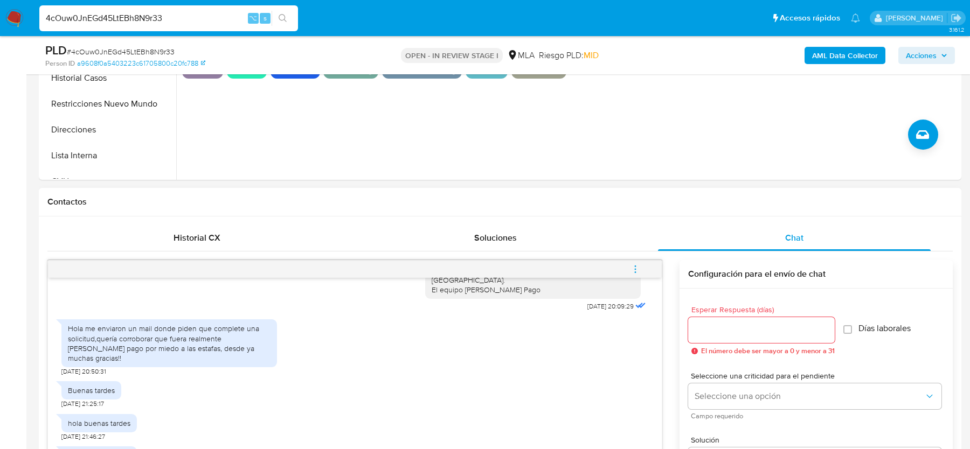
scroll to position [198, 0]
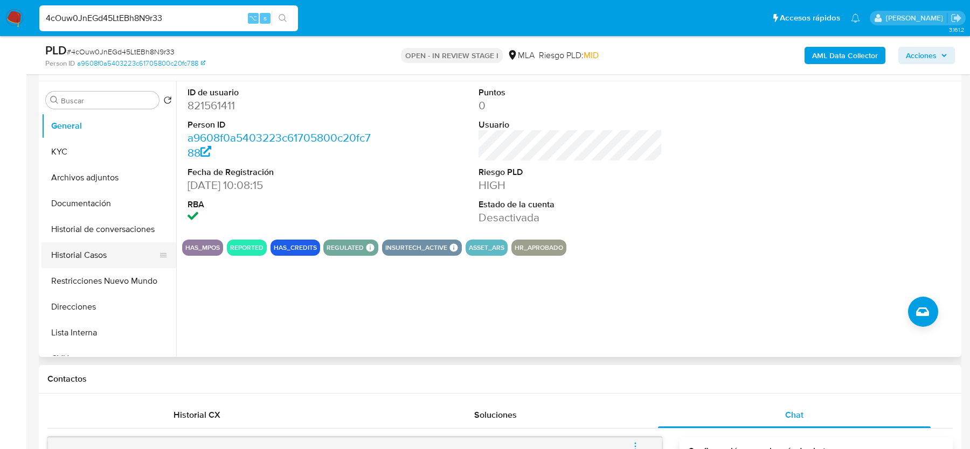
click at [109, 255] on button "Historial Casos" at bounding box center [105, 256] width 126 height 26
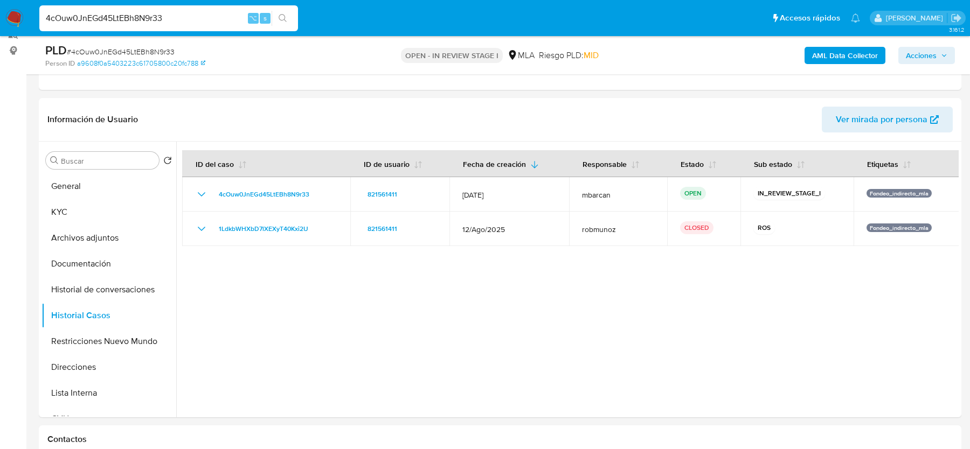
scroll to position [131, 0]
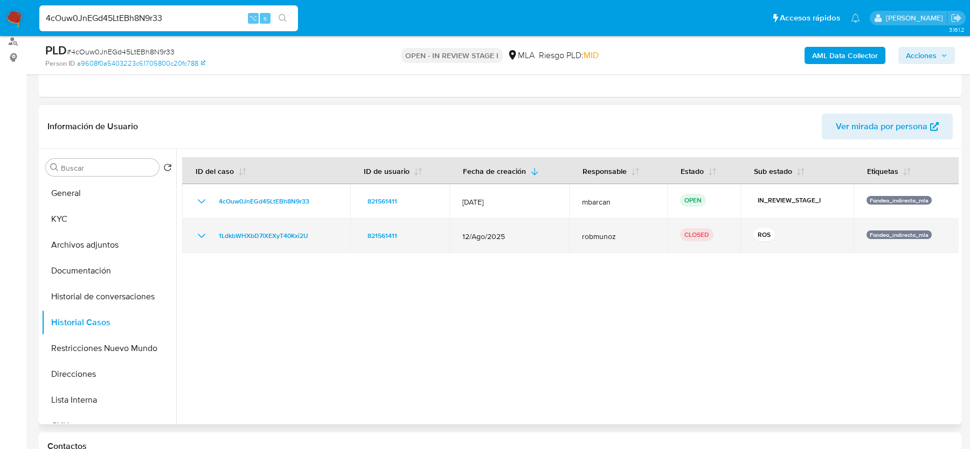
click at [205, 231] on icon "Mostrar/Ocultar" at bounding box center [201, 236] width 13 height 13
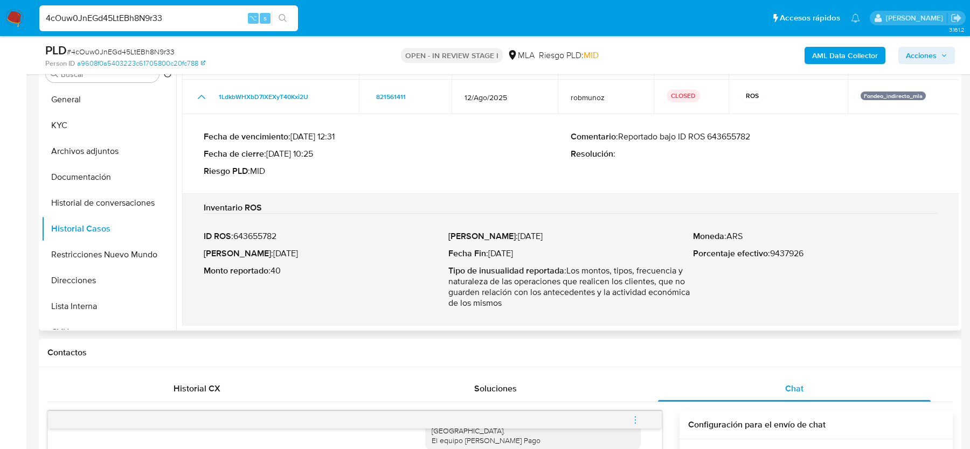
scroll to position [227, 0]
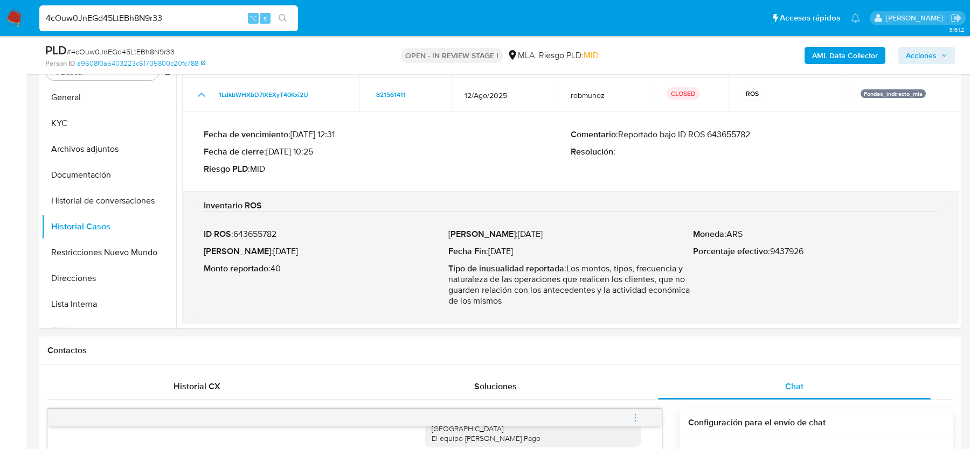
click at [164, 52] on span "# 4cOuw0JnEGd45LtEBh8N9r33" at bounding box center [121, 51] width 108 height 11
copy span "4cOuw0JnEGd45LtEBh8N9r33"
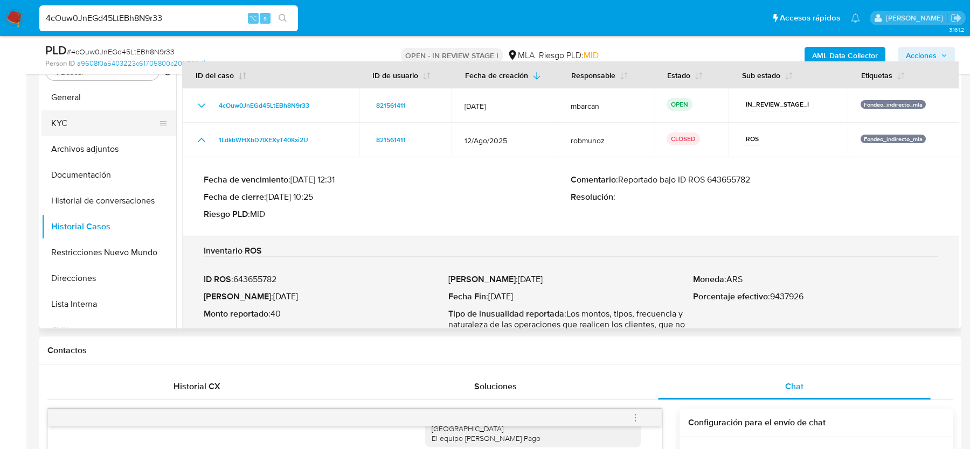
click at [129, 119] on button "KYC" at bounding box center [105, 123] width 126 height 26
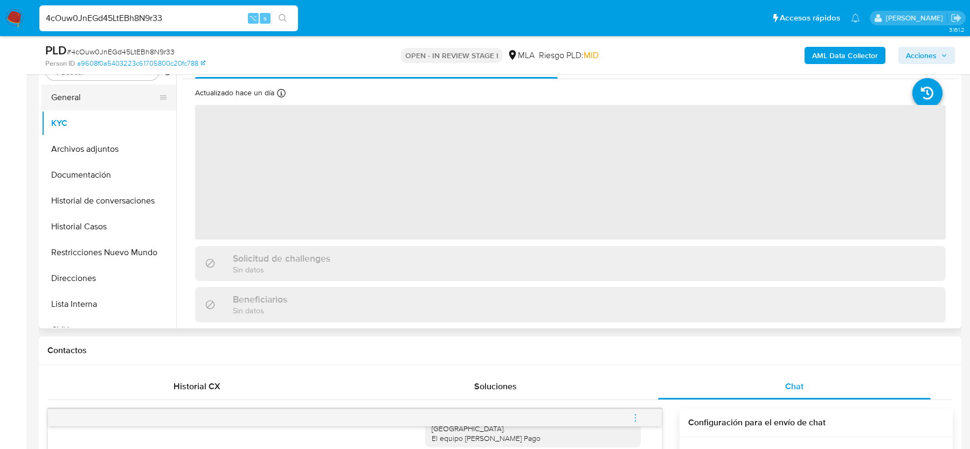
click at [126, 92] on button "General" at bounding box center [105, 98] width 126 height 26
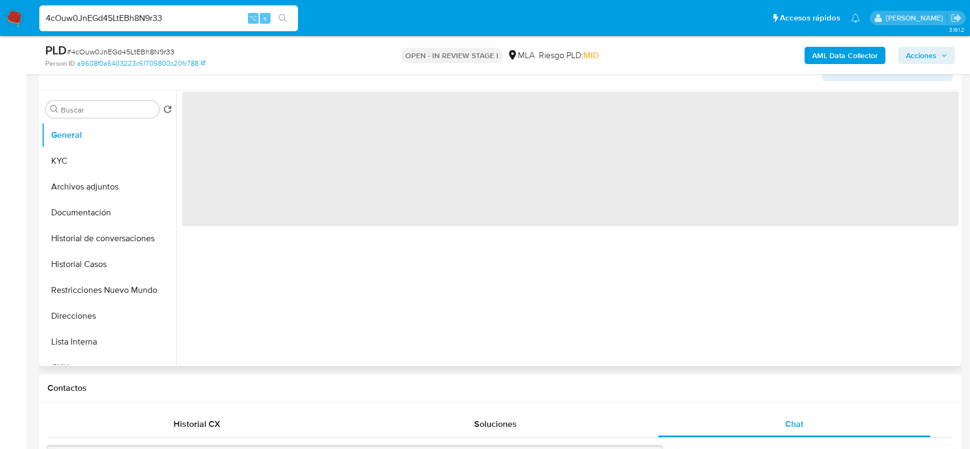
scroll to position [188, 0]
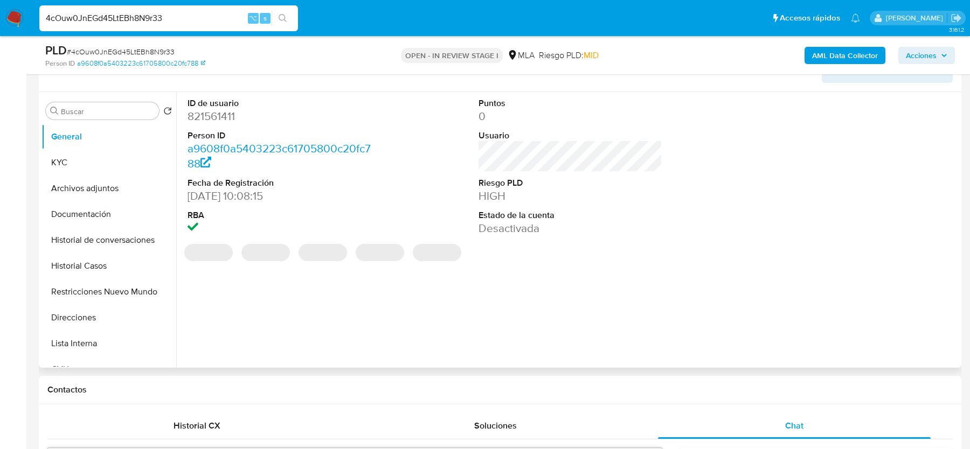
click at [226, 119] on dd "821561411" at bounding box center [279, 116] width 183 height 15
copy dd "821561411"
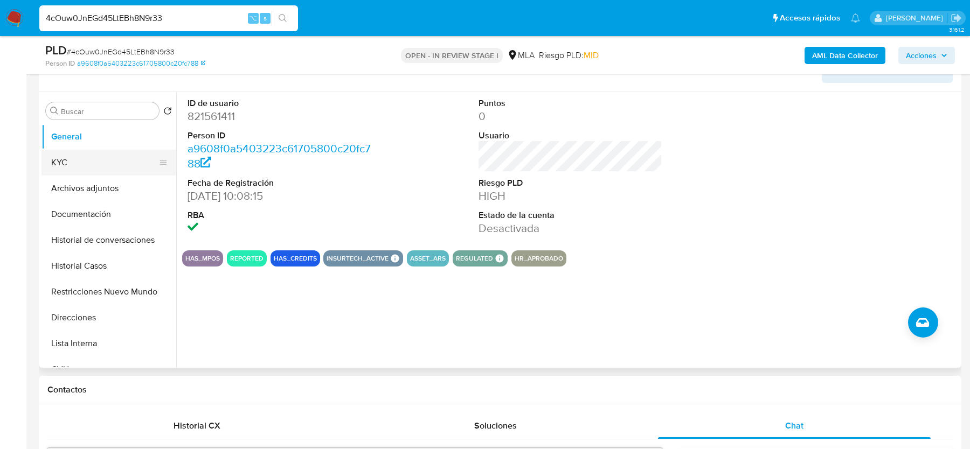
click at [93, 168] on button "KYC" at bounding box center [105, 163] width 126 height 26
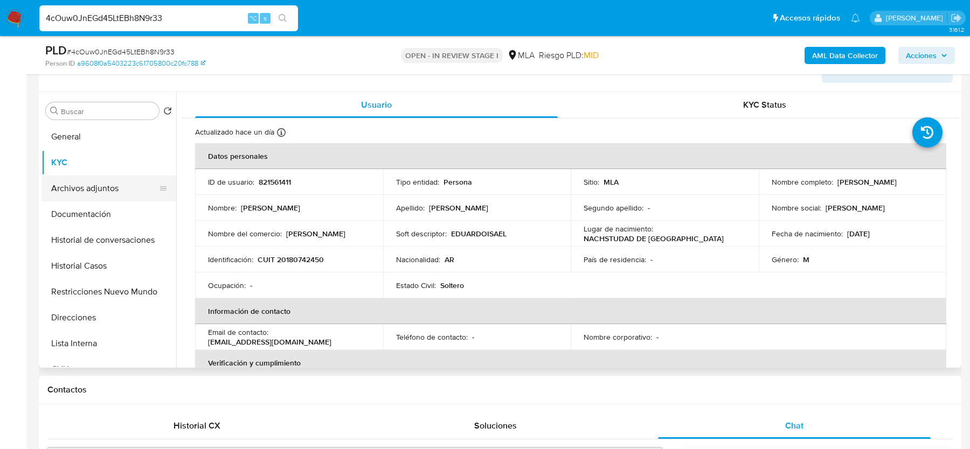
click at [99, 189] on button "Archivos adjuntos" at bounding box center [105, 189] width 126 height 26
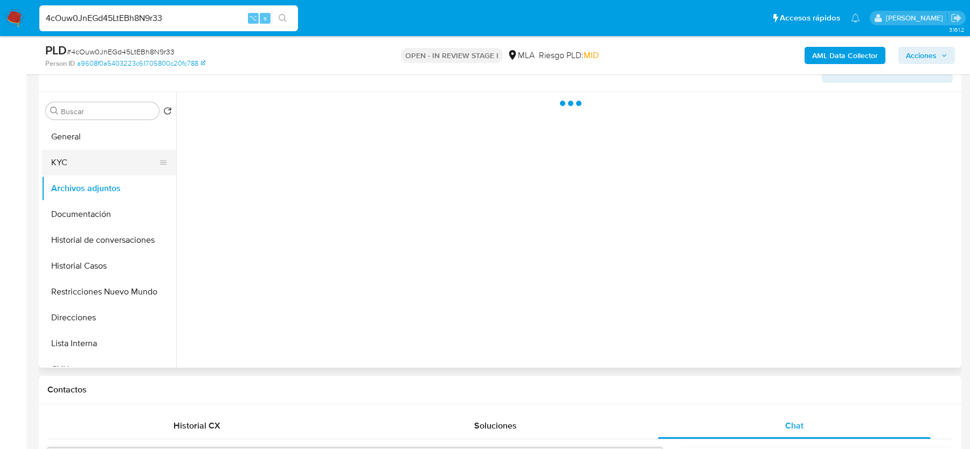
click at [98, 157] on button "KYC" at bounding box center [105, 163] width 126 height 26
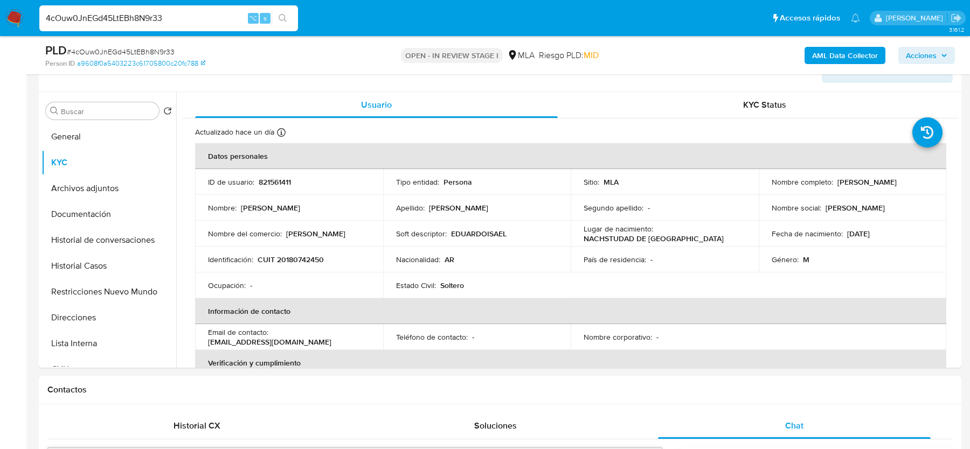
click at [809, 74] on div "PLD # 4cOuw0JnEGd45LtEBh8N9r33 Person ID a9608f0a5403223c61705800c20fc788 OPEN …" at bounding box center [500, 55] width 923 height 38
click at [811, 69] on div "PLD # 4cOuw0JnEGd45LtEBh8N9r33 Person ID a9608f0a5403223c61705800c20fc788 OPEN …" at bounding box center [500, 55] width 923 height 38
click at [107, 265] on button "Historial Casos" at bounding box center [105, 266] width 126 height 26
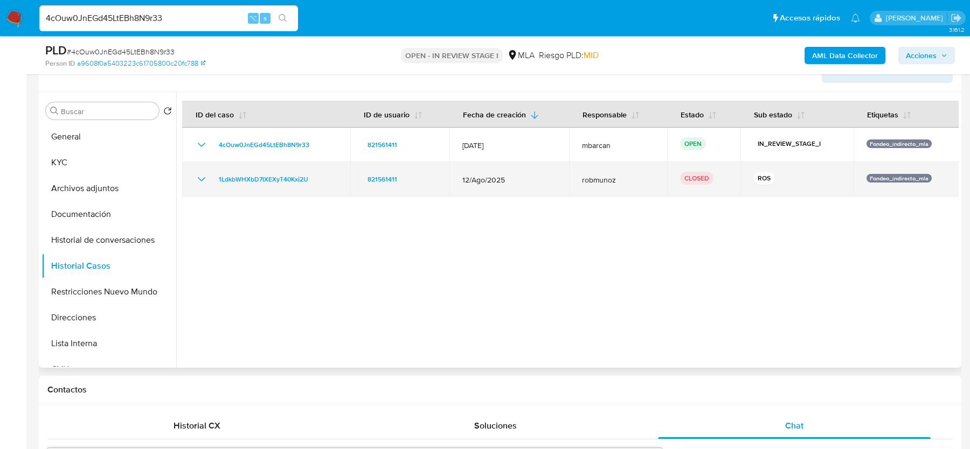
click at [198, 179] on icon "Mostrar/Ocultar" at bounding box center [201, 179] width 13 height 13
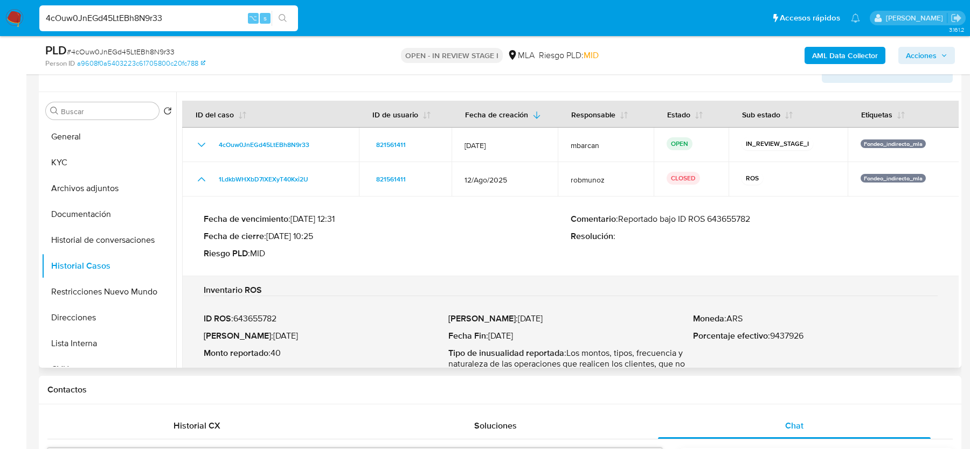
drag, startPoint x: 621, startPoint y: 219, endPoint x: 758, endPoint y: 219, distance: 136.9
click at [758, 219] on p "Comentario : Reportado bajo ID ROS 643655782" at bounding box center [754, 219] width 367 height 11
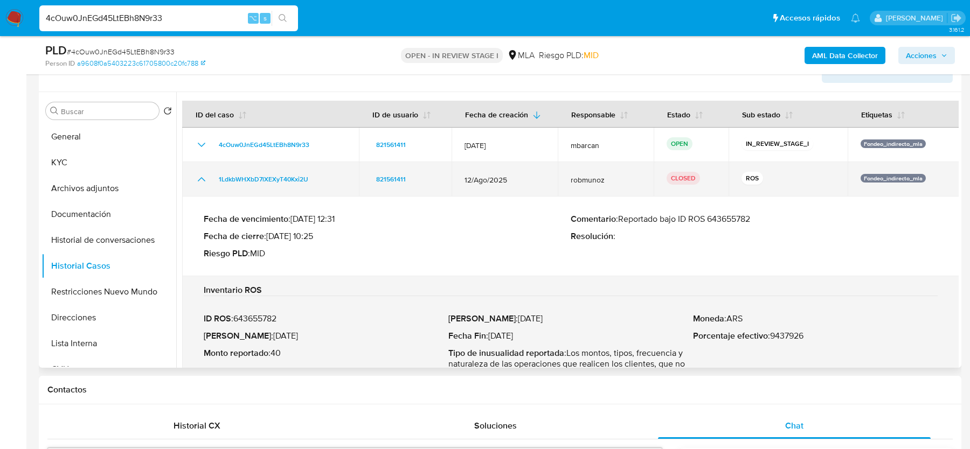
click at [331, 176] on div "1LdkbWHXbD7lXEXyT40Kxi2U" at bounding box center [270, 179] width 151 height 13
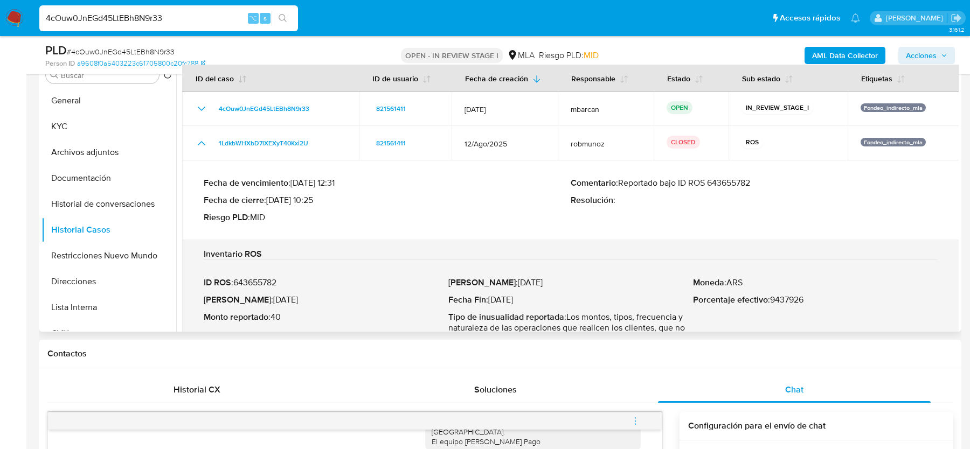
scroll to position [200, 0]
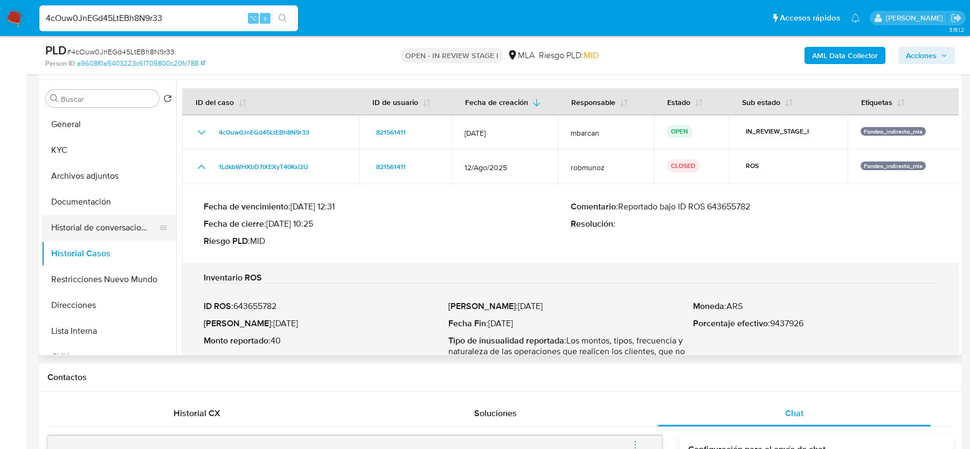
click at [98, 222] on button "Historial de conversaciones" at bounding box center [105, 228] width 126 height 26
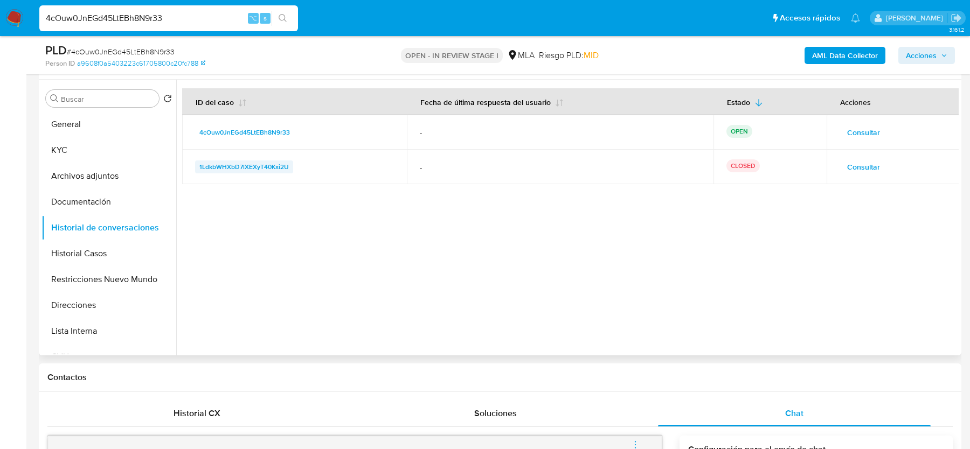
click at [248, 167] on span "1LdkbWHXbD7lXEXyT40Kxi2U" at bounding box center [243, 167] width 89 height 13
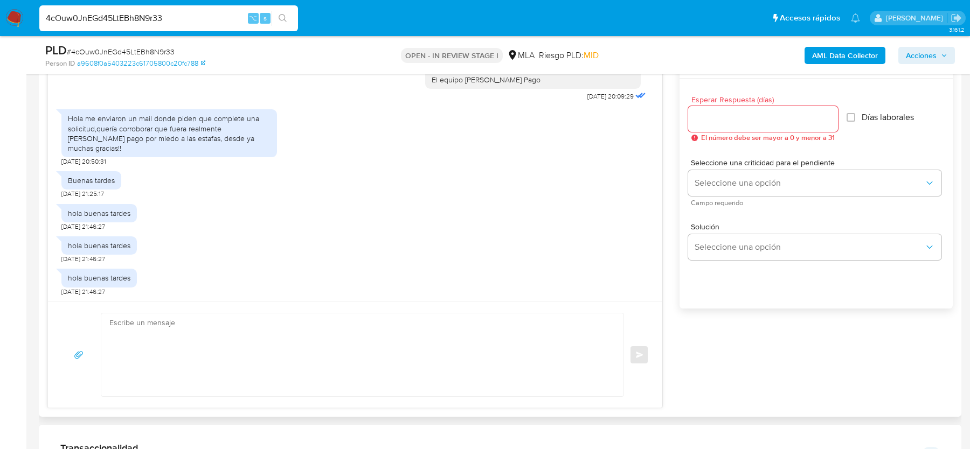
scroll to position [604, 0]
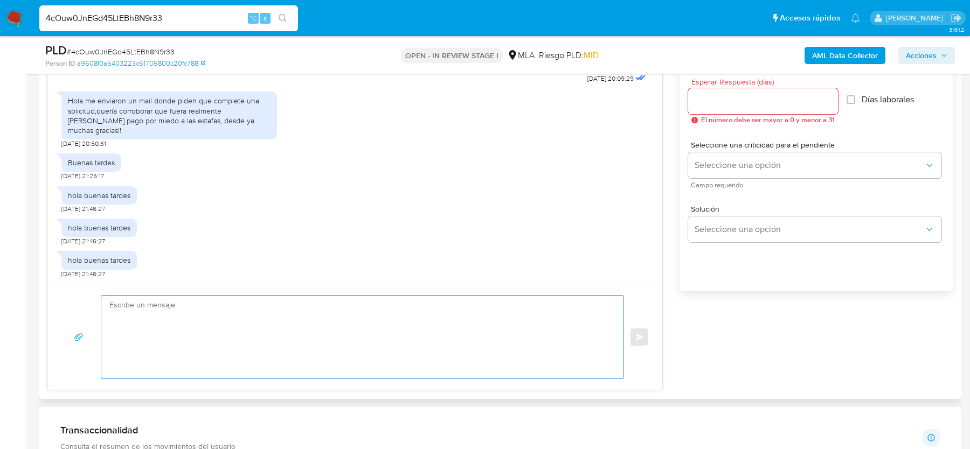
click at [216, 322] on textarea at bounding box center [359, 337] width 501 height 83
paste textarea "Hola , En función de las operaciones registradas en tu cuenta de Mercado Pago, …"
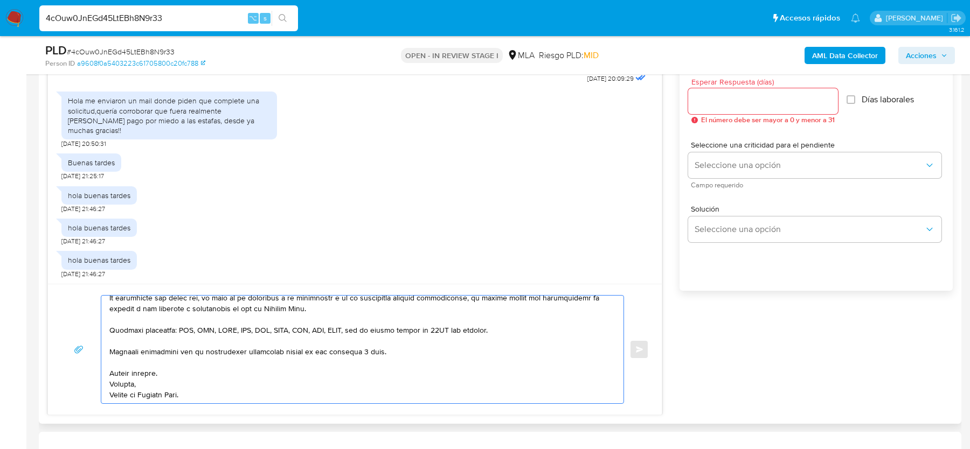
scroll to position [0, 0]
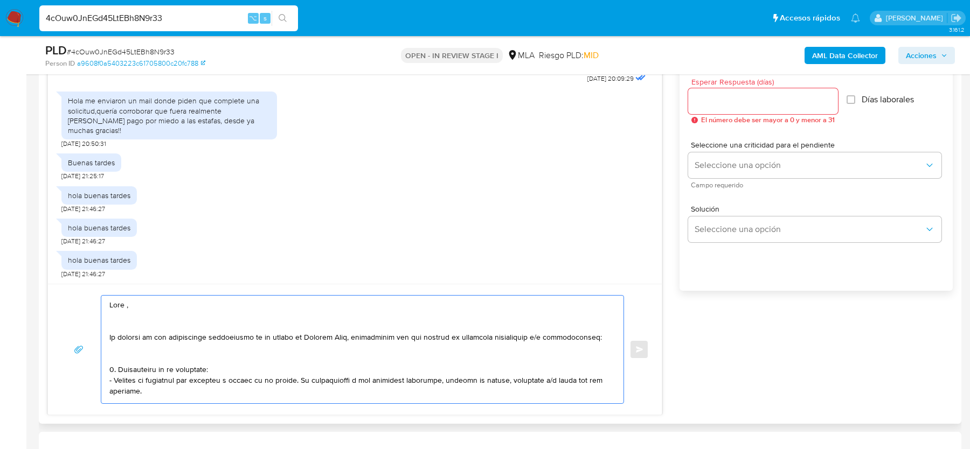
click at [134, 319] on textarea at bounding box center [359, 350] width 501 height 108
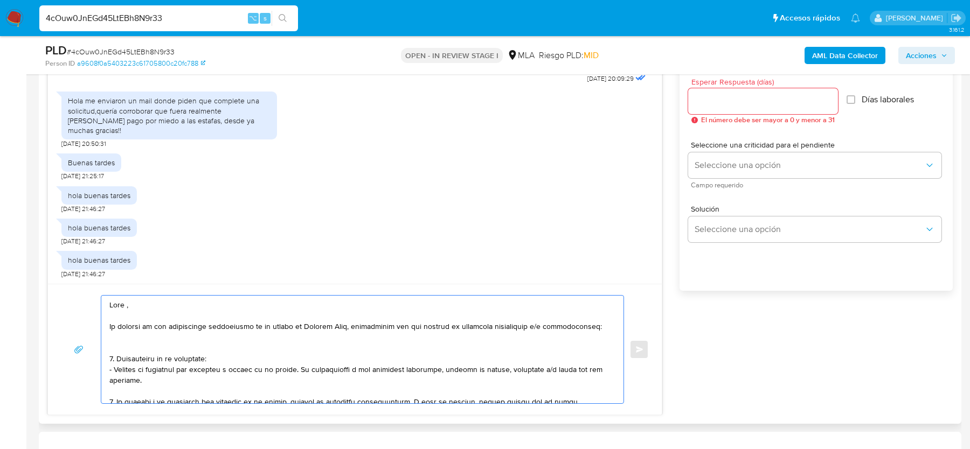
click at [123, 351] on textarea at bounding box center [359, 350] width 501 height 108
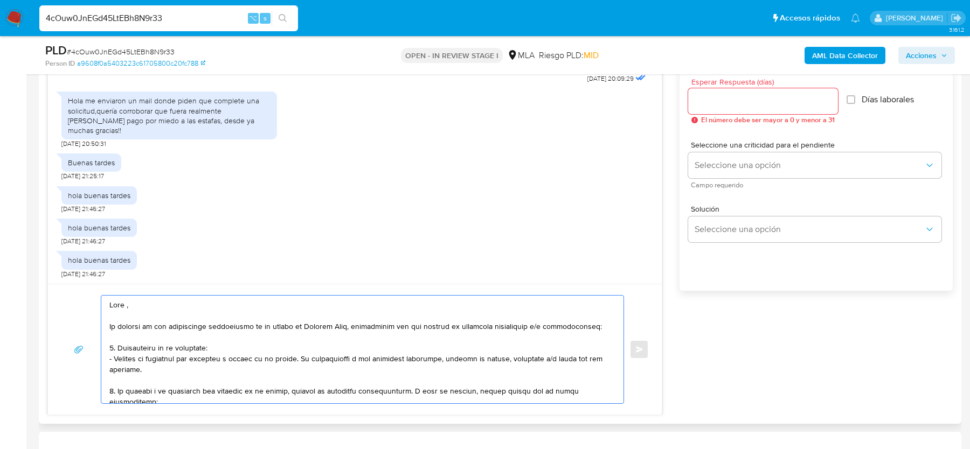
click at [110, 322] on textarea at bounding box center [359, 350] width 501 height 108
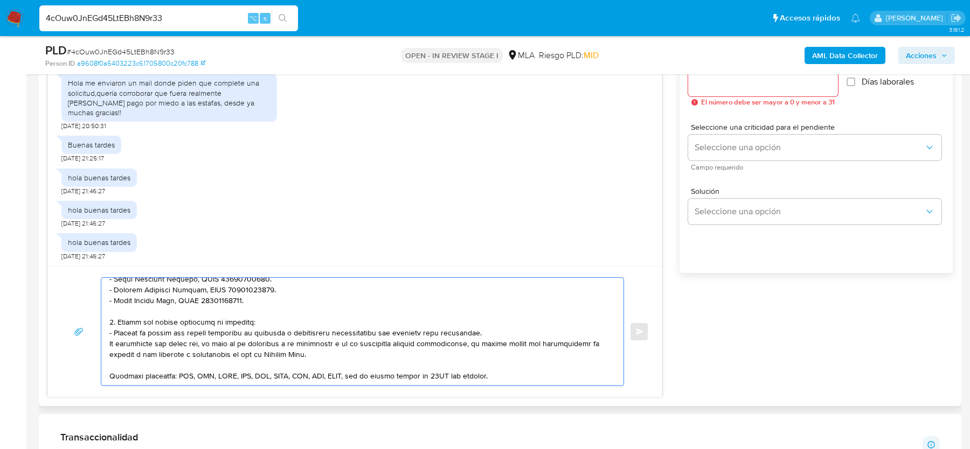
scroll to position [284, 0]
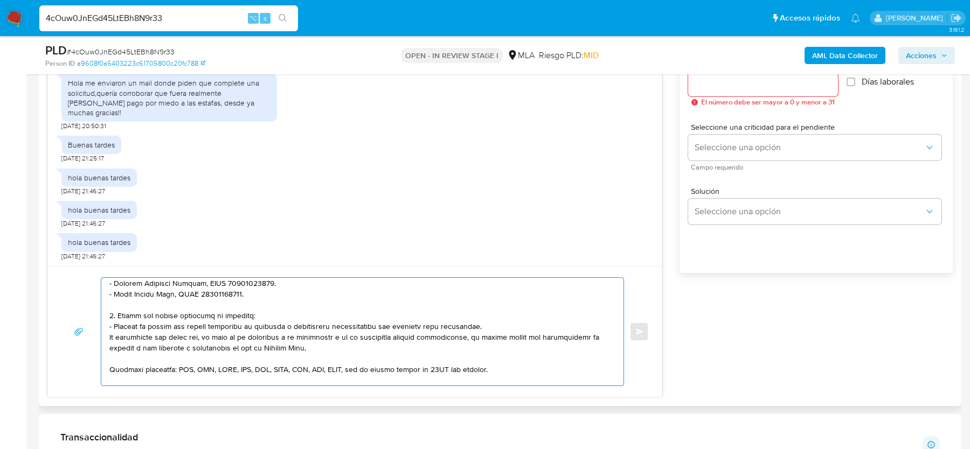
click at [277, 324] on textarea at bounding box center [359, 332] width 501 height 108
click at [574, 320] on textarea at bounding box center [359, 332] width 501 height 108
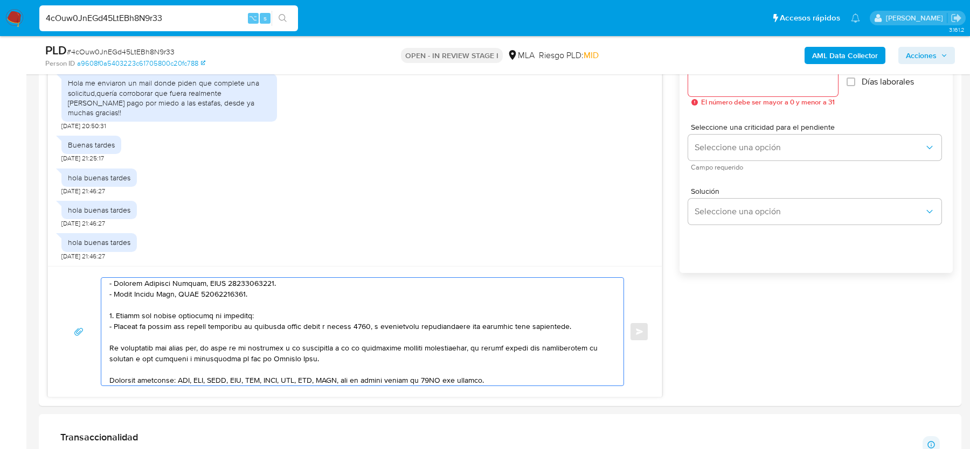
type textarea "Hola , Gracias por tu respuesta. En función de las operaciones registradas en t…"
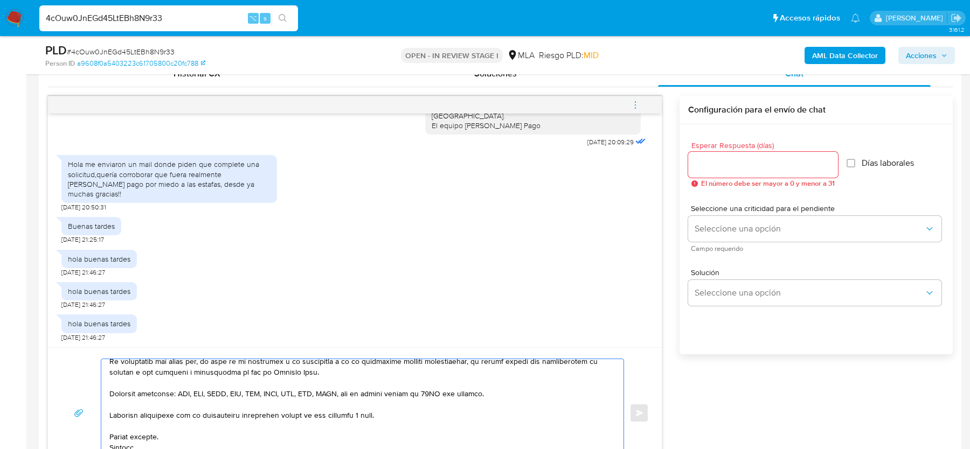
scroll to position [531, 0]
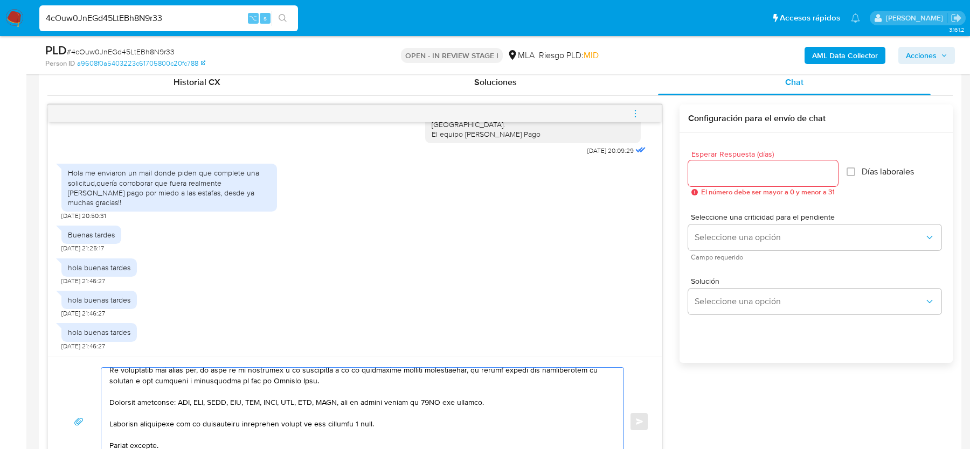
click at [723, 170] on input "Esperar Respuesta (días)" at bounding box center [763, 174] width 150 height 14
type input "2"
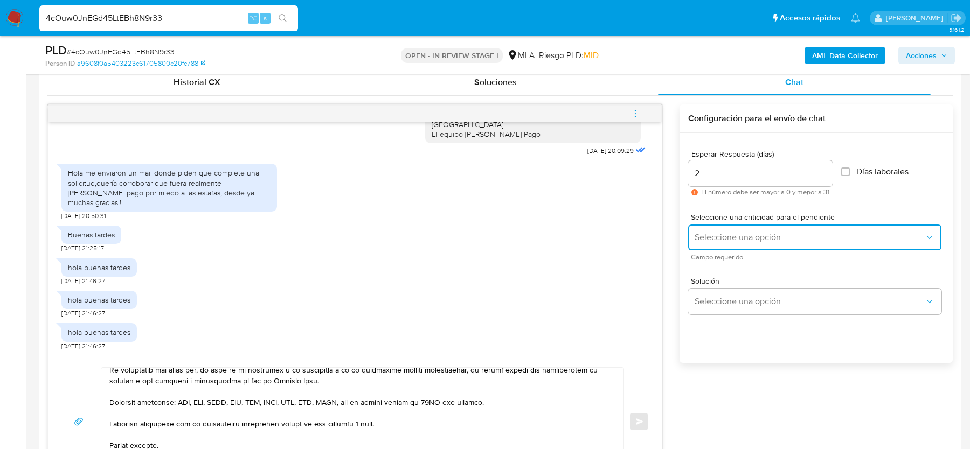
click at [713, 234] on span "Seleccione una opción" at bounding box center [810, 237] width 230 height 11
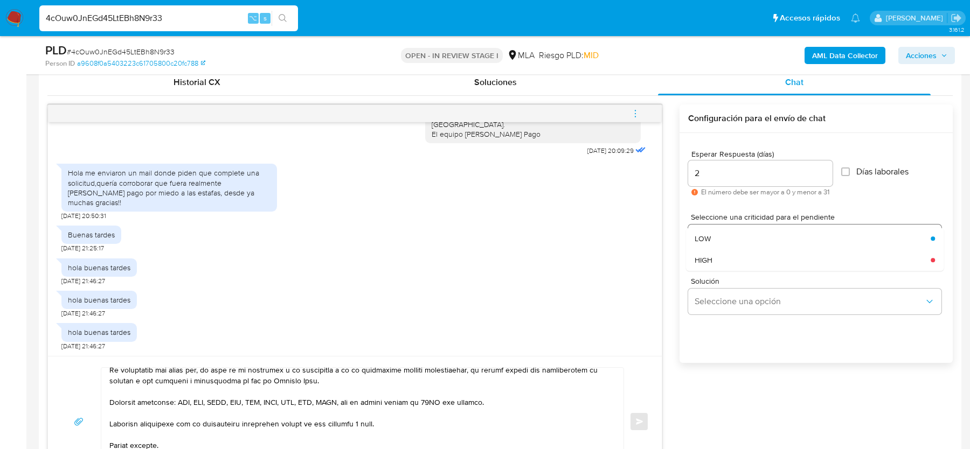
click at [713, 255] on div "HIGH" at bounding box center [810, 261] width 230 height 22
click at [642, 419] on span "Enviar" at bounding box center [640, 422] width 8 height 6
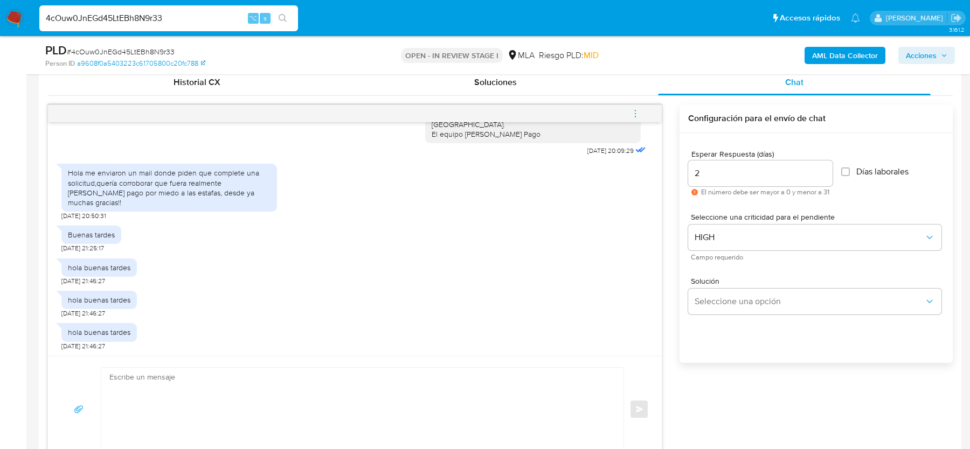
scroll to position [817, 0]
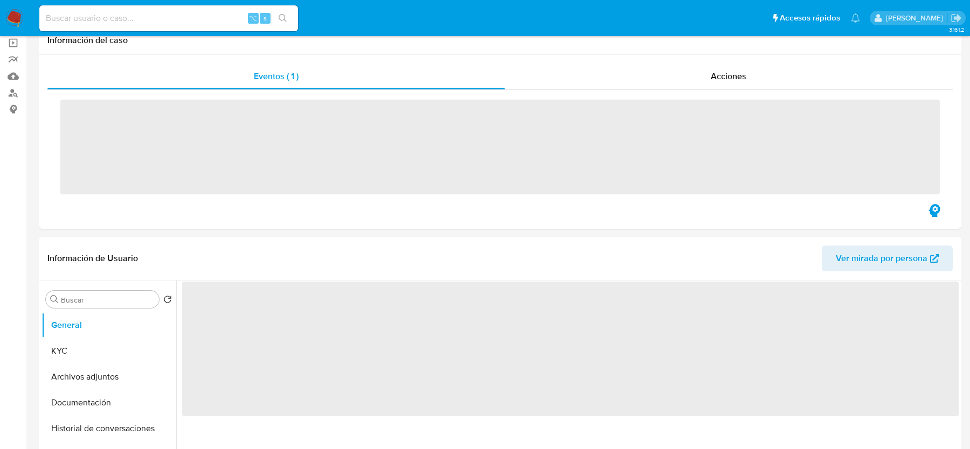
scroll to position [239, 0]
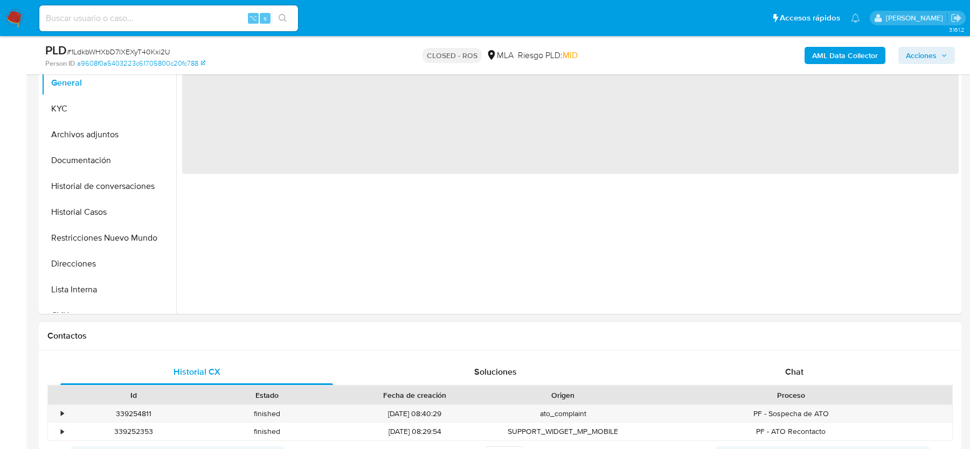
click at [811, 333] on h1 "Contactos" at bounding box center [499, 336] width 905 height 11
select select "10"
click at [791, 359] on div "Chat" at bounding box center [794, 372] width 273 height 26
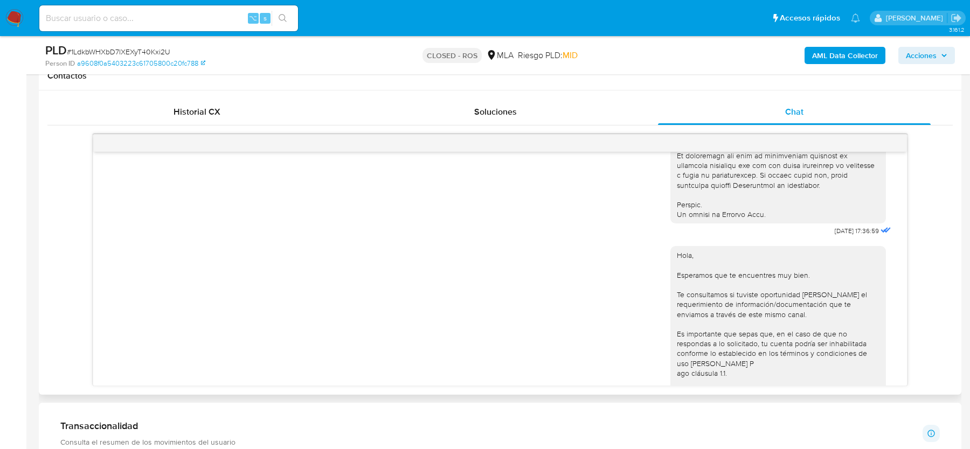
scroll to position [614, 0]
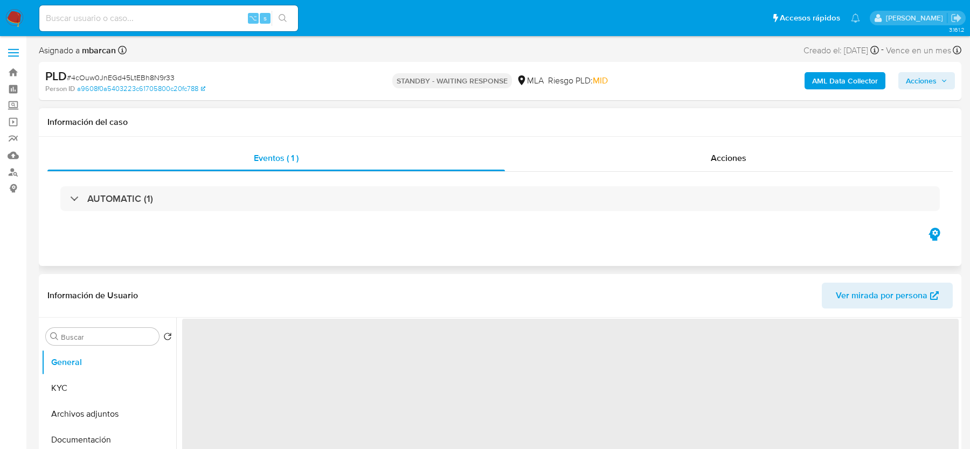
select select "10"
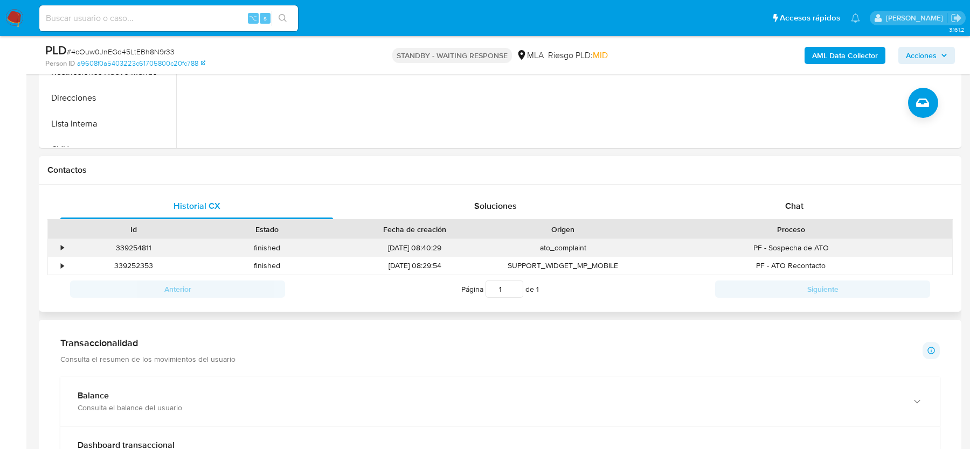
scroll to position [445, 0]
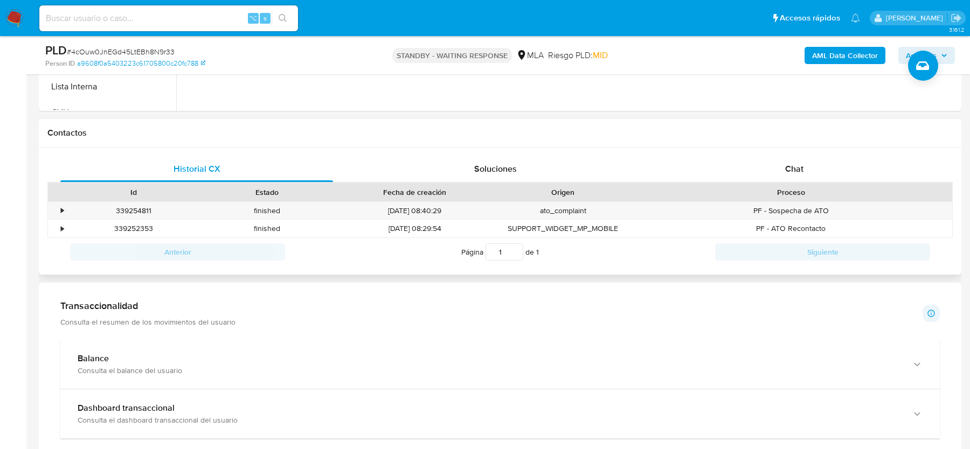
click at [752, 153] on div "Historial CX Soluciones Chat Id Estado Fecha de creación Origen Proceso • 33925…" at bounding box center [500, 212] width 923 height 128
click at [763, 178] on div "Chat" at bounding box center [794, 169] width 273 height 26
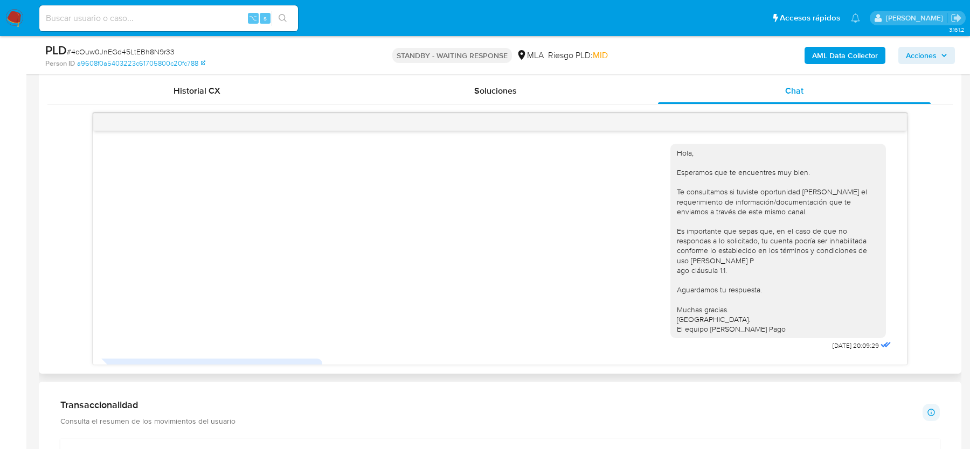
scroll to position [108, 0]
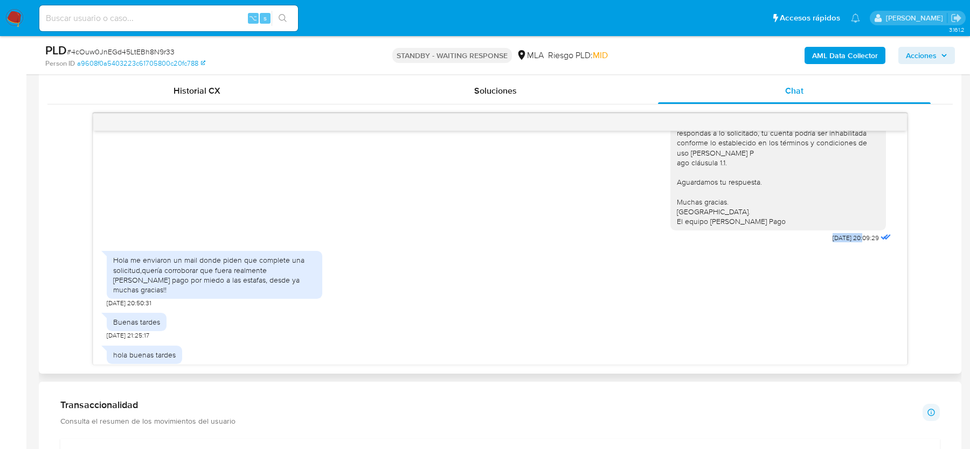
copy span "22/09/2025"
drag, startPoint x: 823, startPoint y: 250, endPoint x: 851, endPoint y: 250, distance: 28.0
click at [851, 243] on span "22/09/2025 20:09:29" at bounding box center [856, 238] width 46 height 9
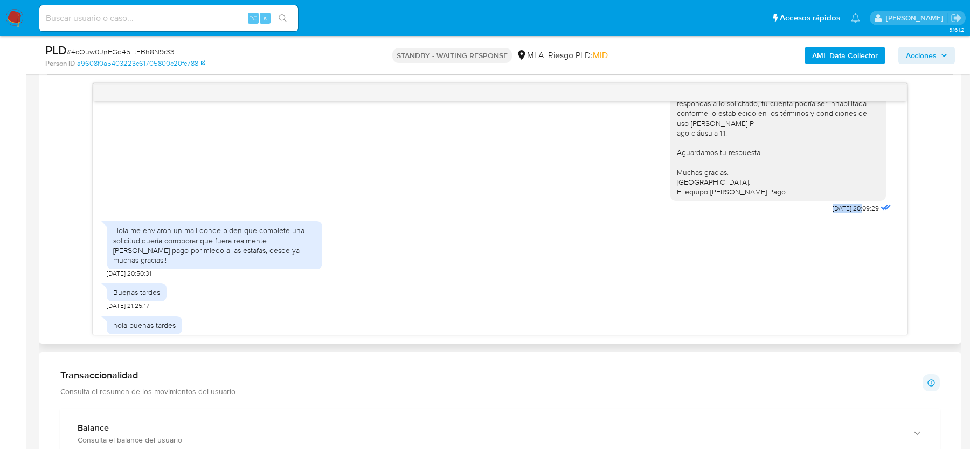
scroll to position [817, 0]
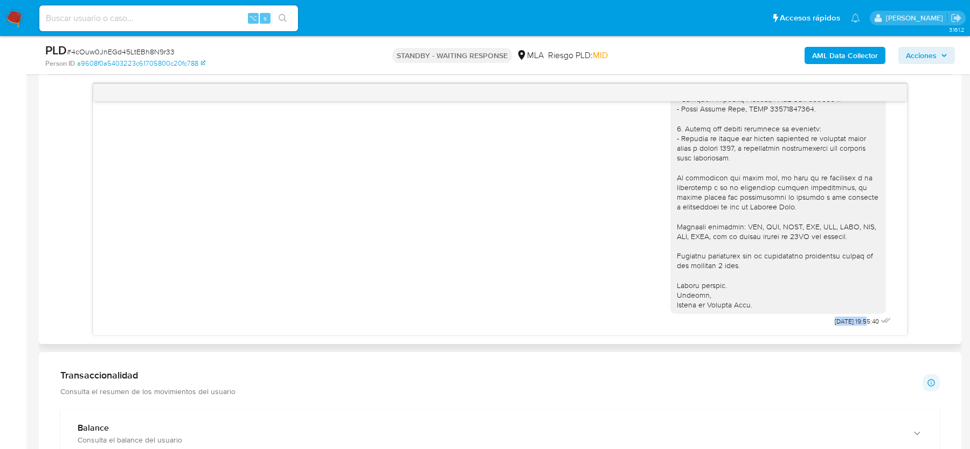
drag, startPoint x: 822, startPoint y: 319, endPoint x: 856, endPoint y: 319, distance: 33.4
click at [856, 319] on span "06/10/2025 19:55:40" at bounding box center [857, 321] width 44 height 9
copy span "[DATE]"
click at [129, 23] on input at bounding box center [168, 18] width 259 height 14
paste input "OwZePmQXLcE0aHQGDxlQVDqT"
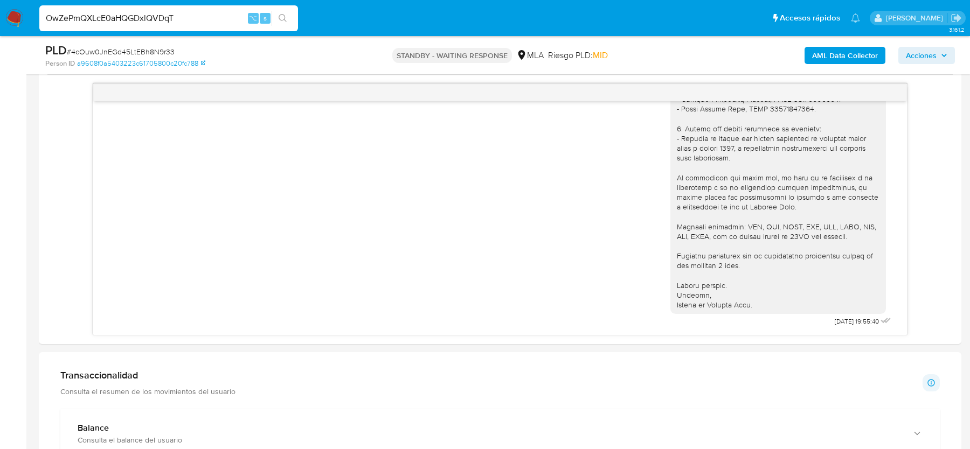
type input "OwZePmQXLcE0aHQGDxlQVDqT"
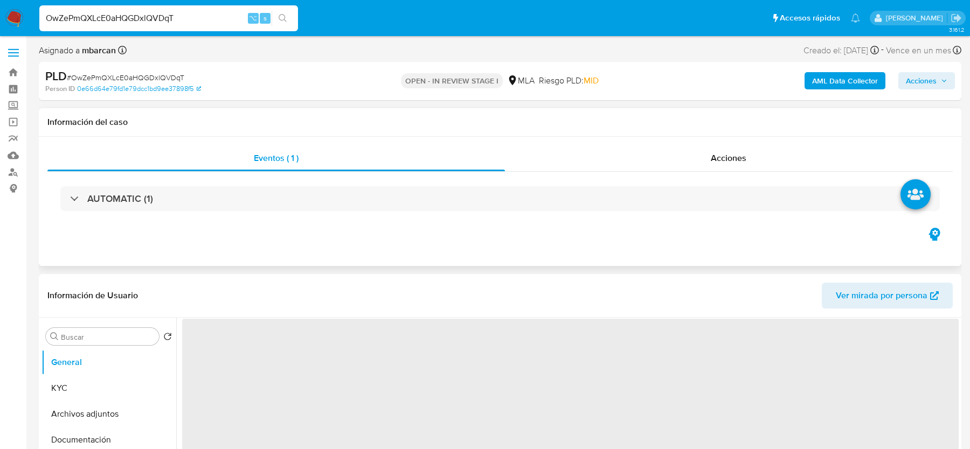
select select "10"
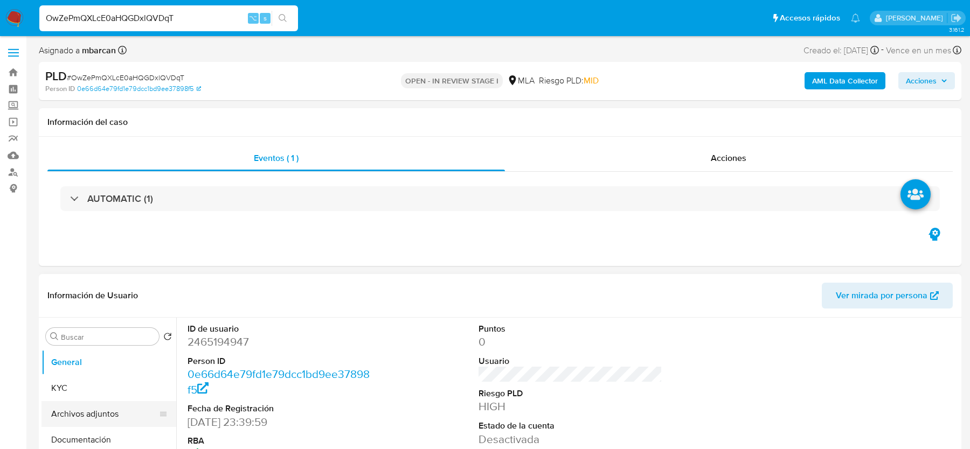
click at [123, 403] on button "Archivos adjuntos" at bounding box center [105, 415] width 126 height 26
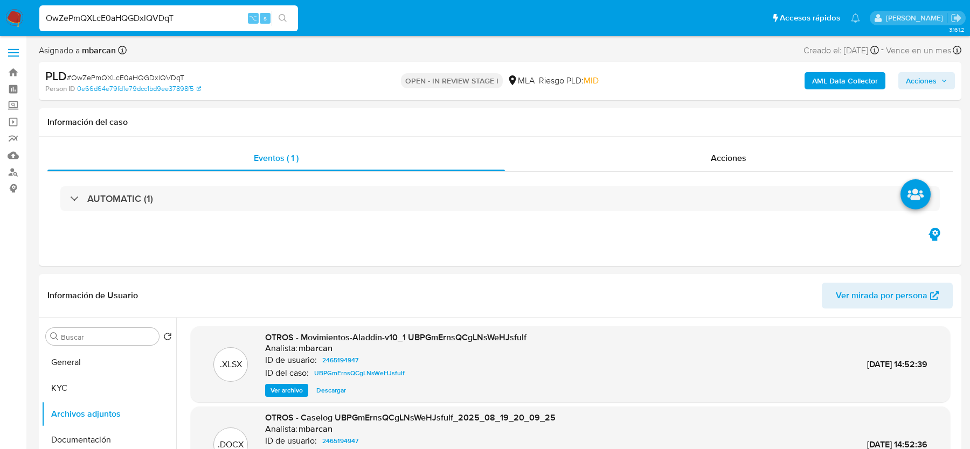
click at [848, 80] on b "AML Data Collector" at bounding box center [845, 80] width 66 height 17
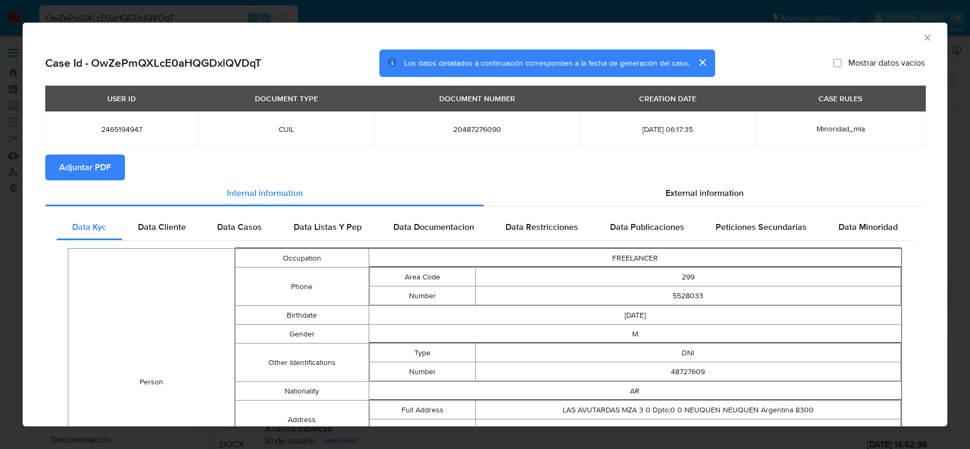
click at [91, 169] on span "Adjuntar PDF" at bounding box center [85, 168] width 52 height 24
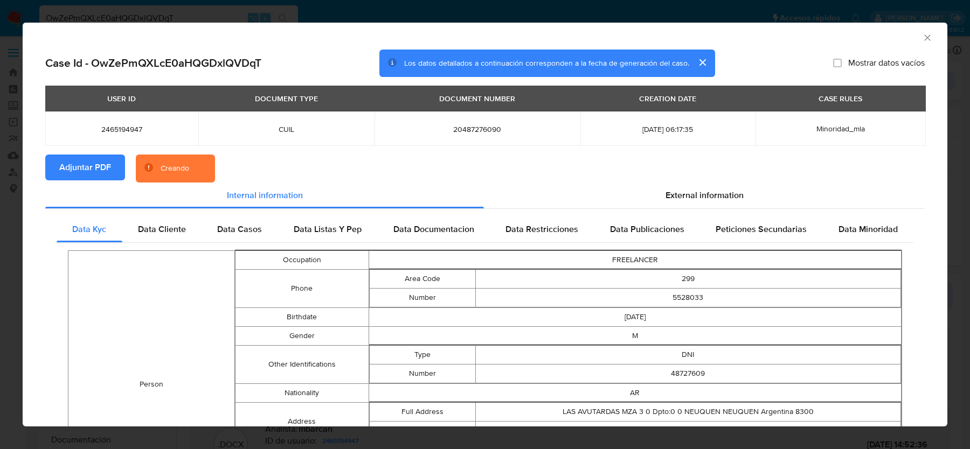
drag, startPoint x: 91, startPoint y: 169, endPoint x: 117, endPoint y: 169, distance: 26.4
click at [97, 169] on span "Adjuntar PDF" at bounding box center [85, 168] width 52 height 24
click at [674, 208] on div "External information" at bounding box center [704, 196] width 441 height 26
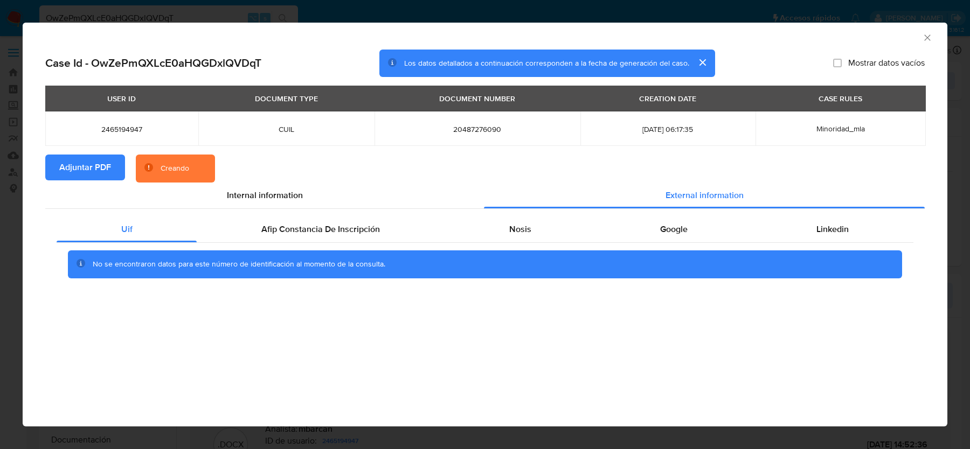
drag, startPoint x: 340, startPoint y: 224, endPoint x: 481, endPoint y: 245, distance: 142.8
click at [360, 224] on span "Afip Constancia De Inscripción" at bounding box center [320, 229] width 119 height 12
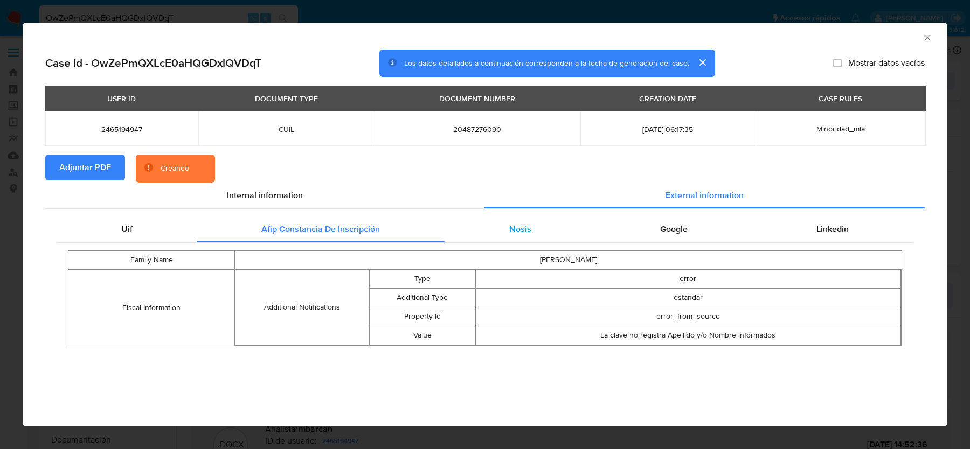
click at [540, 233] on div "Nosis" at bounding box center [520, 230] width 151 height 26
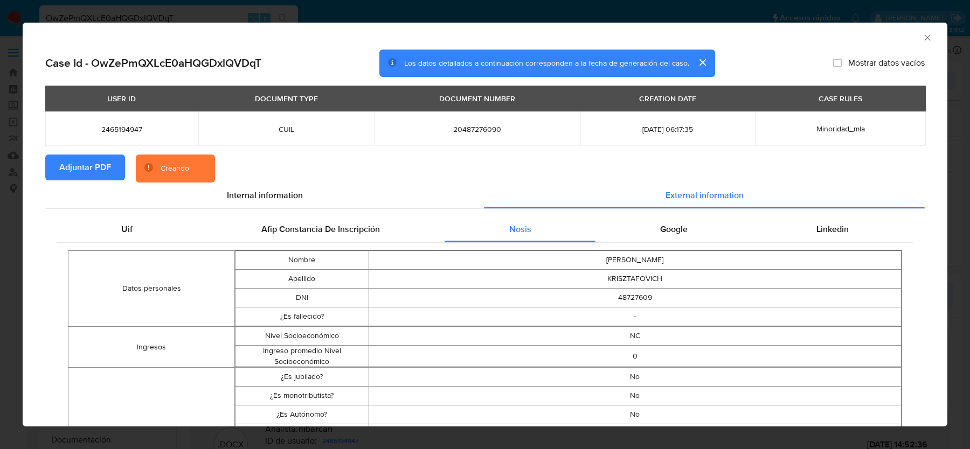
click at [659, 254] on td "NATANAEL JAHAZIEL" at bounding box center [635, 260] width 533 height 19
drag, startPoint x: 668, startPoint y: 232, endPoint x: 675, endPoint y: 232, distance: 7.5
click at [668, 232] on span "Google" at bounding box center [673, 229] width 27 height 12
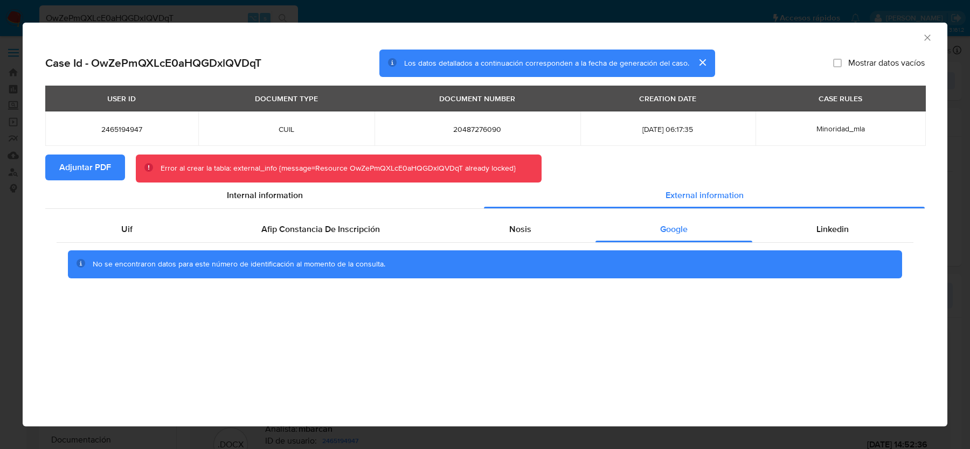
click at [927, 39] on icon "Cerrar ventana" at bounding box center [927, 37] width 11 height 11
click at [927, 39] on div "AML Data Collector" at bounding box center [485, 36] width 925 height 27
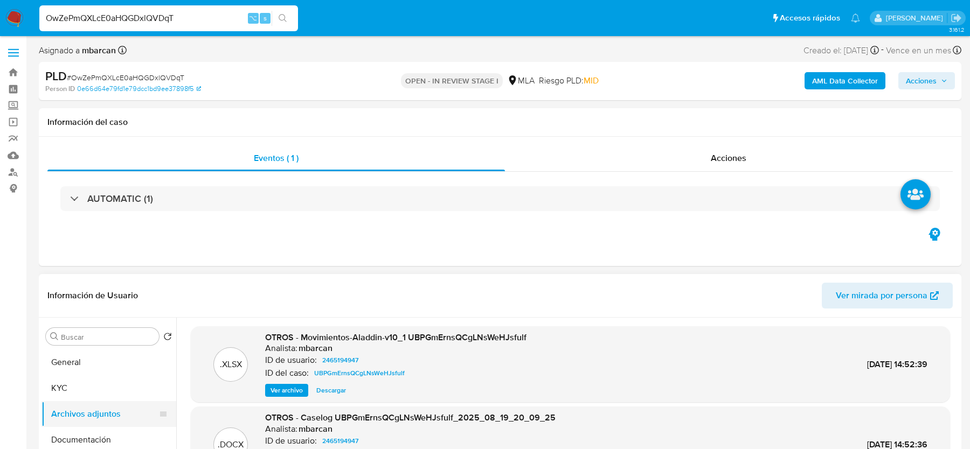
drag, startPoint x: 96, startPoint y: 390, endPoint x: 94, endPoint y: 409, distance: 19.0
click at [96, 389] on button "KYC" at bounding box center [109, 389] width 135 height 26
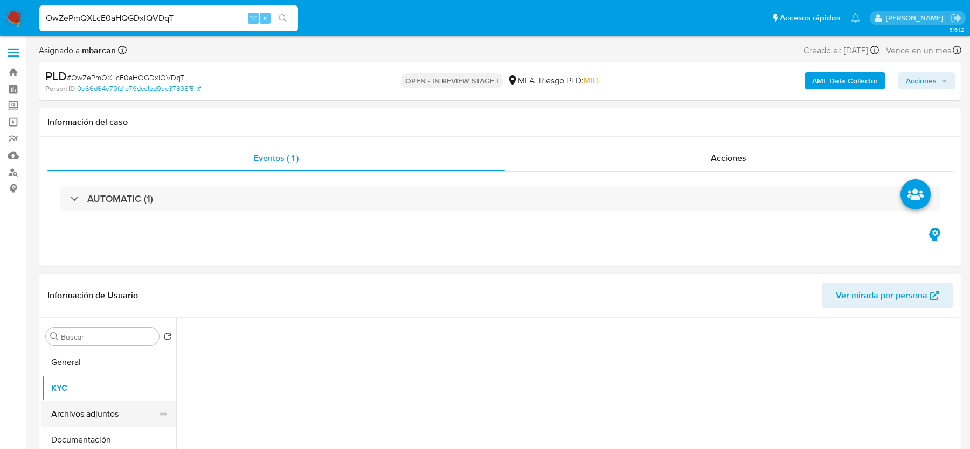
click at [94, 417] on button "Archivos adjuntos" at bounding box center [105, 415] width 126 height 26
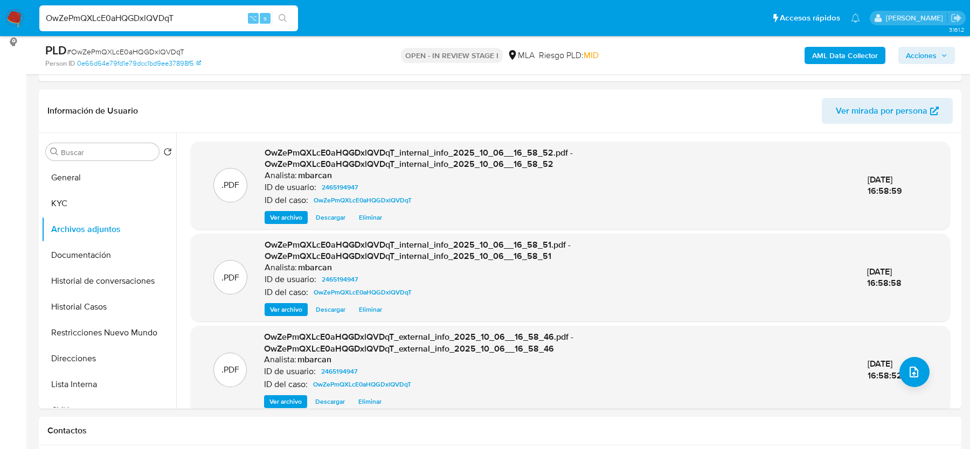
click at [146, 51] on span "# OwZePmQXLcE0aHQGDxlQVDqT" at bounding box center [125, 51] width 117 height 11
copy span "OwZePmQXLcE0aHQGDxlQVDqT"
click at [919, 376] on button "upload-file" at bounding box center [915, 372] width 30 height 30
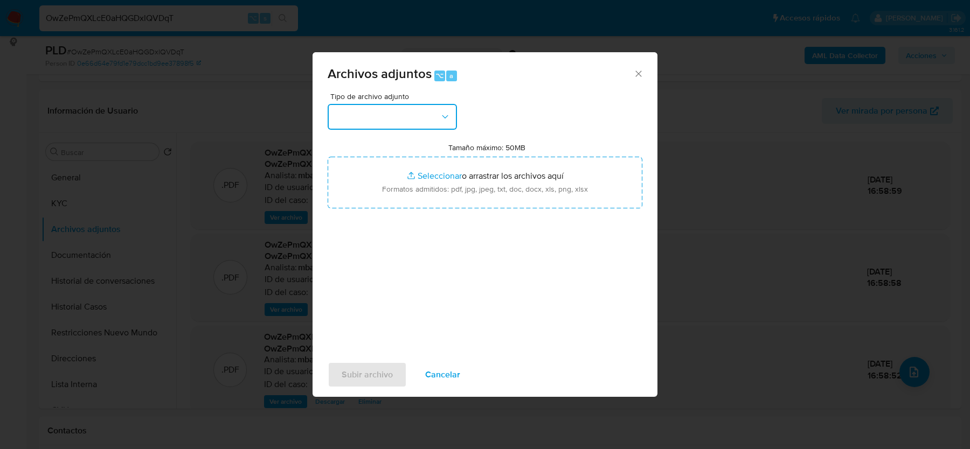
click at [420, 112] on button "button" at bounding box center [392, 117] width 129 height 26
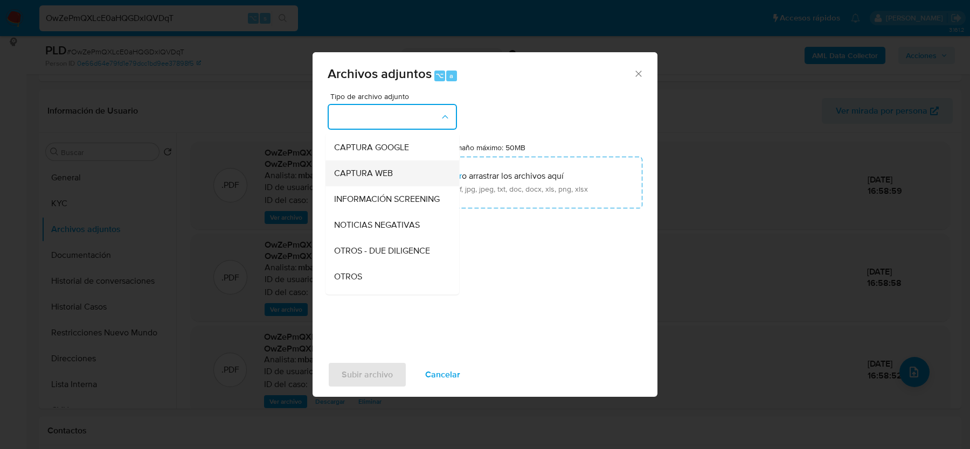
scroll to position [86, 0]
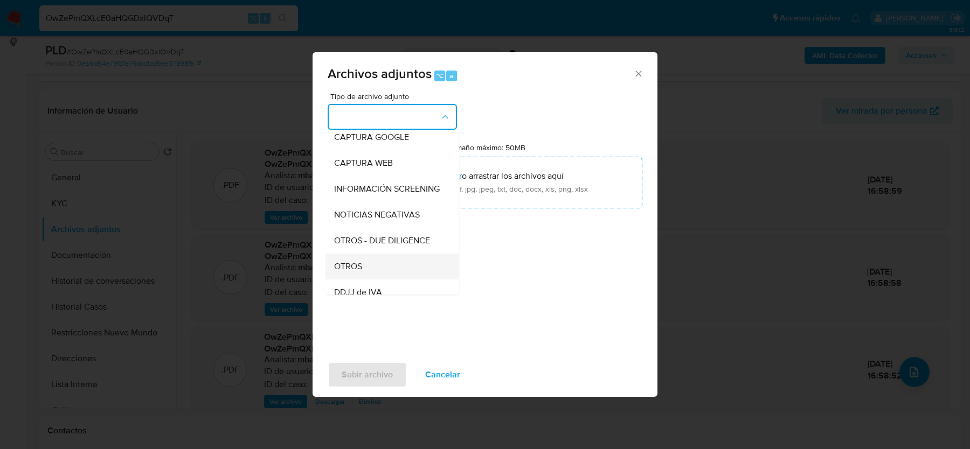
click at [374, 272] on div "OTROS" at bounding box center [389, 267] width 110 height 26
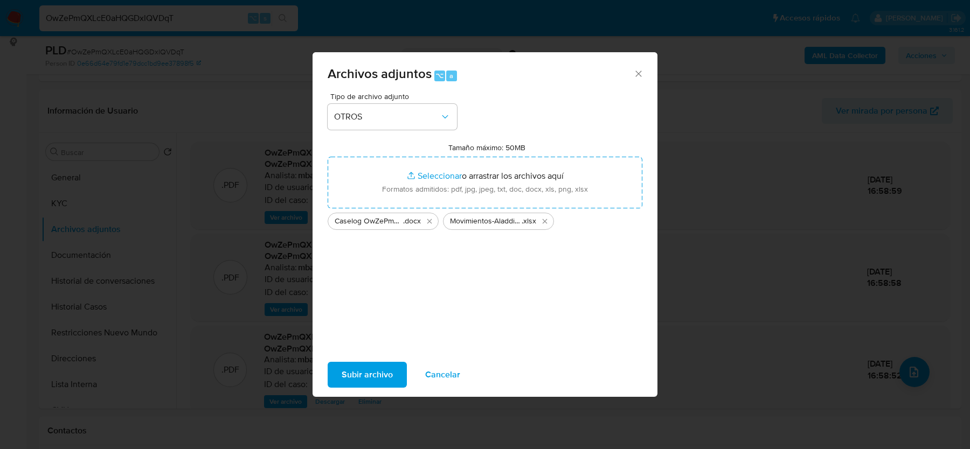
click at [375, 372] on span "Subir archivo" at bounding box center [367, 375] width 51 height 24
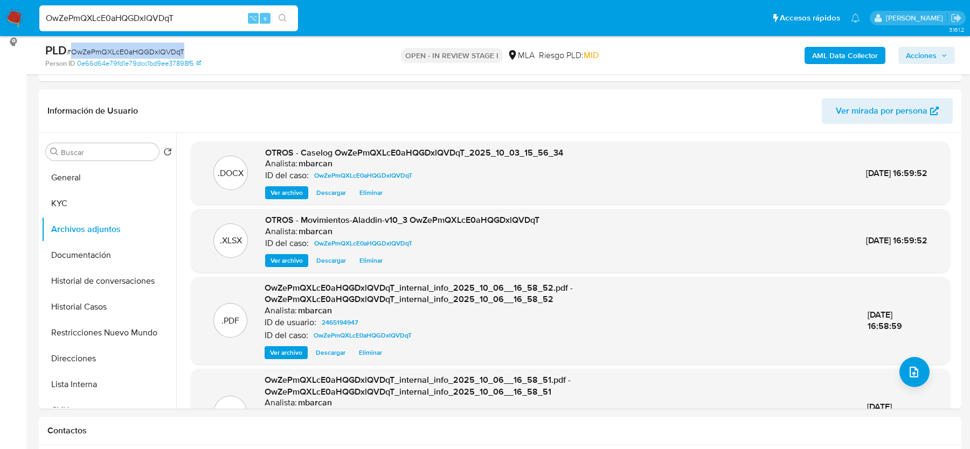
click at [919, 59] on span "Acciones" at bounding box center [921, 55] width 31 height 17
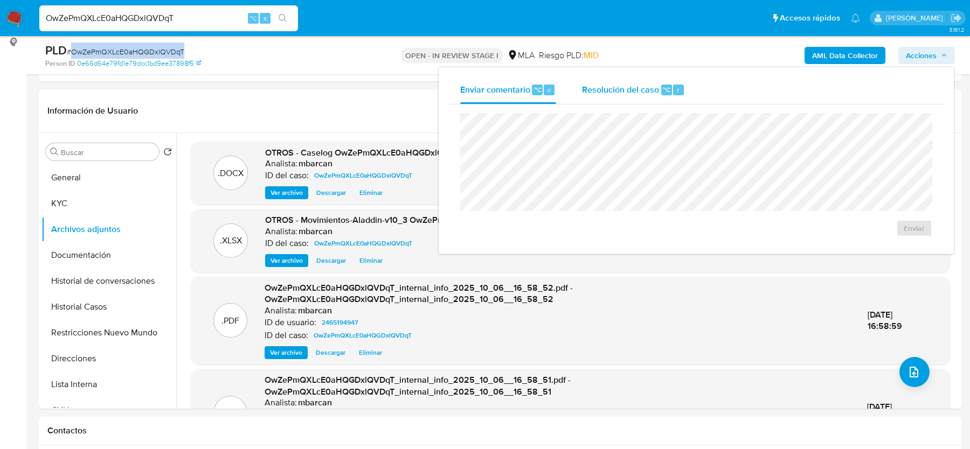
click at [627, 92] on span "Resolución del caso" at bounding box center [620, 89] width 77 height 12
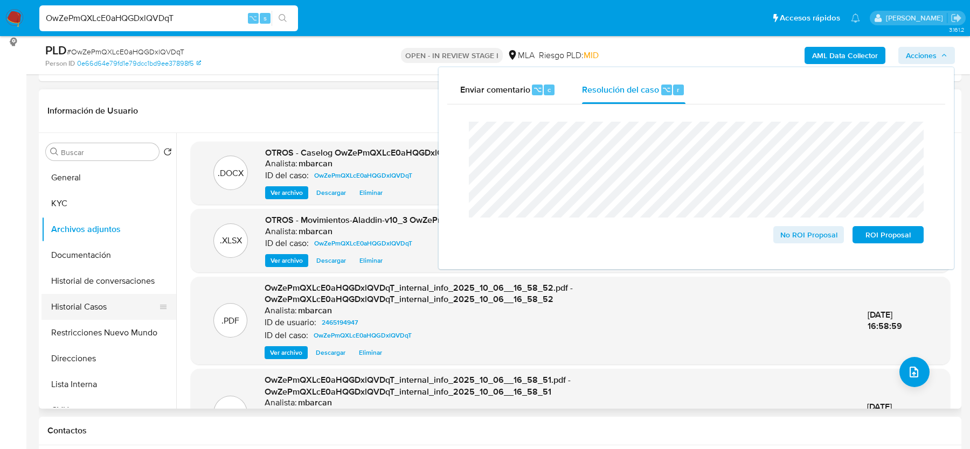
click at [60, 317] on button "Historial Casos" at bounding box center [105, 307] width 126 height 26
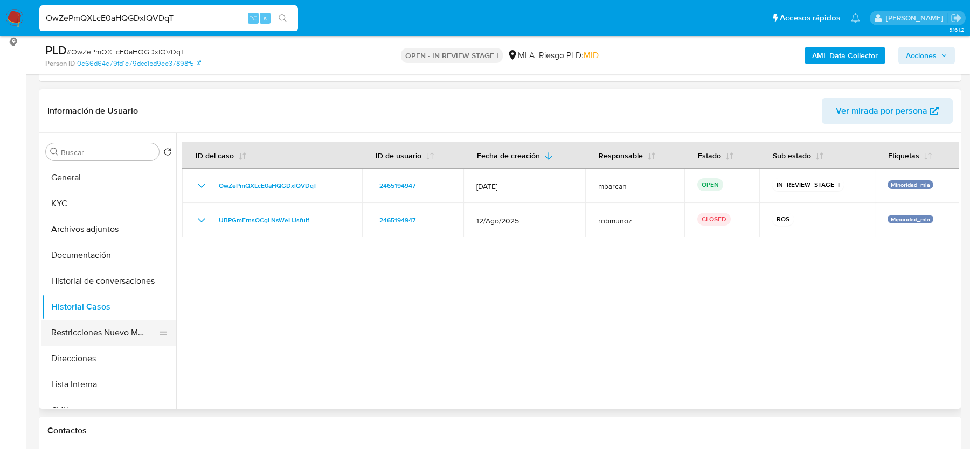
click at [92, 329] on button "Restricciones Nuevo Mundo" at bounding box center [105, 333] width 126 height 26
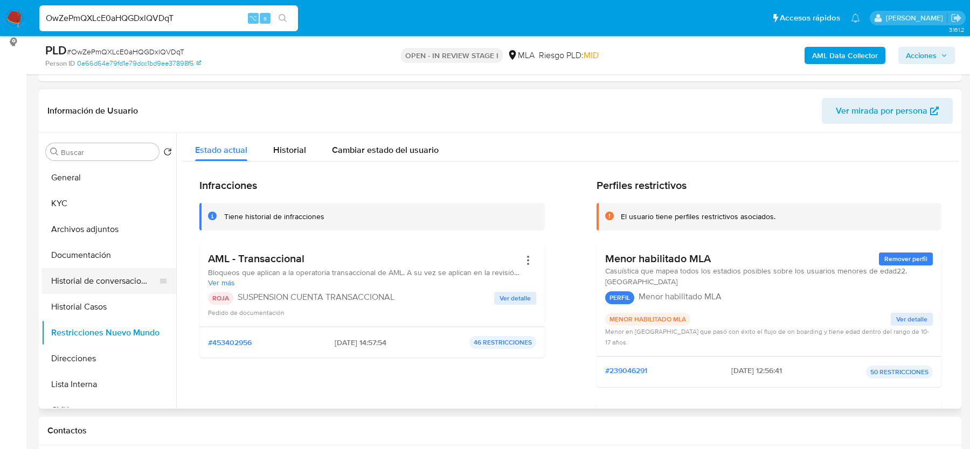
click at [93, 274] on button "Historial de conversaciones" at bounding box center [105, 281] width 126 height 26
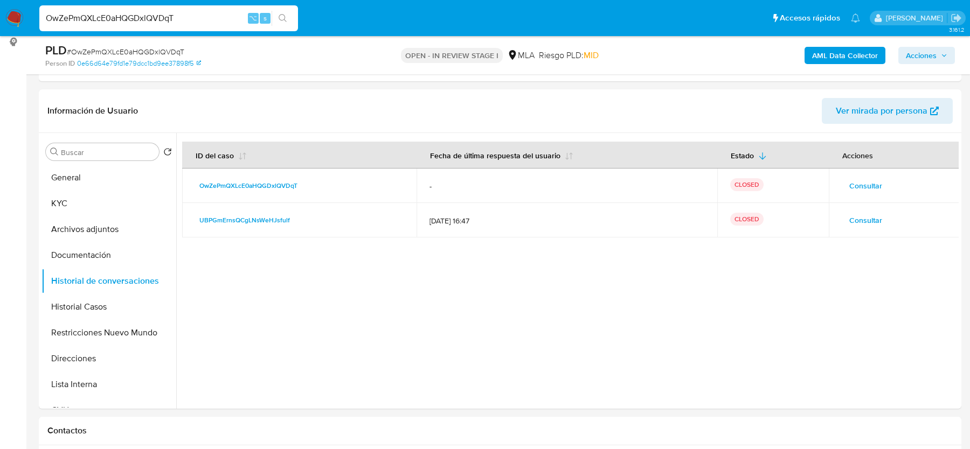
click at [931, 48] on span "Acciones" at bounding box center [921, 55] width 31 height 17
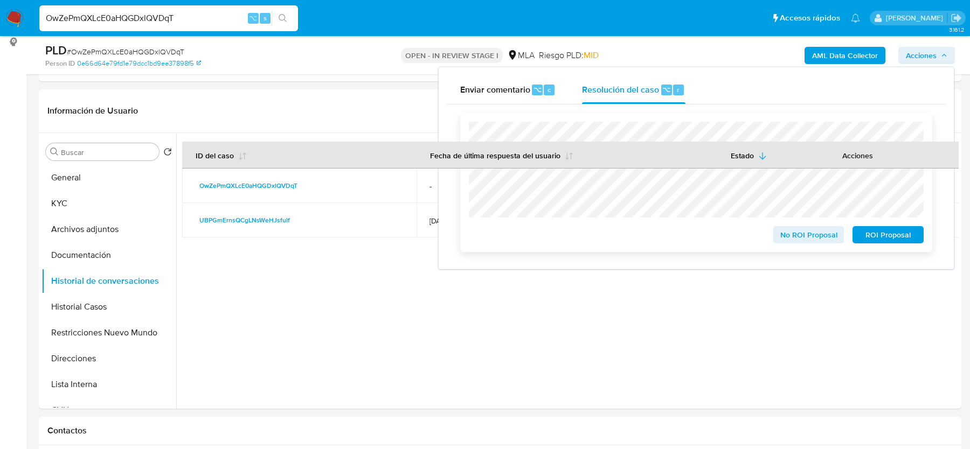
click at [887, 232] on span "ROI Proposal" at bounding box center [888, 234] width 56 height 15
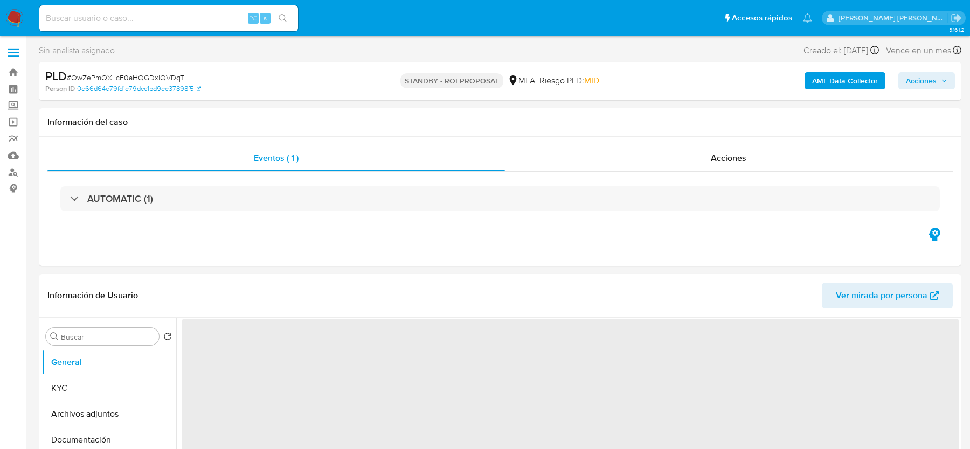
select select "10"
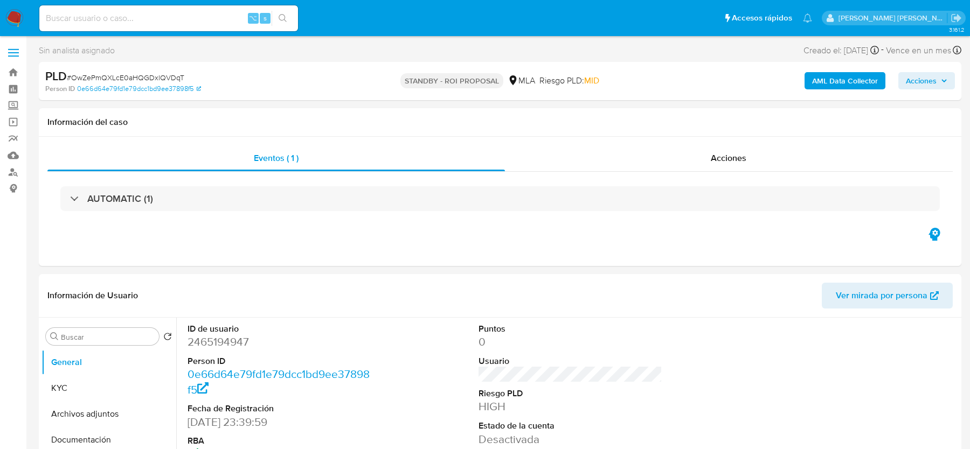
click at [74, 18] on input at bounding box center [168, 18] width 259 height 14
paste input "ebe8kALzIhWYTkS0pRJ0q7pM"
type input "ebe8kALzIhWYTkS0pRJ0q7pM"
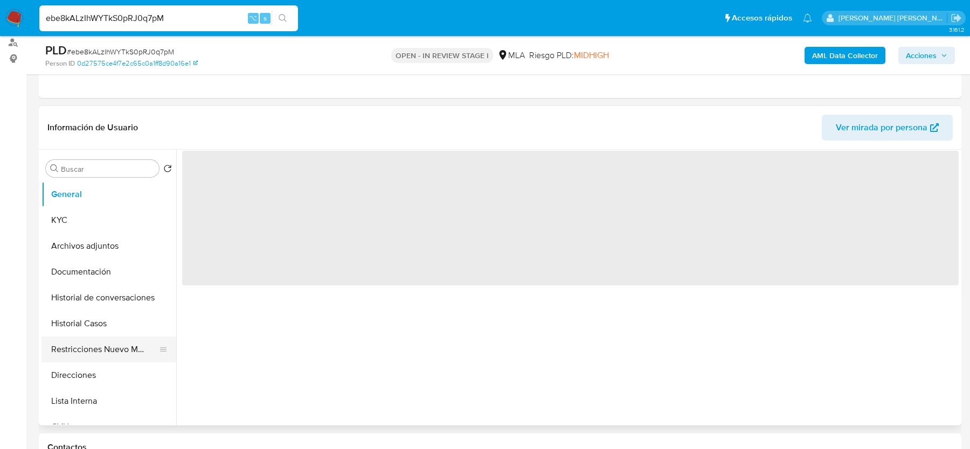
scroll to position [146, 0]
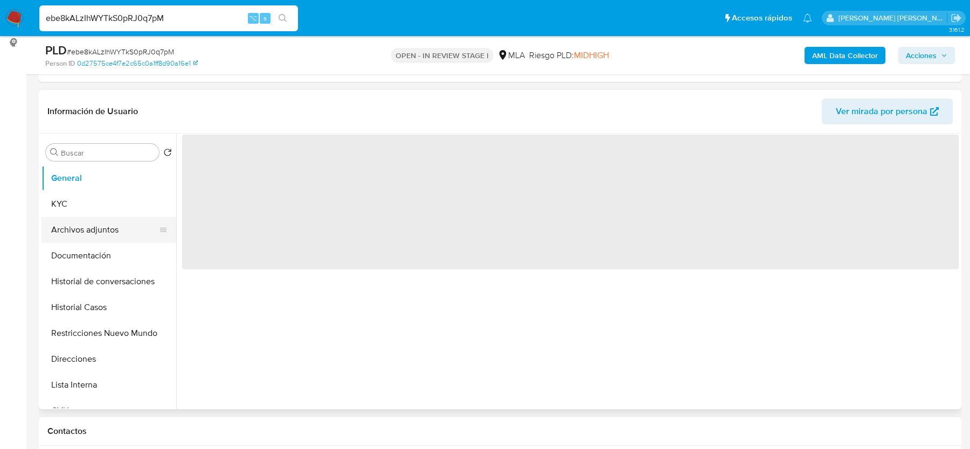
select select "10"
click at [99, 230] on button "Archivos adjuntos" at bounding box center [105, 230] width 126 height 26
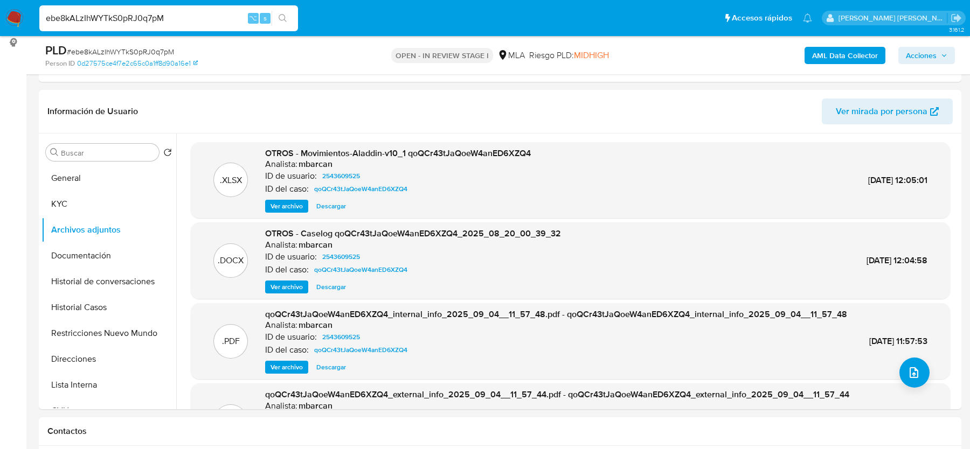
click at [844, 58] on b "AML Data Collector" at bounding box center [845, 55] width 66 height 17
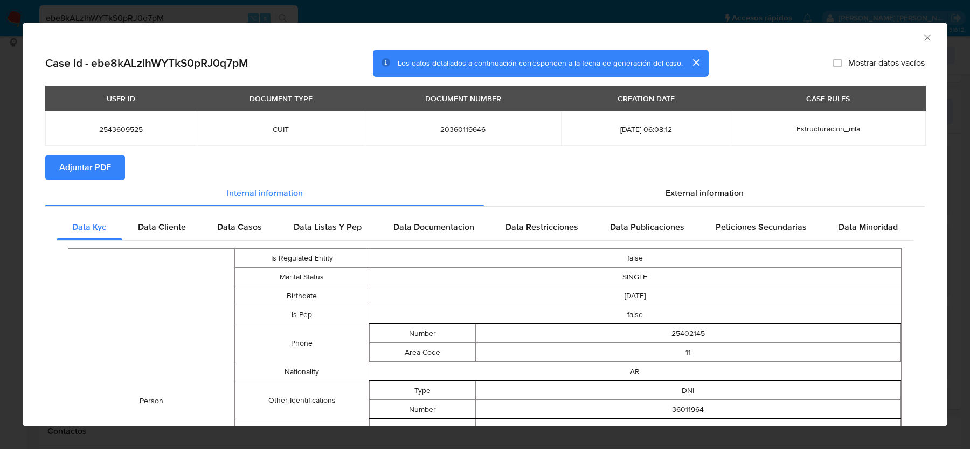
click at [105, 176] on span "Adjuntar PDF" at bounding box center [85, 168] width 52 height 24
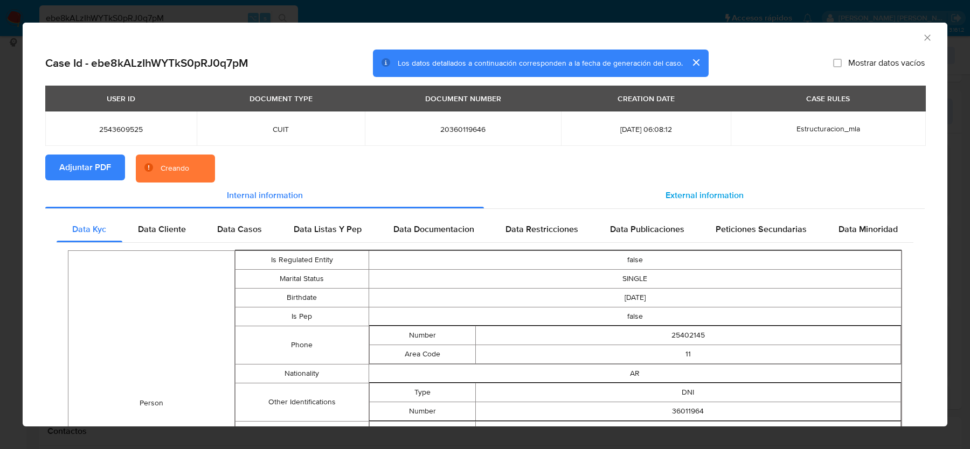
click at [649, 189] on div "External information" at bounding box center [704, 196] width 441 height 26
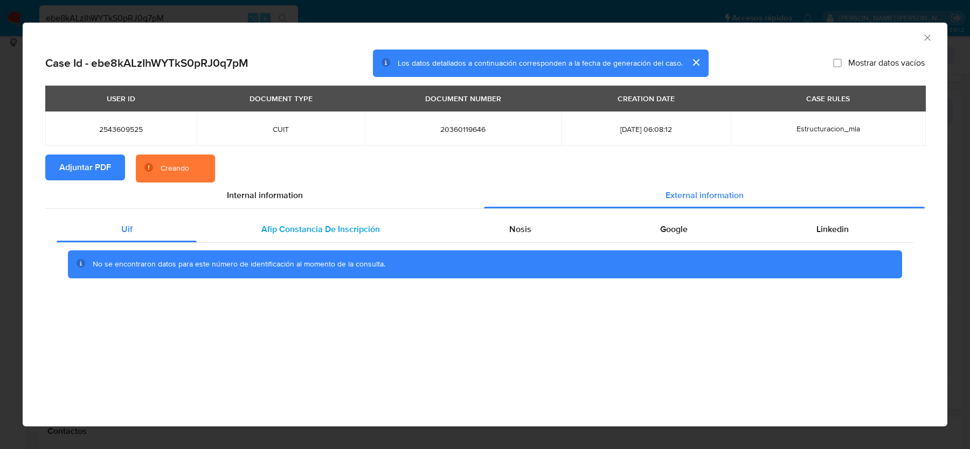
click at [309, 237] on div "Afip Constancia De Inscripción" at bounding box center [320, 230] width 247 height 26
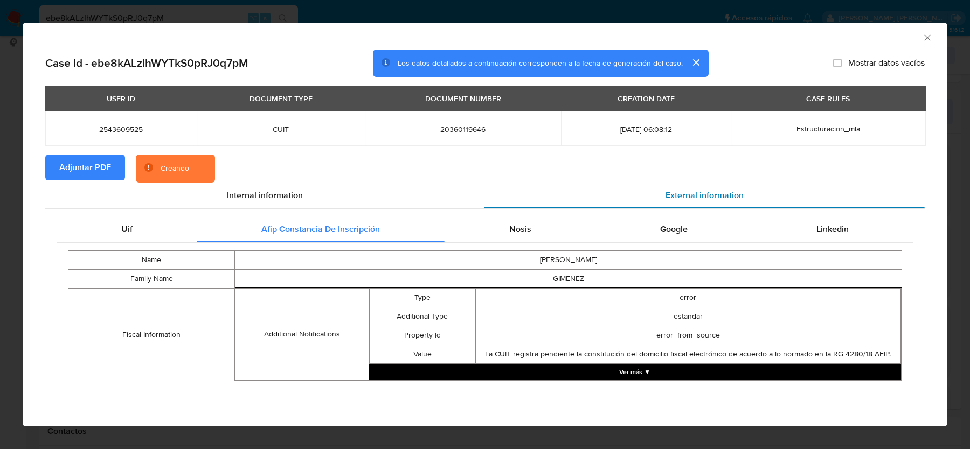
click at [592, 200] on div "External information" at bounding box center [704, 196] width 441 height 26
click at [571, 220] on div "Nosis" at bounding box center [520, 230] width 151 height 26
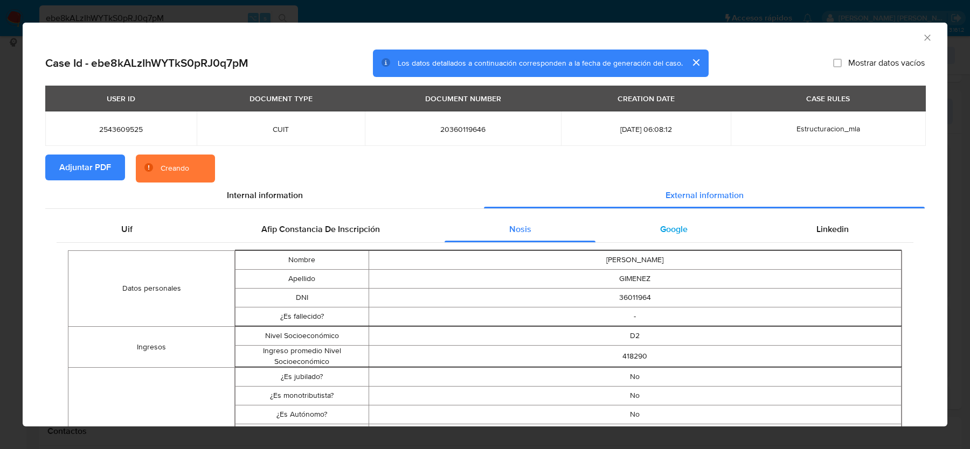
click at [705, 231] on div "Google" at bounding box center [674, 230] width 156 height 26
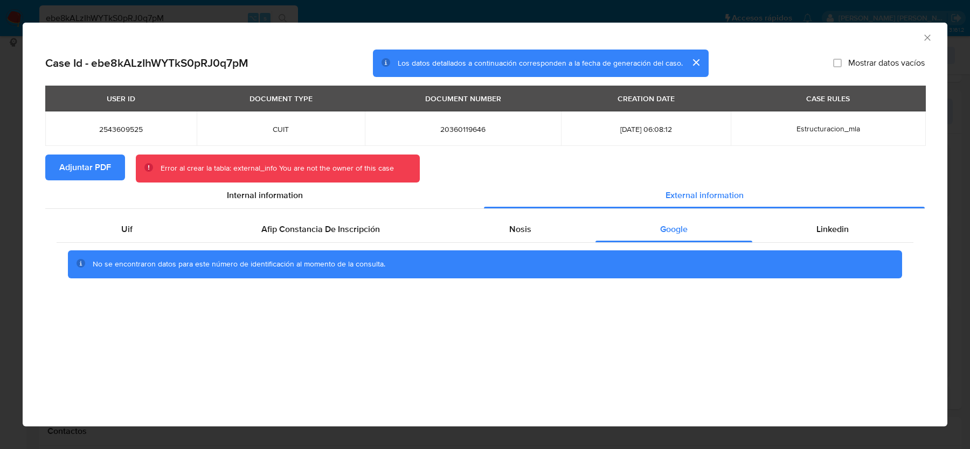
click at [927, 37] on icon "Cerrar ventana" at bounding box center [927, 37] width 11 height 11
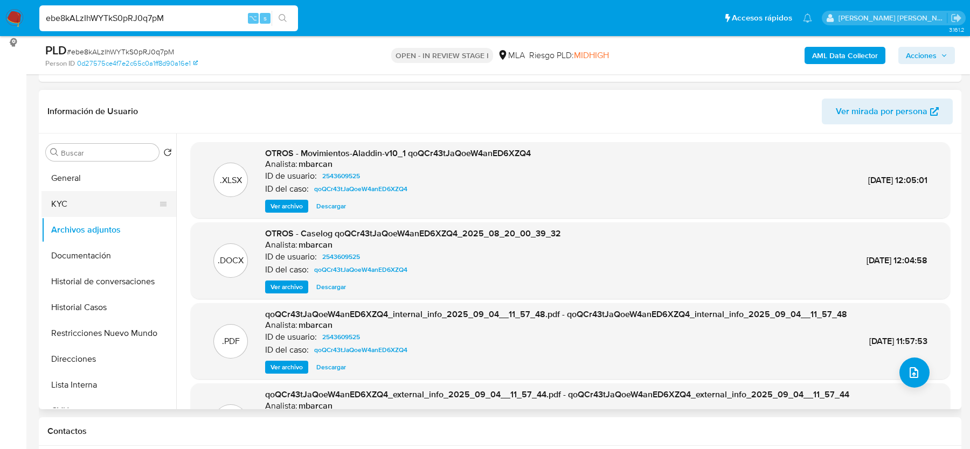
click at [83, 213] on button "KYC" at bounding box center [105, 204] width 126 height 26
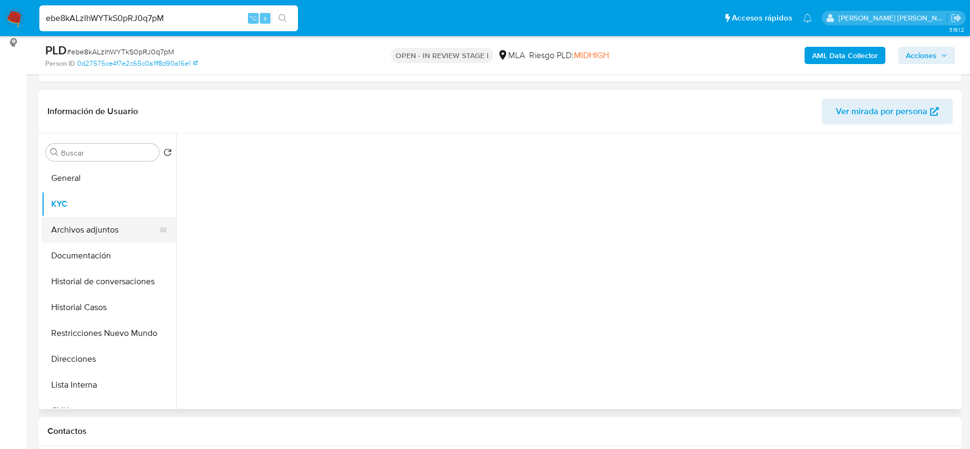
click at [83, 225] on button "Archivos adjuntos" at bounding box center [105, 230] width 126 height 26
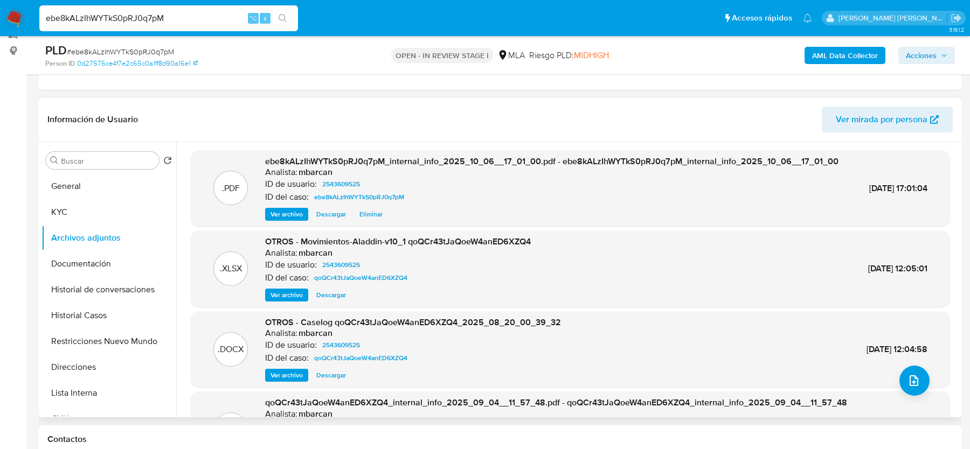
scroll to position [139, 0]
click at [825, 64] on div "AML Data Collector Acciones" at bounding box center [805, 55] width 300 height 25
click at [910, 383] on icon "upload-file" at bounding box center [914, 380] width 13 height 13
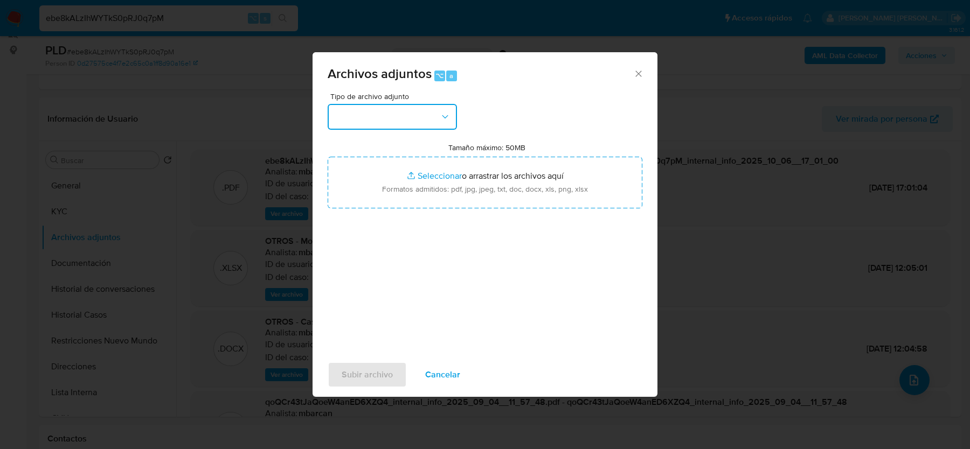
click at [429, 108] on button "button" at bounding box center [392, 117] width 129 height 26
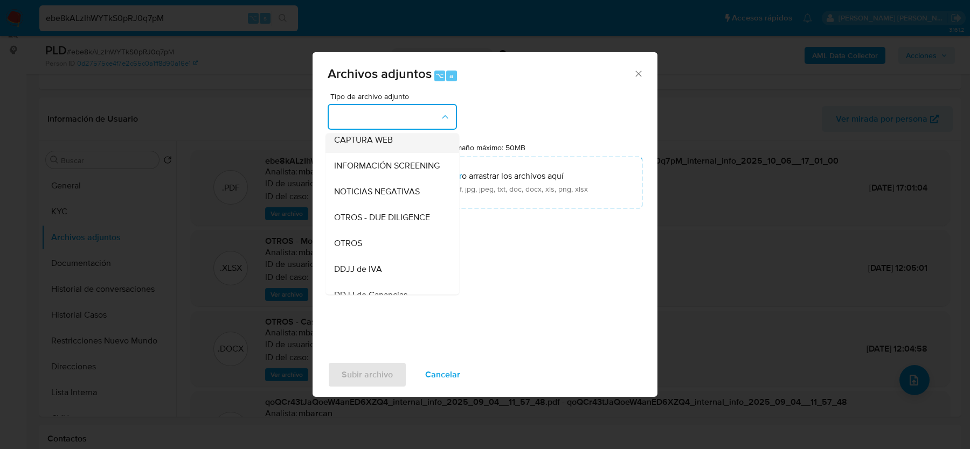
scroll to position [122, 0]
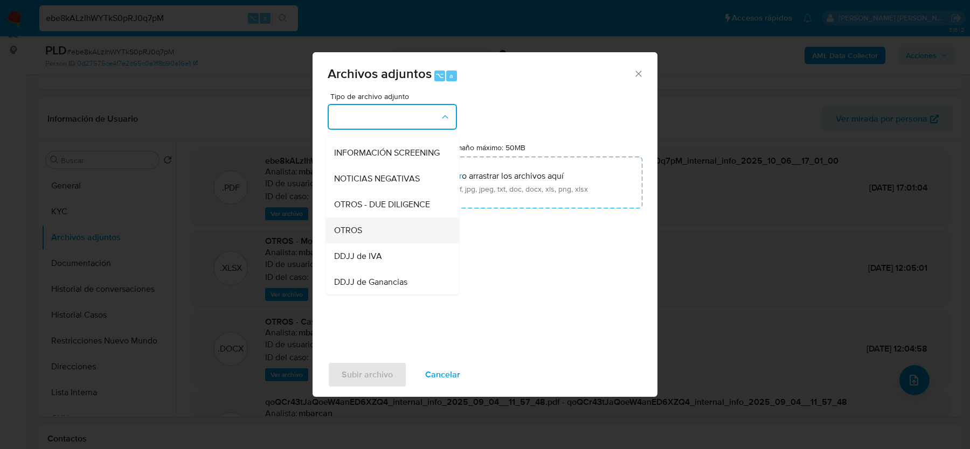
click at [352, 229] on span "OTROS" at bounding box center [348, 230] width 28 height 11
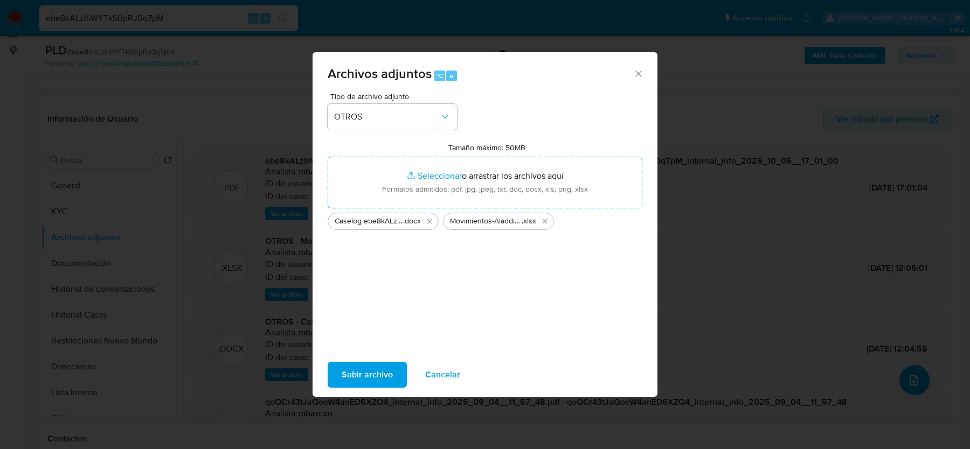
click at [359, 374] on span "Subir archivo" at bounding box center [367, 375] width 51 height 24
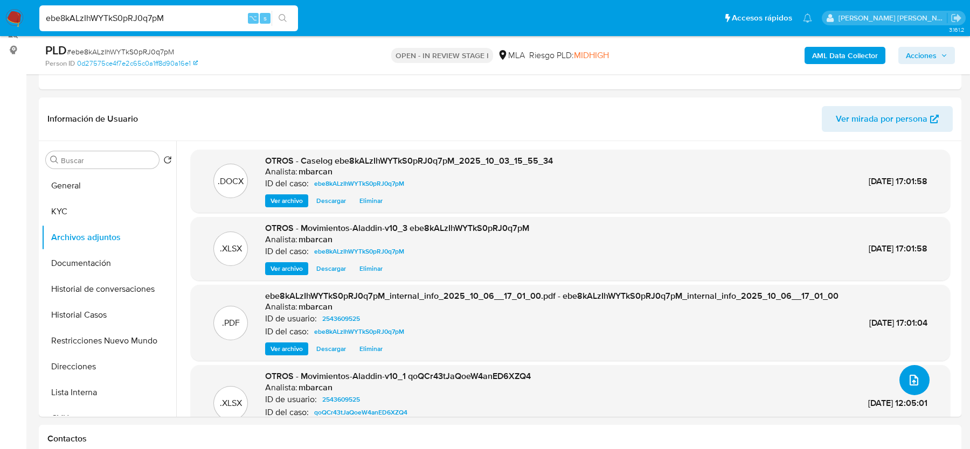
click at [912, 380] on icon "upload-file" at bounding box center [914, 380] width 13 height 13
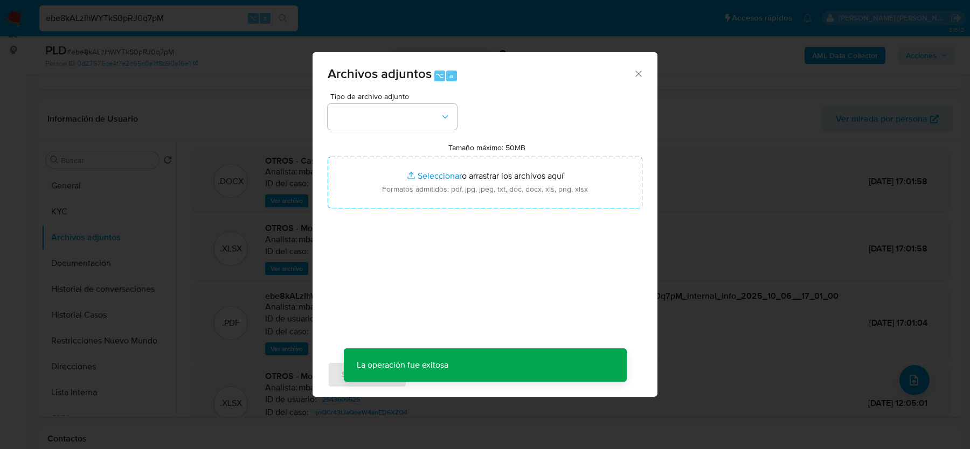
click at [640, 79] on div "Archivos adjuntos ⌥ a" at bounding box center [485, 72] width 345 height 40
click at [640, 69] on icon "Cerrar" at bounding box center [638, 73] width 11 height 11
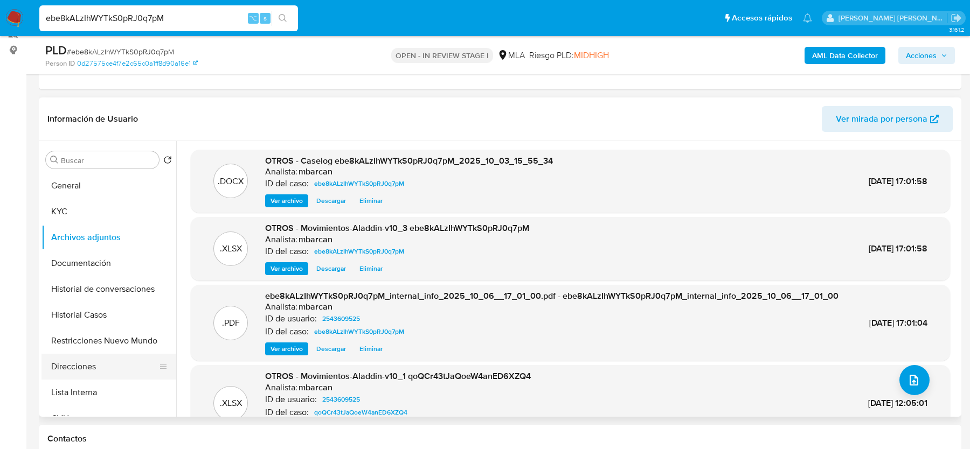
click at [89, 356] on button "Direcciones" at bounding box center [105, 367] width 126 height 26
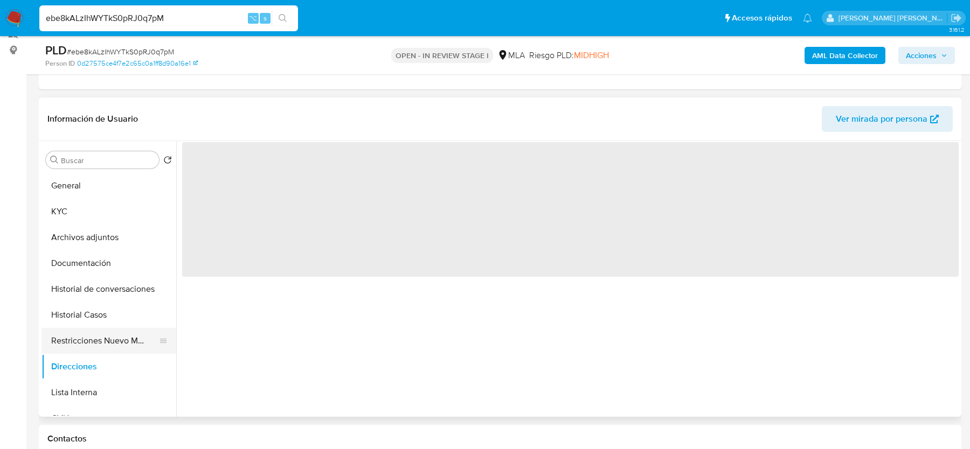
click at [89, 337] on button "Restricciones Nuevo Mundo" at bounding box center [105, 341] width 126 height 26
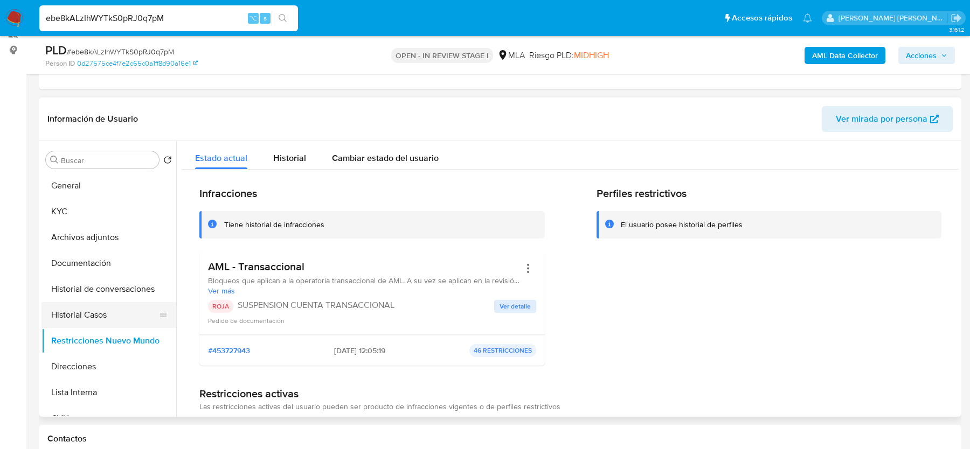
click at [81, 310] on button "Historial Casos" at bounding box center [105, 315] width 126 height 26
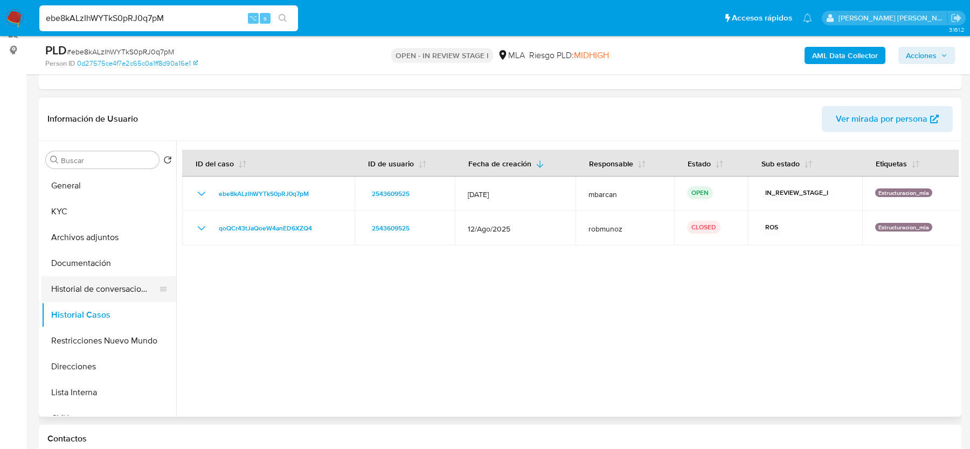
click at [95, 280] on button "Historial de conversaciones" at bounding box center [105, 289] width 126 height 26
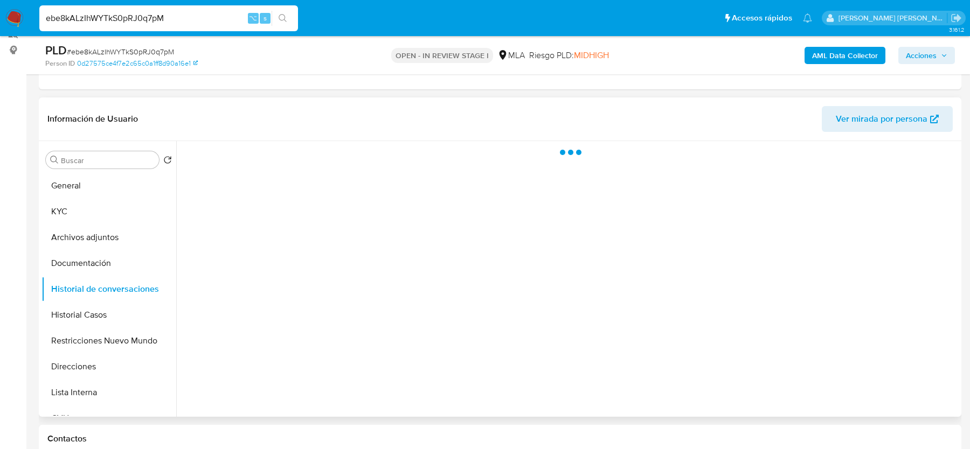
scroll to position [0, 0]
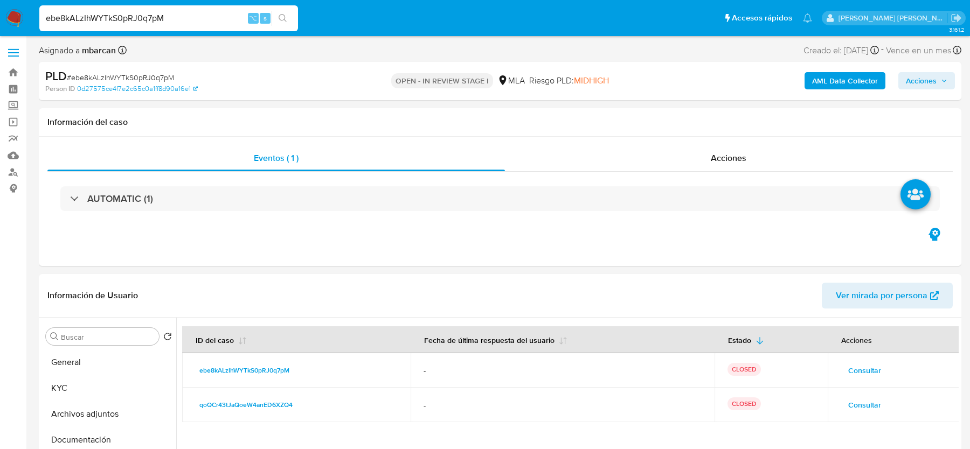
click at [924, 71] on div "AML Data Collector Acciones" at bounding box center [805, 80] width 300 height 25
click at [924, 74] on span "Acciones" at bounding box center [921, 80] width 31 height 17
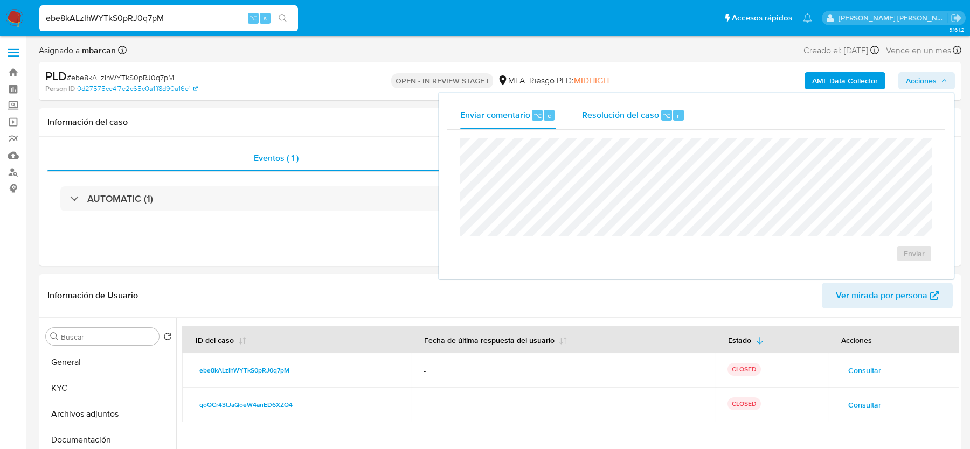
click at [627, 102] on div "Resolución del caso ⌥ r" at bounding box center [633, 115] width 103 height 28
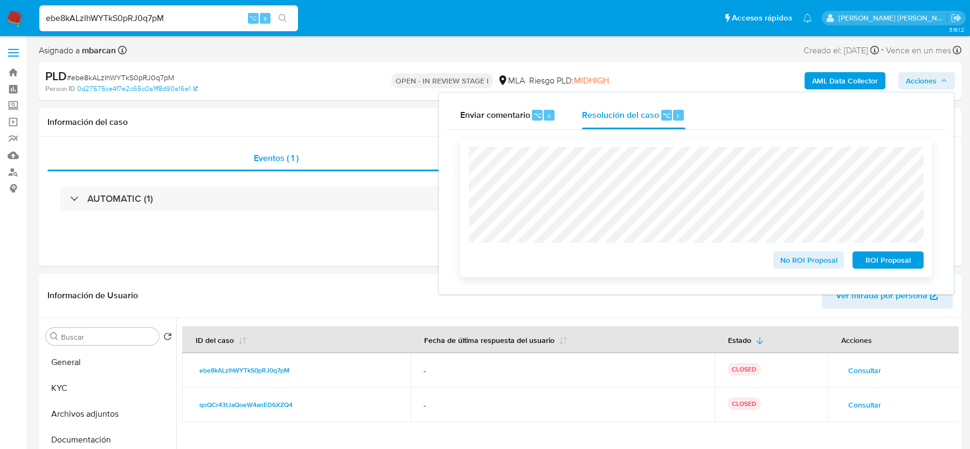
click at [877, 257] on span "ROI Proposal" at bounding box center [888, 260] width 56 height 15
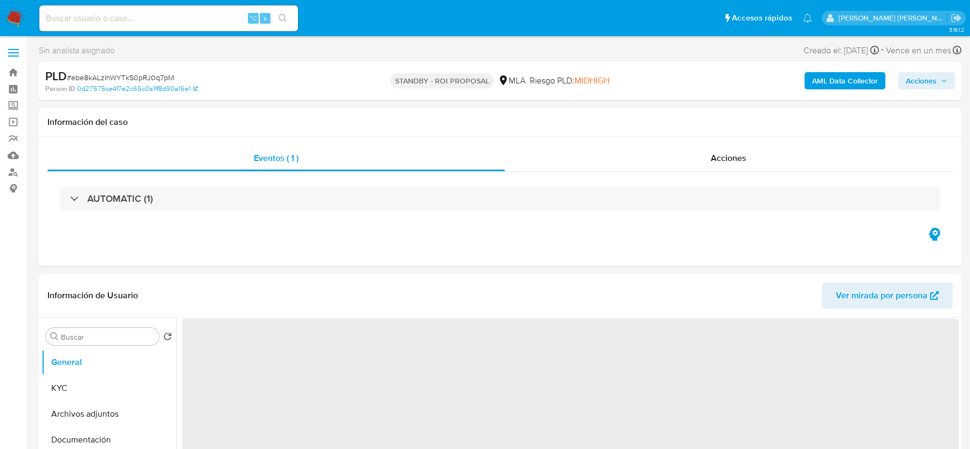
select select "10"
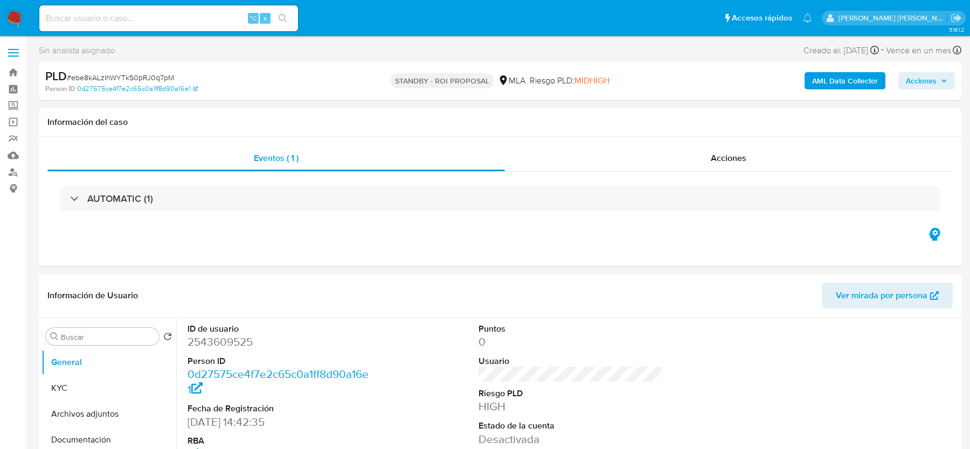
click at [93, 30] on div "⌥ s" at bounding box center [168, 18] width 259 height 26
click at [92, 18] on input at bounding box center [168, 18] width 259 height 14
paste input "BG5n10HhWMXNjEkRQOXNfsTO"
type input "BG5n10HhWMXNjEkRQOXNfsTO"
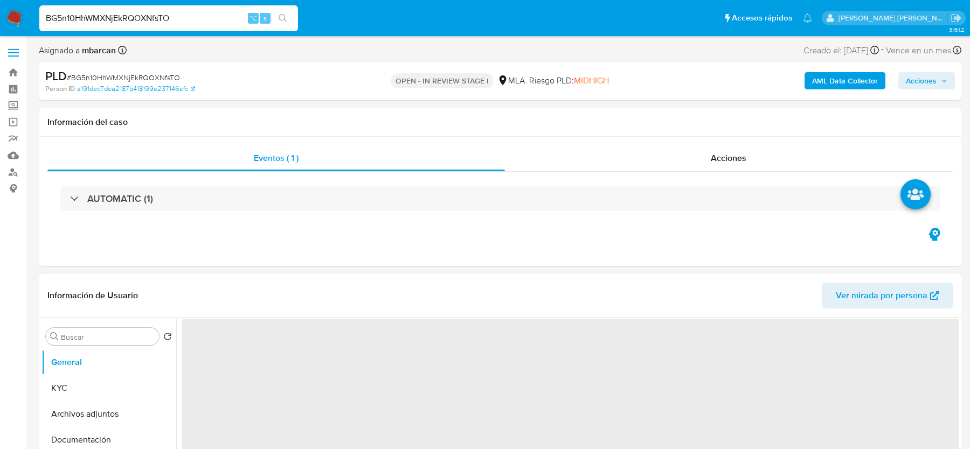
scroll to position [182, 0]
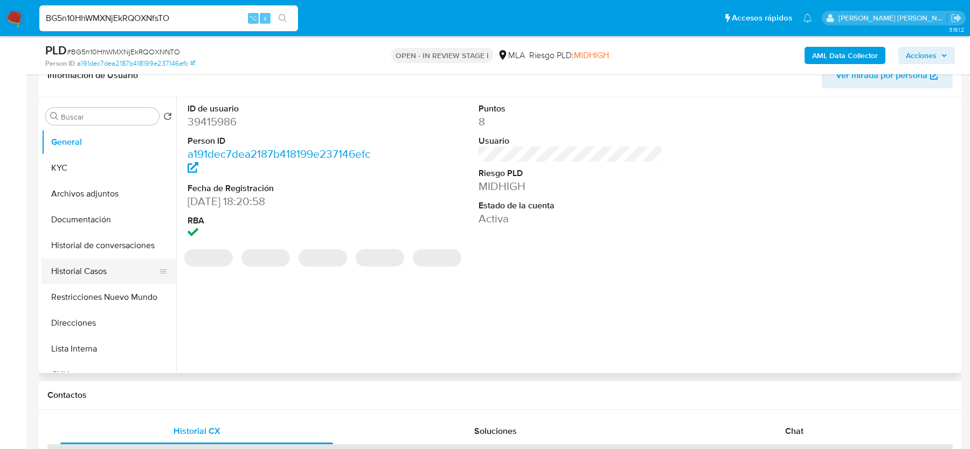
click at [113, 274] on button "Historial Casos" at bounding box center [105, 272] width 126 height 26
select select "10"
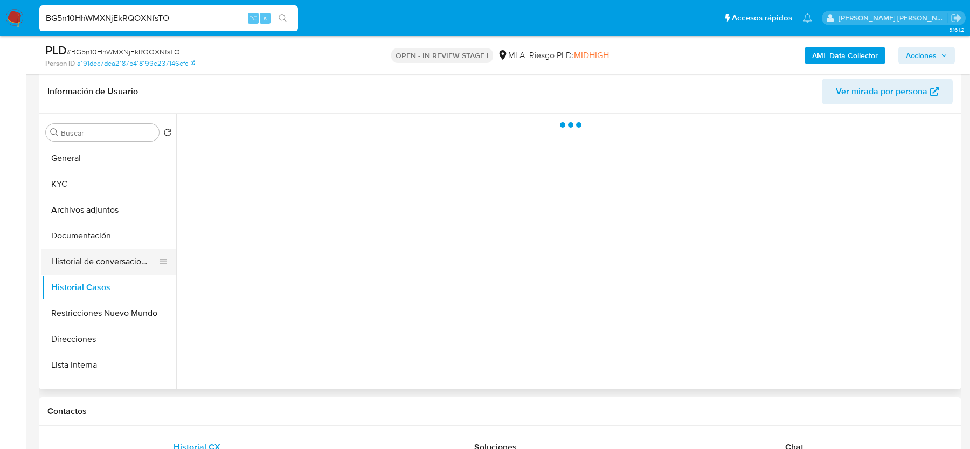
scroll to position [162, 0]
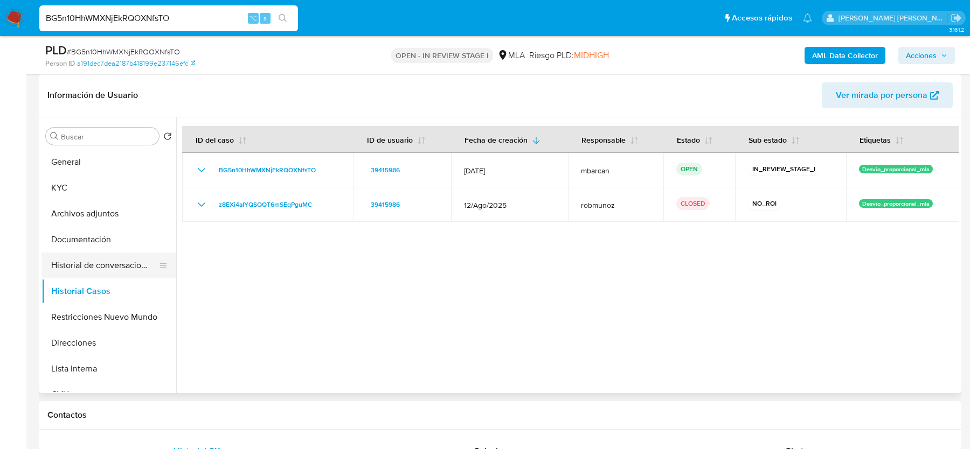
click at [85, 260] on button "Historial de conversaciones" at bounding box center [105, 266] width 126 height 26
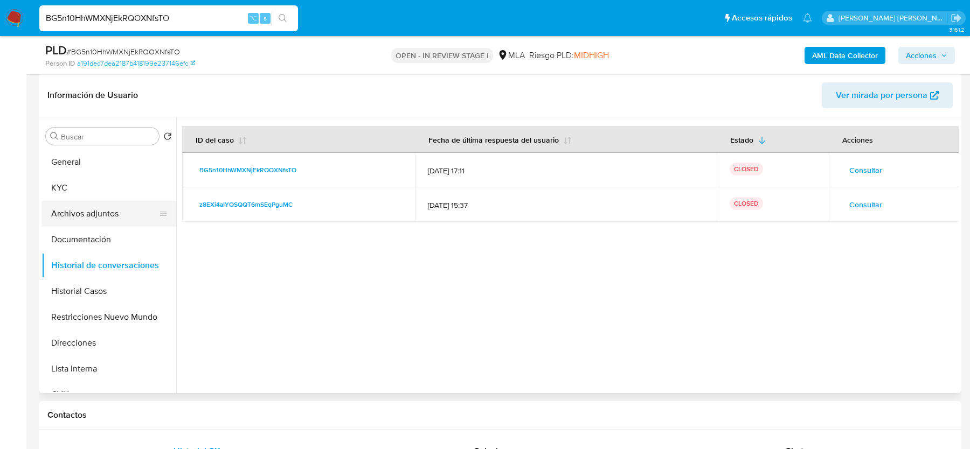
click at [84, 211] on button "Archivos adjuntos" at bounding box center [105, 214] width 126 height 26
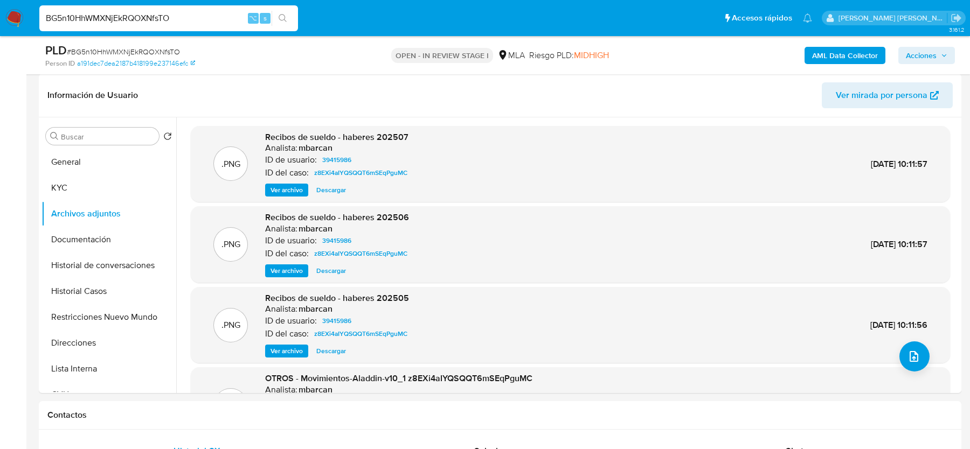
click at [837, 59] on b "AML Data Collector" at bounding box center [845, 55] width 66 height 17
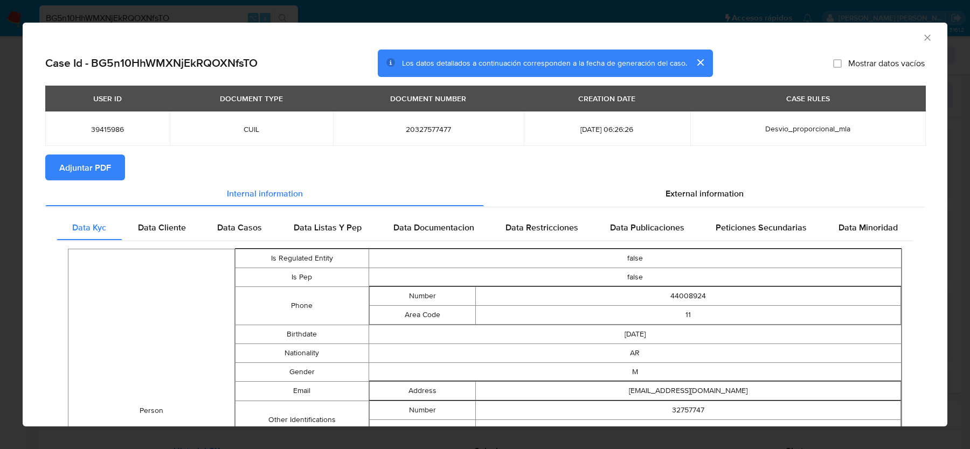
click at [97, 168] on span "Adjuntar PDF" at bounding box center [85, 168] width 52 height 24
click at [925, 36] on icon "Cerrar ventana" at bounding box center [927, 37] width 11 height 11
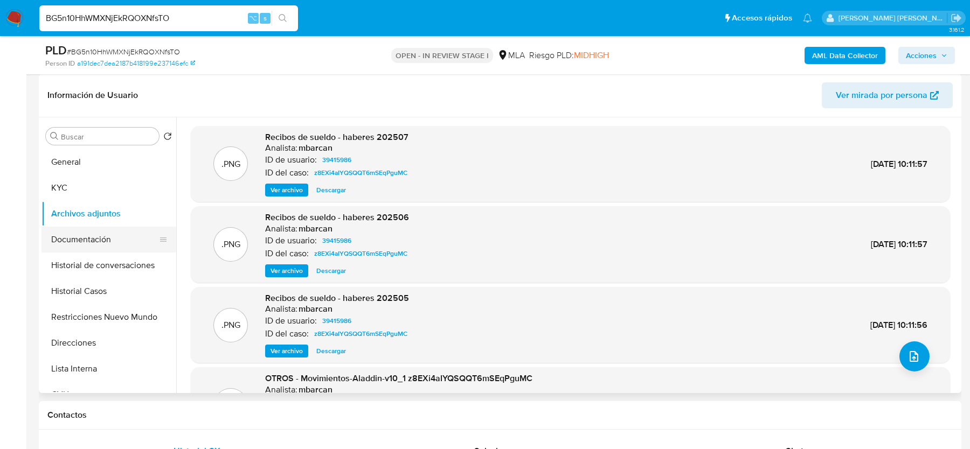
drag, startPoint x: 102, startPoint y: 195, endPoint x: 101, endPoint y: 227, distance: 32.9
click at [102, 195] on button "KYC" at bounding box center [109, 188] width 135 height 26
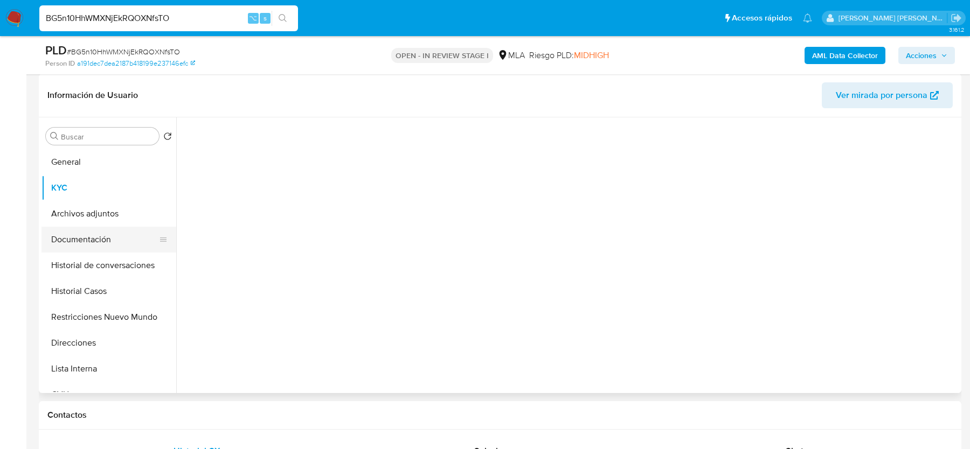
click at [101, 228] on button "Documentación" at bounding box center [105, 240] width 126 height 26
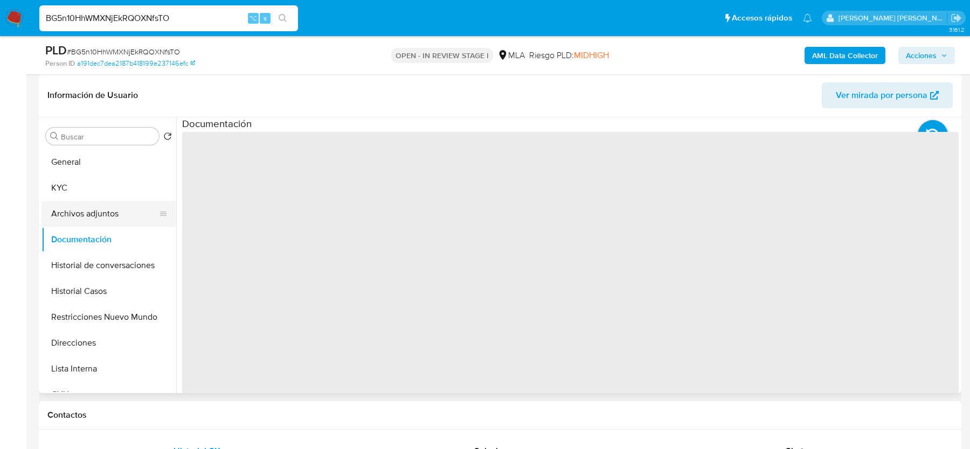
click at [105, 216] on button "Archivos adjuntos" at bounding box center [105, 214] width 126 height 26
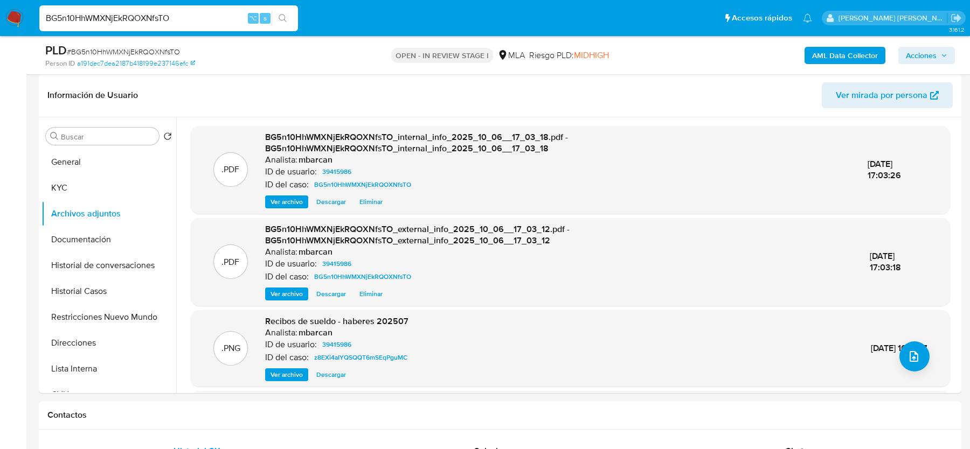
click at [142, 52] on span "# BG5n10HhWMXNjEkRQOXNfsTO" at bounding box center [123, 51] width 113 height 11
copy span "BG5n10HhWMXNjEkRQOXNfsTO"
click at [909, 352] on icon "upload-file" at bounding box center [914, 356] width 13 height 13
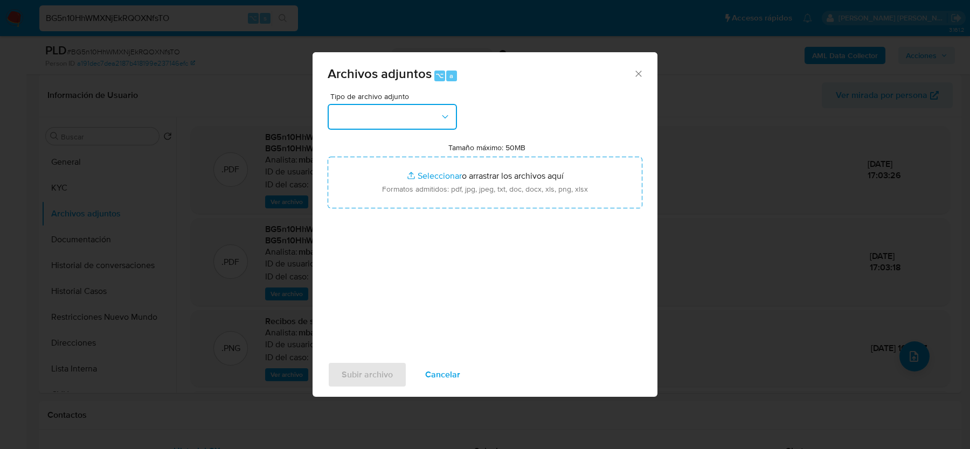
click at [423, 122] on button "button" at bounding box center [392, 117] width 129 height 26
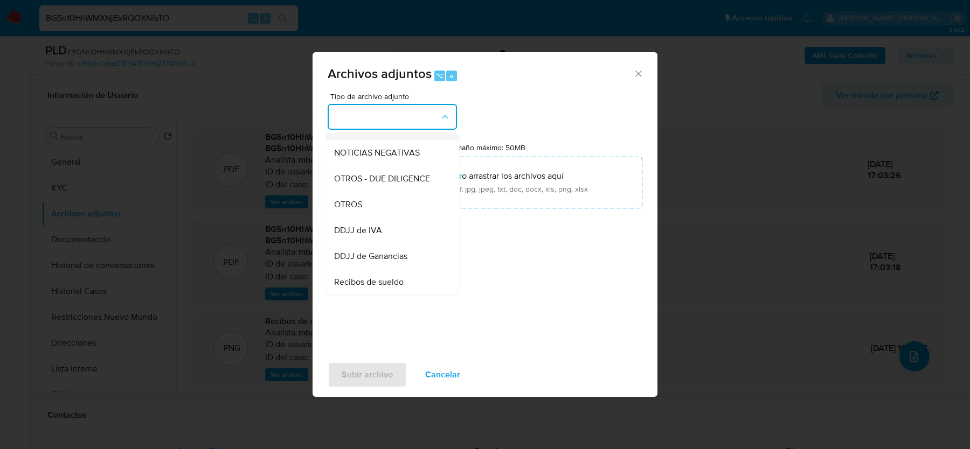
scroll to position [170, 0]
click at [370, 185] on div "OTROS" at bounding box center [389, 183] width 110 height 26
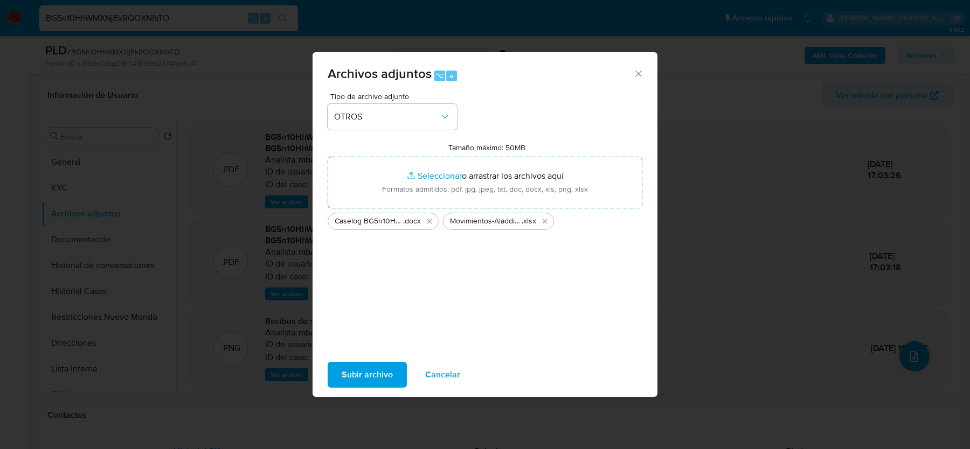
click at [369, 374] on span "Subir archivo" at bounding box center [367, 375] width 51 height 24
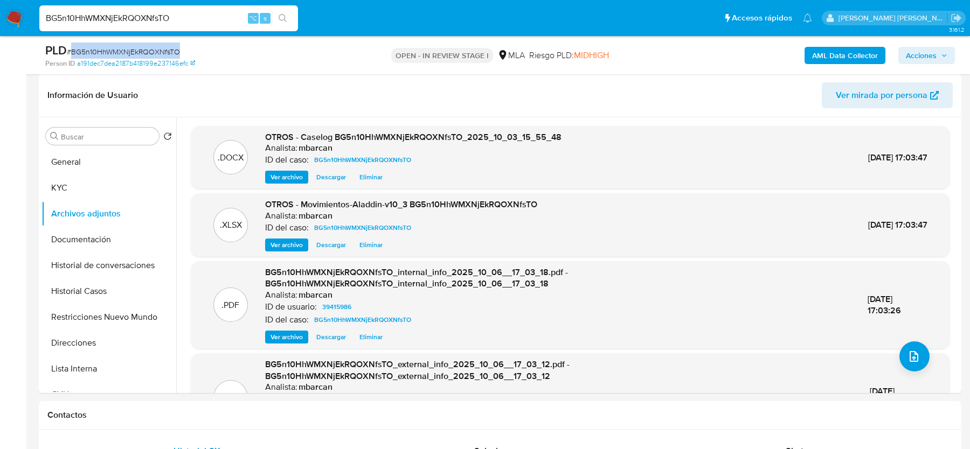
click at [926, 57] on span "Acciones" at bounding box center [921, 55] width 31 height 17
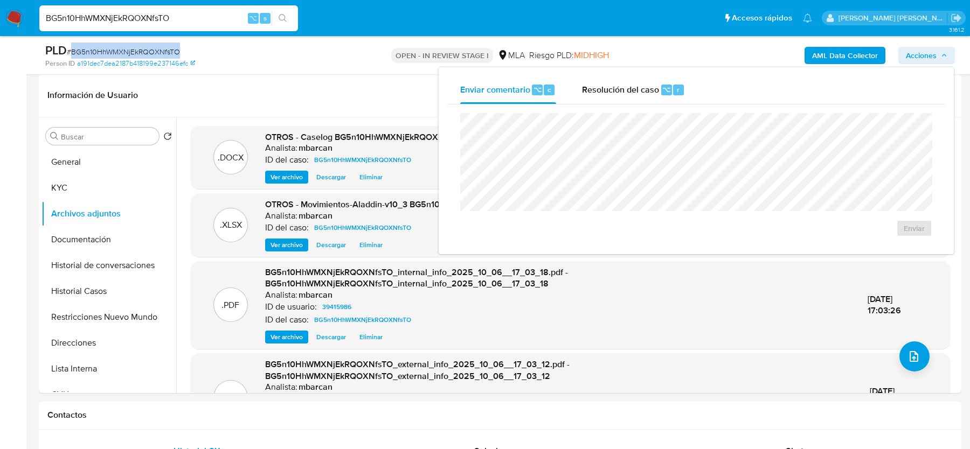
drag, startPoint x: 646, startPoint y: 92, endPoint x: 638, endPoint y: 110, distance: 20.5
click at [646, 92] on span "Resolución del caso" at bounding box center [620, 89] width 77 height 12
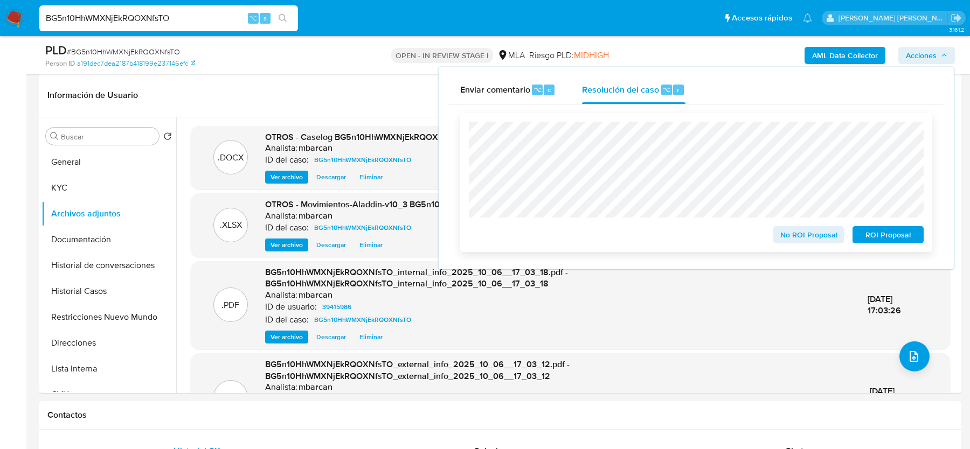
click at [794, 233] on span "No ROI Proposal" at bounding box center [809, 234] width 56 height 15
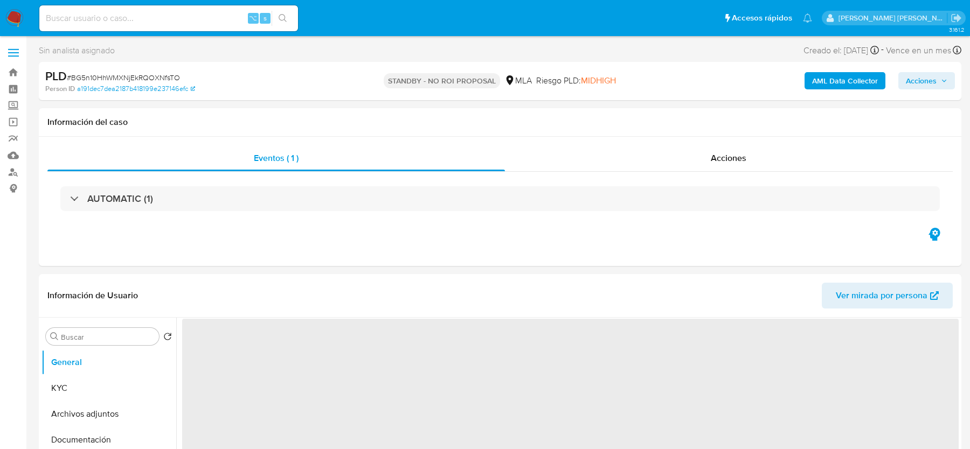
select select "10"
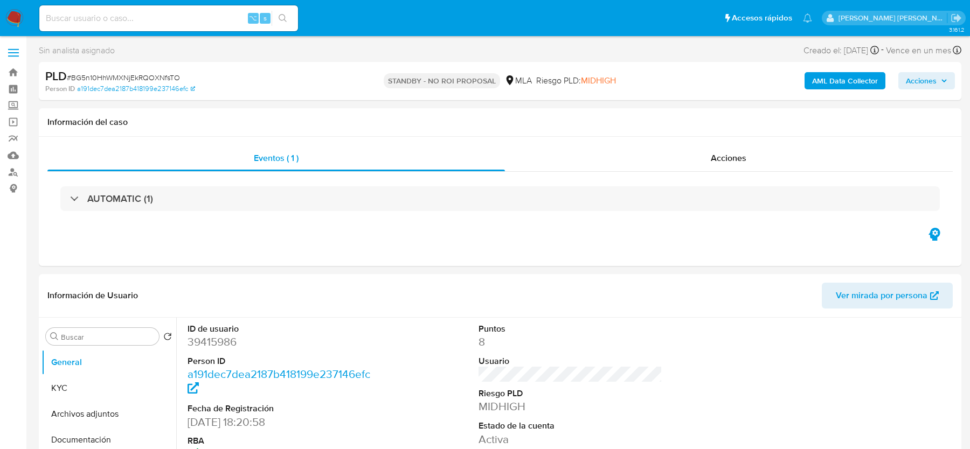
click at [107, 18] on input at bounding box center [168, 18] width 259 height 14
paste input "bihxdhJEsGJnYtMs46aSWzAF"
type input "bihxdhJEsGJnYtMs46aSWzAF"
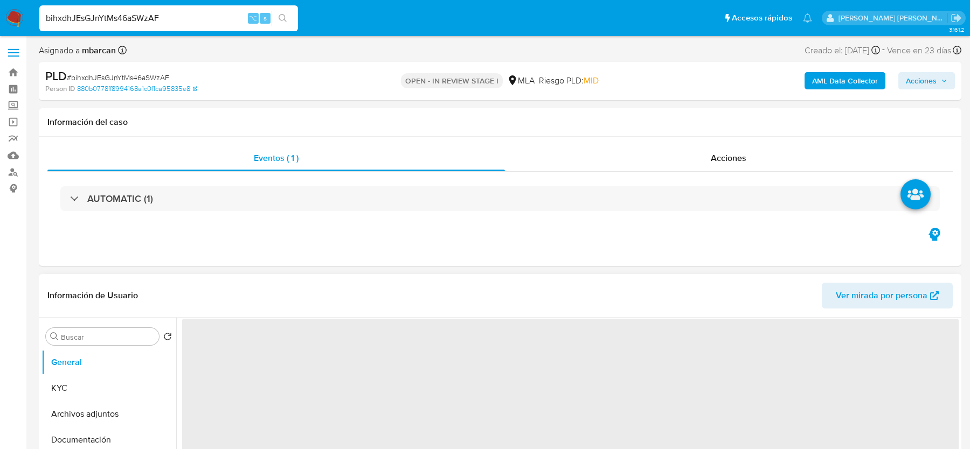
select select "10"
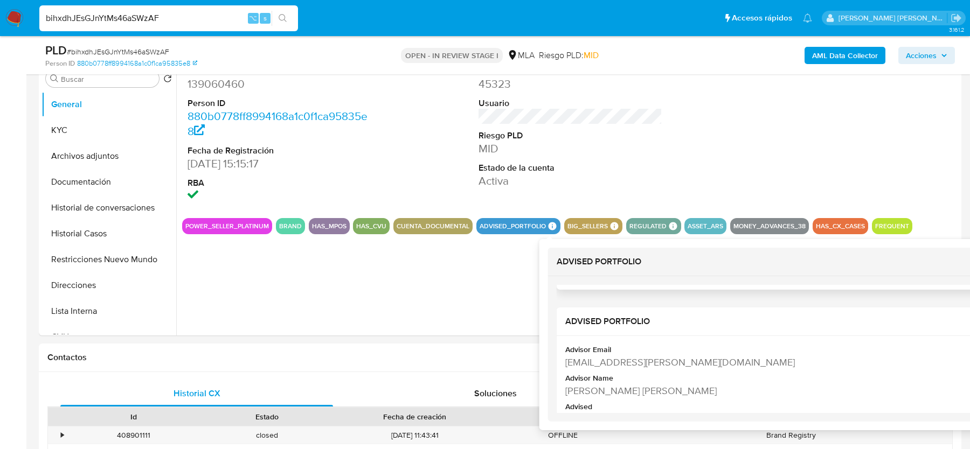
scroll to position [136, 0]
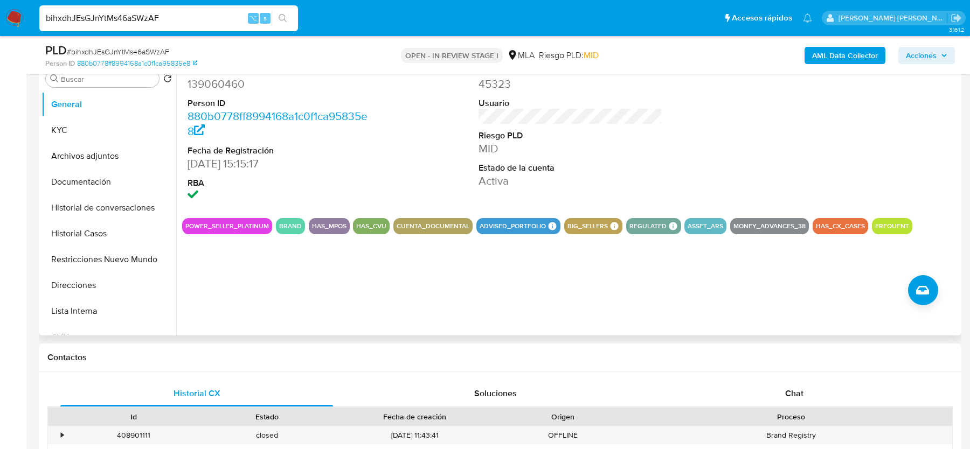
click at [489, 294] on div "ID de usuario 139060460 Person ID 880b0778ff8994168a1c0f1ca95835e8 Fecha de Reg…" at bounding box center [567, 198] width 783 height 276
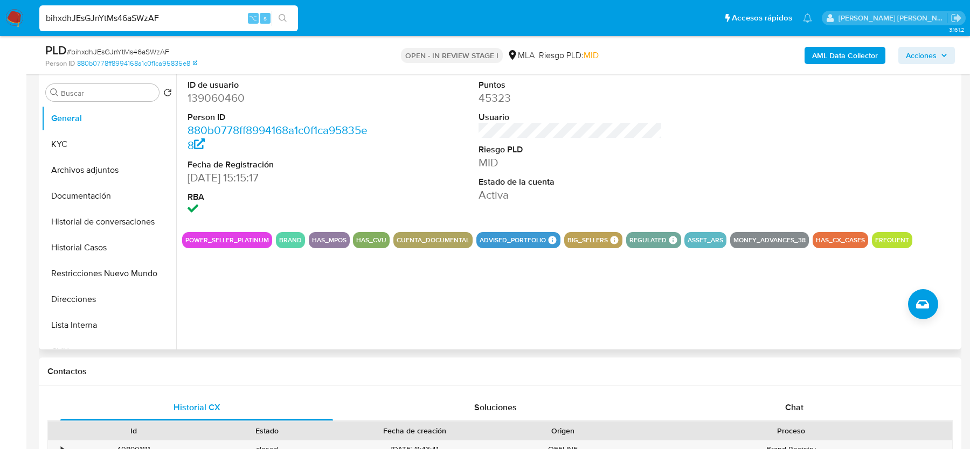
scroll to position [227, 0]
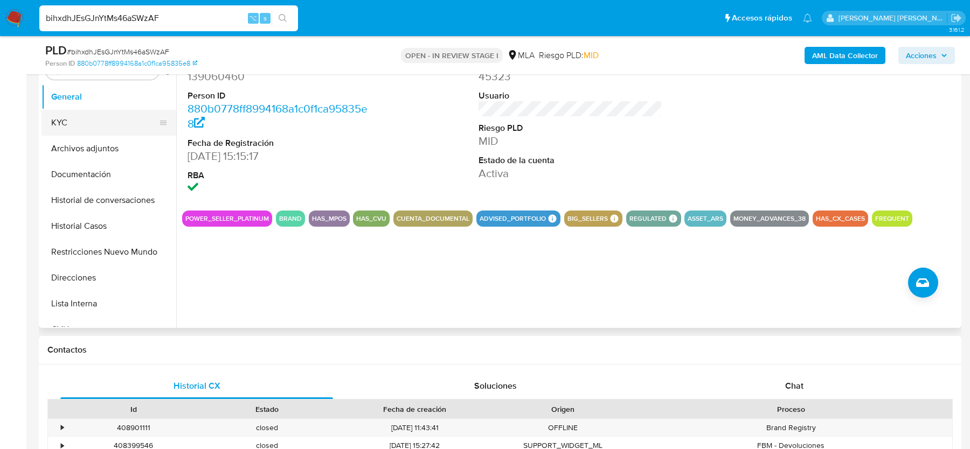
click at [95, 129] on button "KYC" at bounding box center [105, 123] width 126 height 26
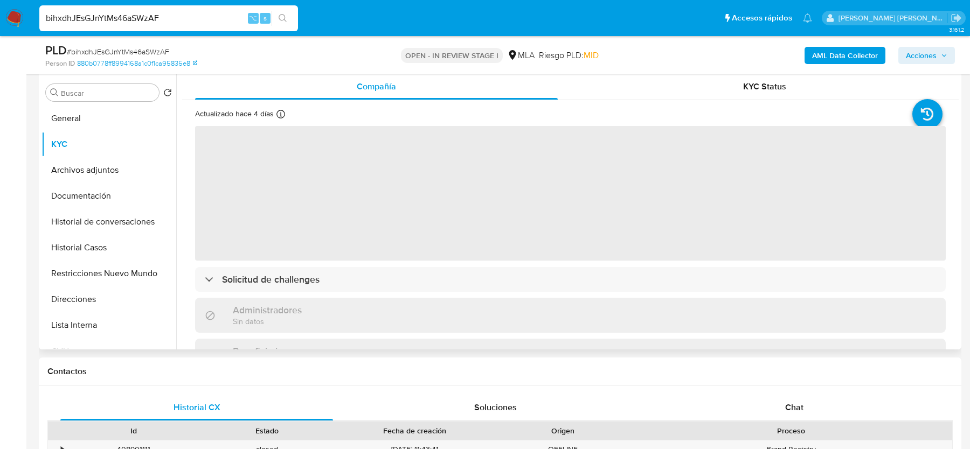
scroll to position [195, 0]
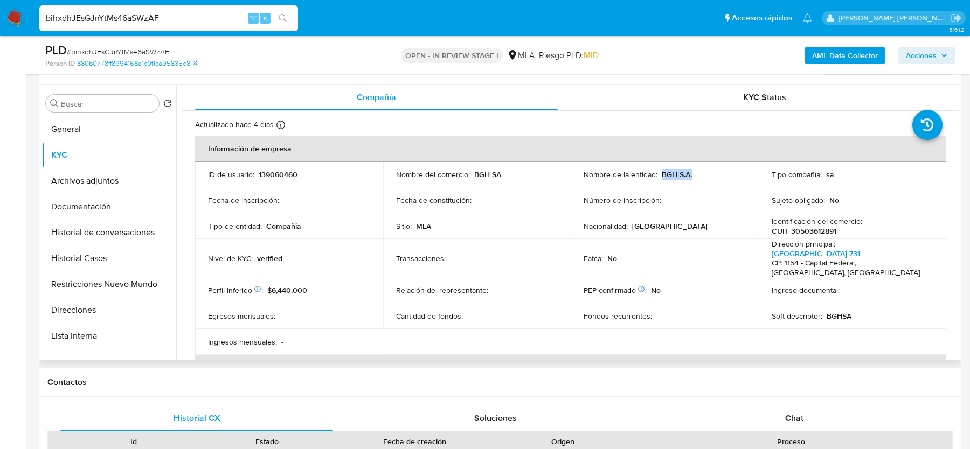
drag, startPoint x: 658, startPoint y: 176, endPoint x: 707, endPoint y: 176, distance: 48.5
click at [707, 176] on div "Nombre de la entidad : BGH S.A." at bounding box center [665, 175] width 162 height 10
copy p "BGH S.A."
drag, startPoint x: 769, startPoint y: 232, endPoint x: 850, endPoint y: 232, distance: 81.4
click at [850, 232] on div "Identificación del comercio : CUIT 30503612891" at bounding box center [853, 226] width 162 height 19
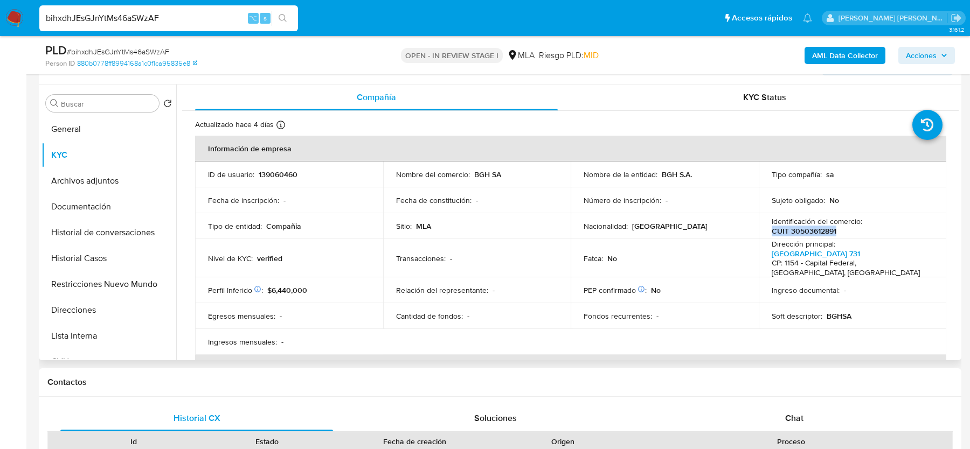
copy p "CUIT 30503612891"
click at [278, 172] on p "139060460" at bounding box center [278, 175] width 39 height 10
copy p "139060460"
click at [135, 55] on span "# bihxdhJEsGJnYtMs46aSWzAF" at bounding box center [118, 51] width 102 height 11
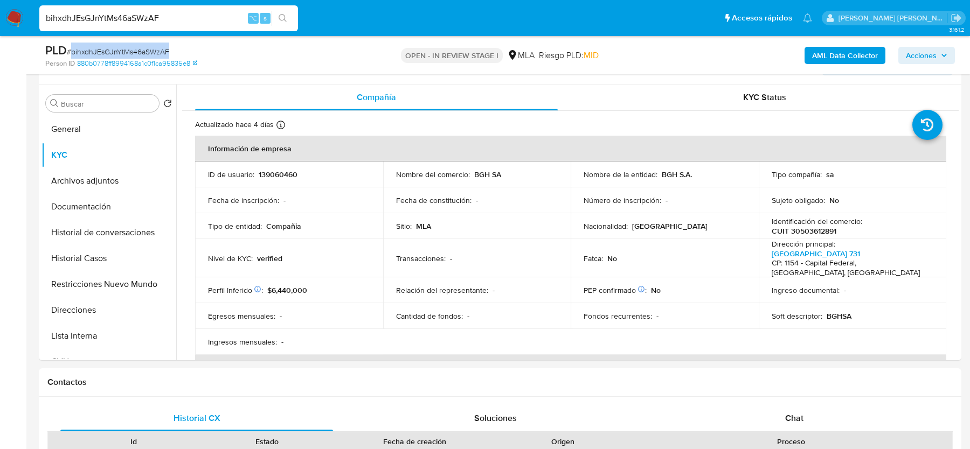
click at [135, 55] on span "# bihxdhJEsGJnYtMs46aSWzAF" at bounding box center [118, 51] width 102 height 11
copy span "bihxdhJEsGJnYtMs46aSWzAF"
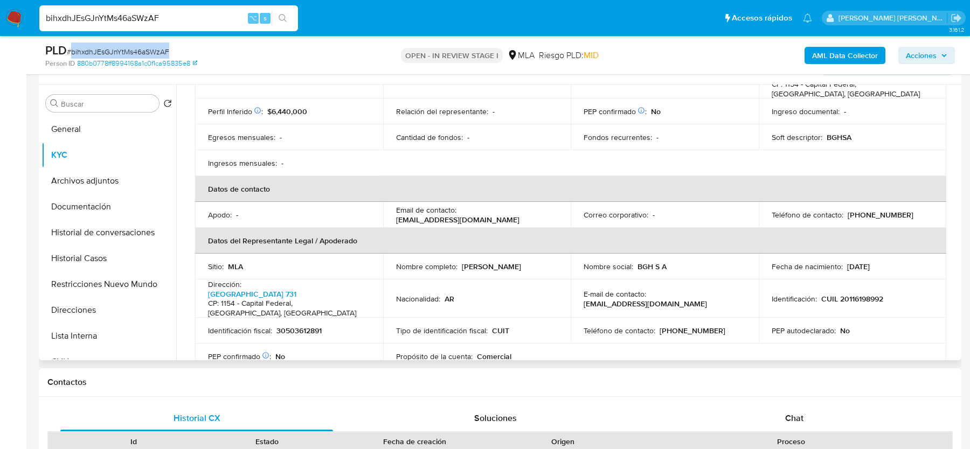
scroll to position [0, 0]
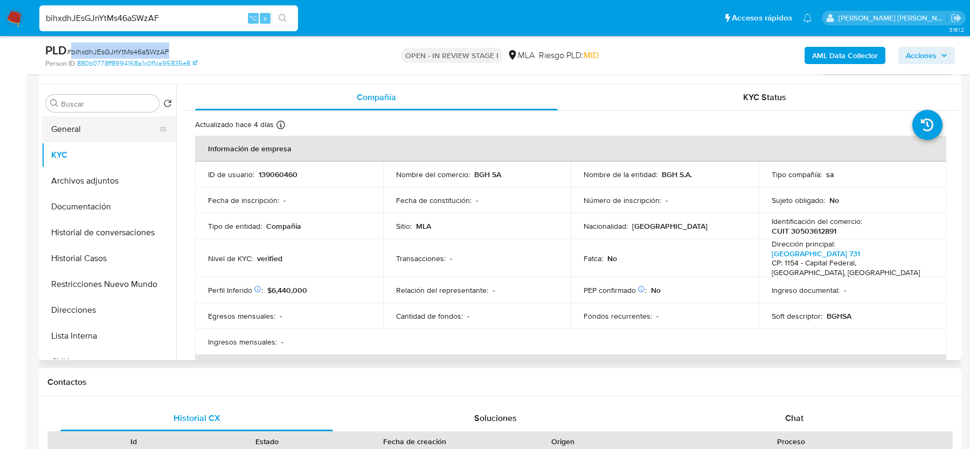
click at [122, 124] on button "General" at bounding box center [105, 129] width 126 height 26
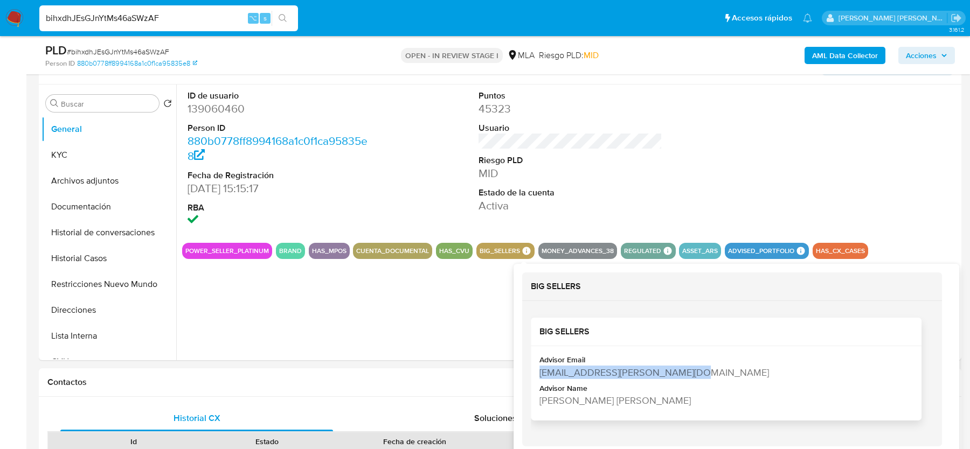
drag, startPoint x: 541, startPoint y: 371, endPoint x: 702, endPoint y: 371, distance: 161.2
click at [702, 371] on div "[EMAIL_ADDRESS][PERSON_NAME][DOMAIN_NAME]" at bounding box center [725, 371] width 371 height 13
copy div "[EMAIL_ADDRESS][PERSON_NAME][DOMAIN_NAME]"
